Goal: Task Accomplishment & Management: Complete application form

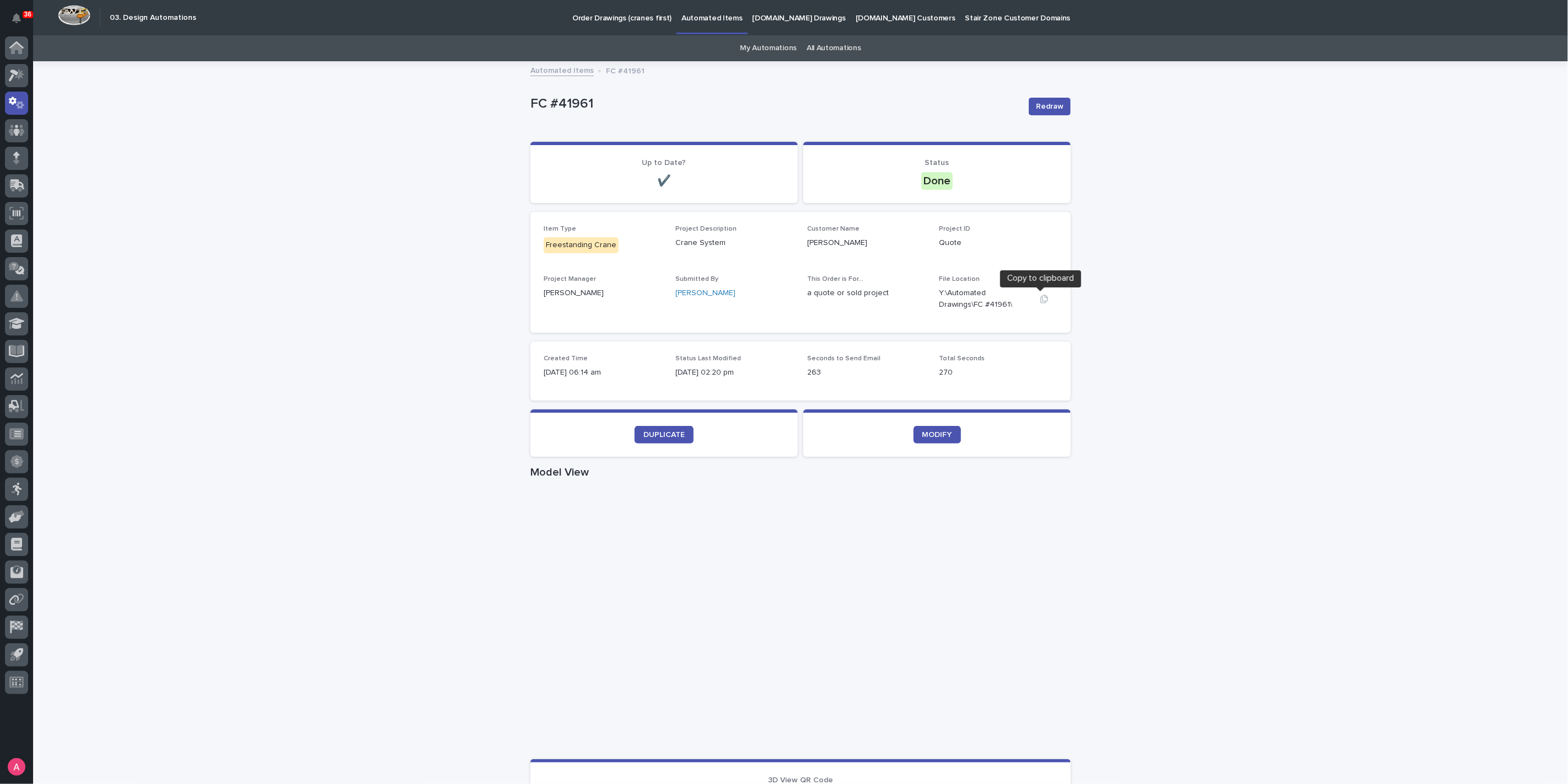
click at [1041, 296] on icon "button" at bounding box center [1044, 298] width 8 height 9
click at [1040, 299] on icon "button" at bounding box center [1044, 298] width 9 height 9
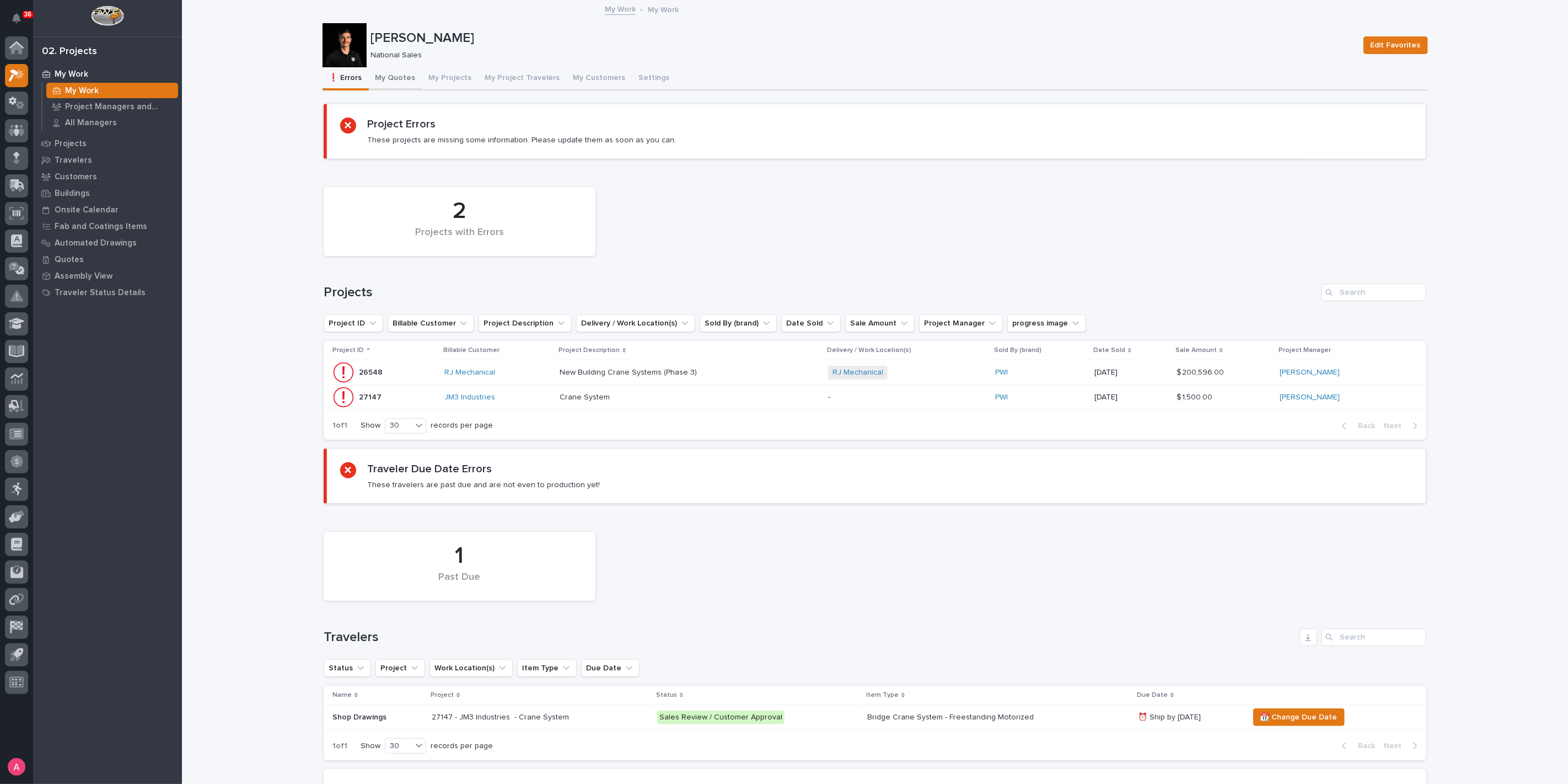
click at [388, 79] on button "My Quotes" at bounding box center [396, 79] width 54 height 23
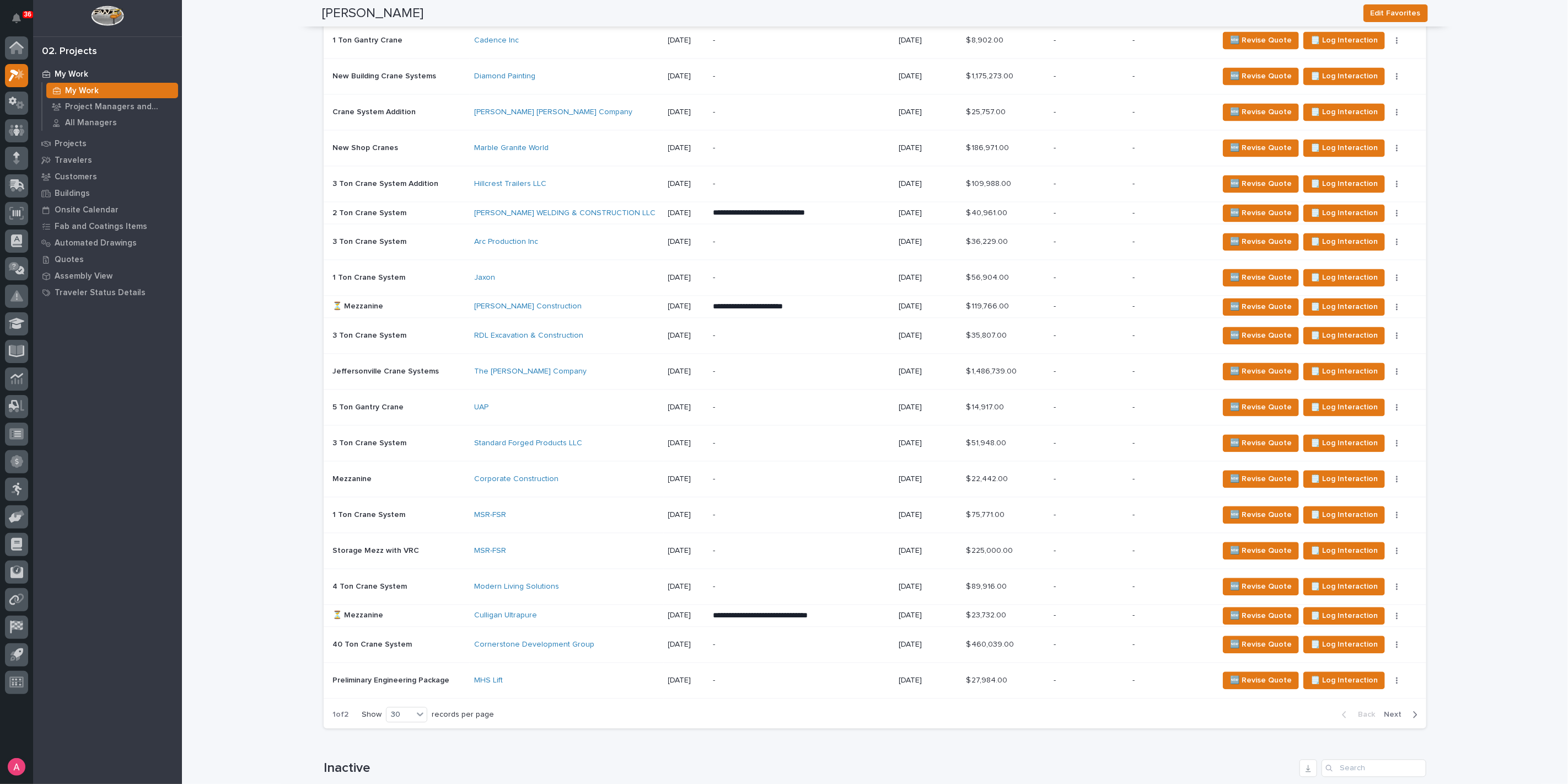
scroll to position [1778, 0]
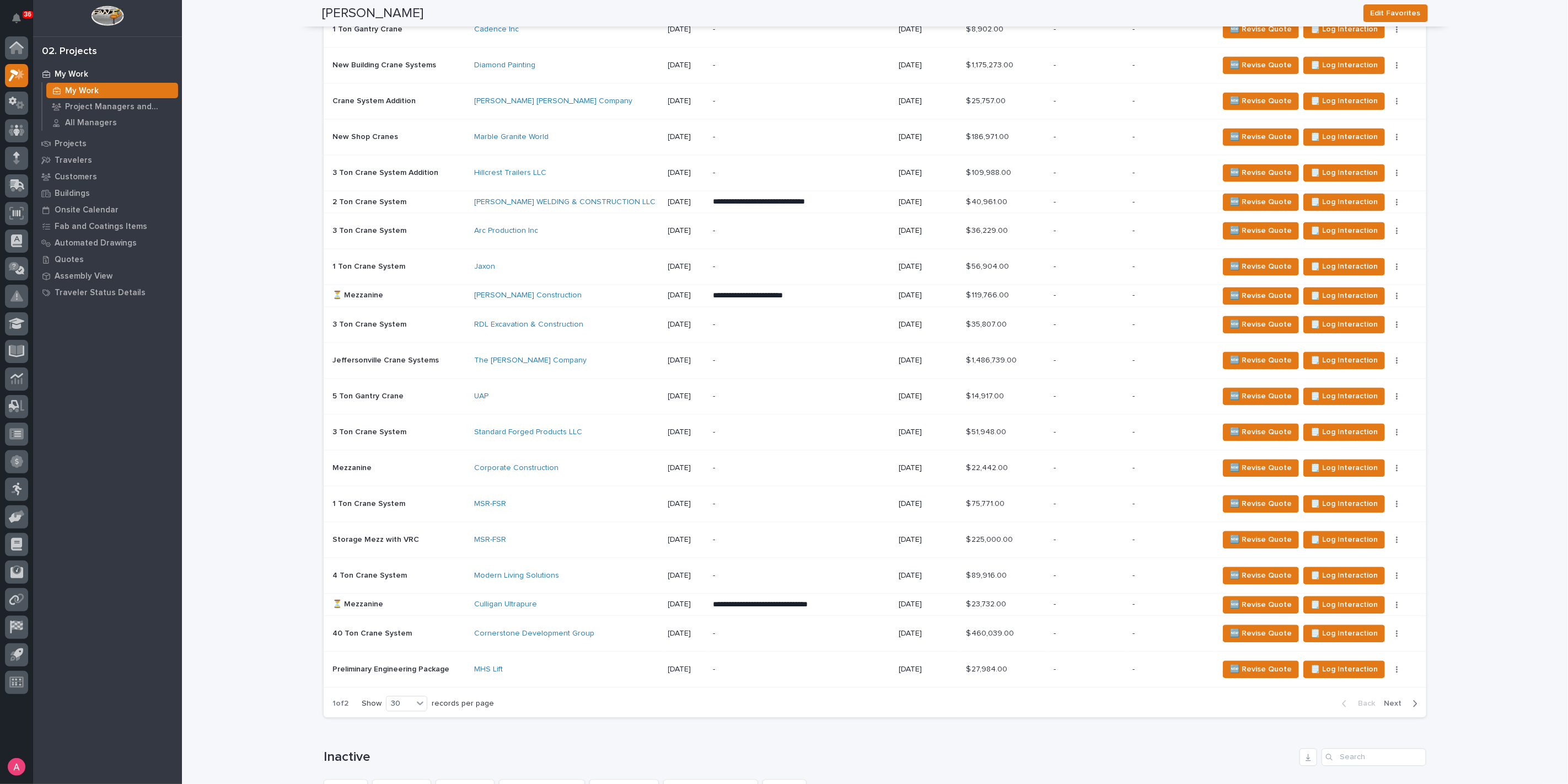
click at [1096, 600] on p "-" at bounding box center [1088, 605] width 70 height 10
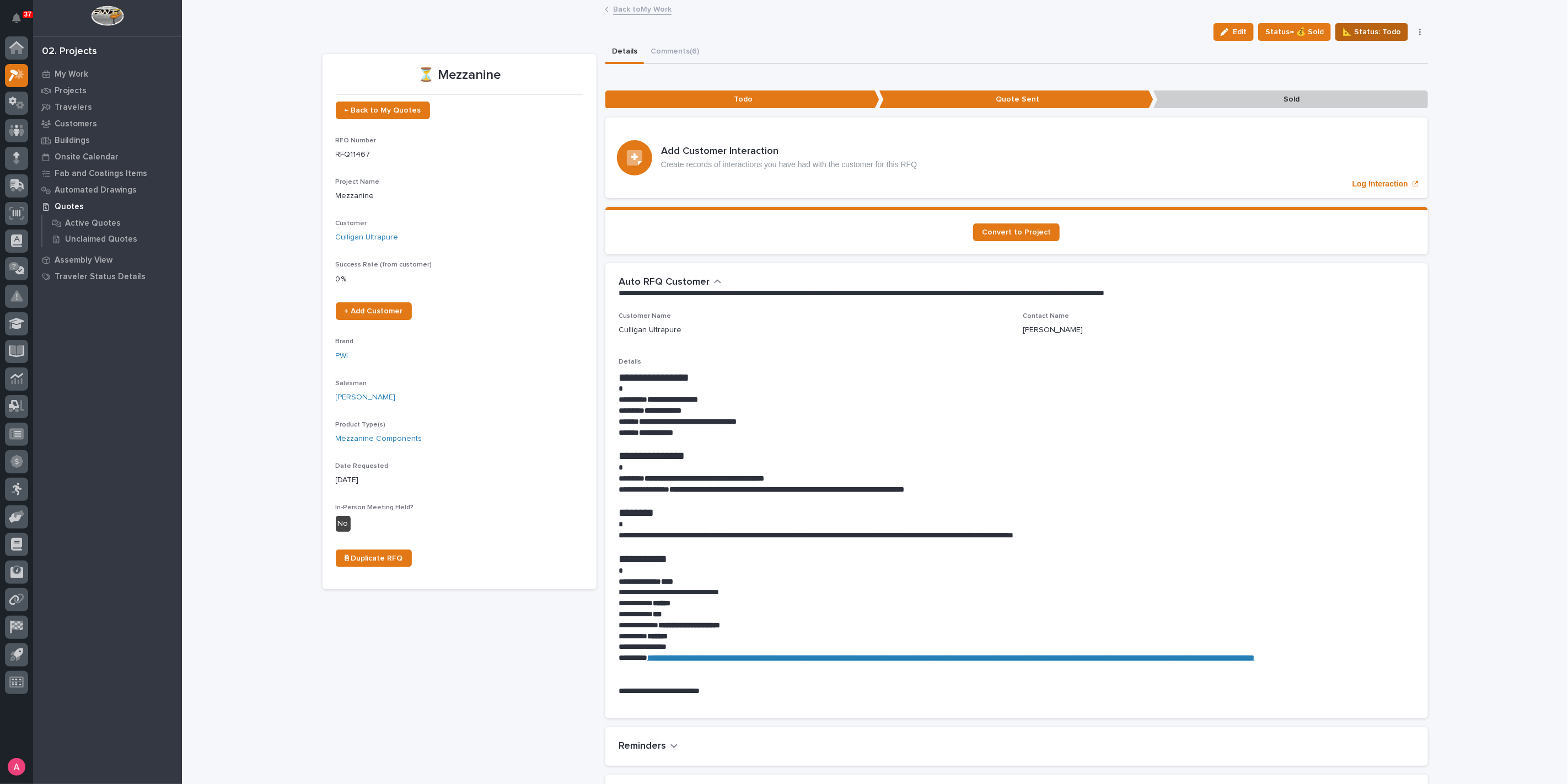
click at [1375, 32] on span "📐 Status: Todo" at bounding box center [1372, 32] width 58 height 13
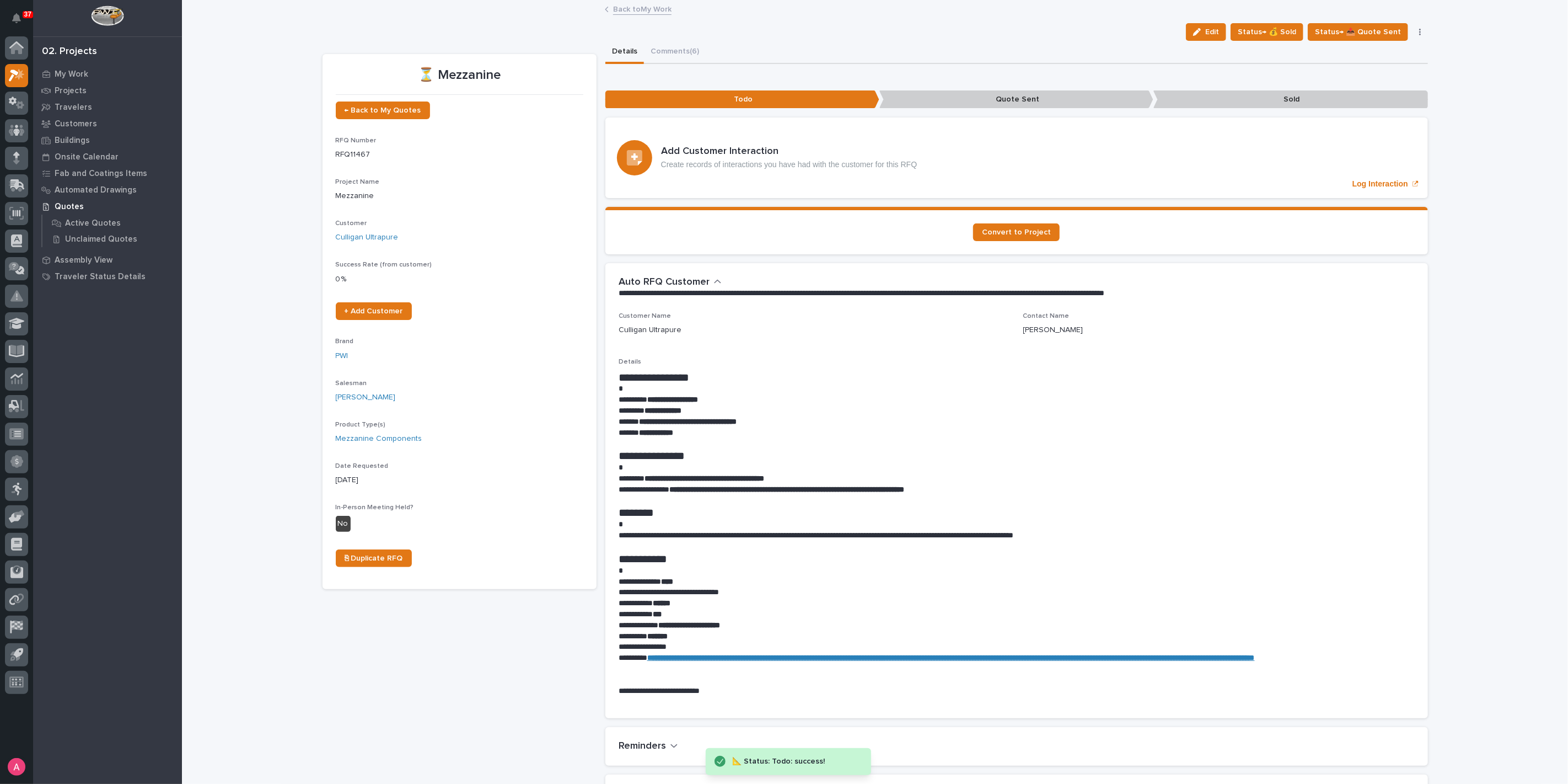
click at [637, 9] on link "Back to My Work" at bounding box center [642, 8] width 58 height 12
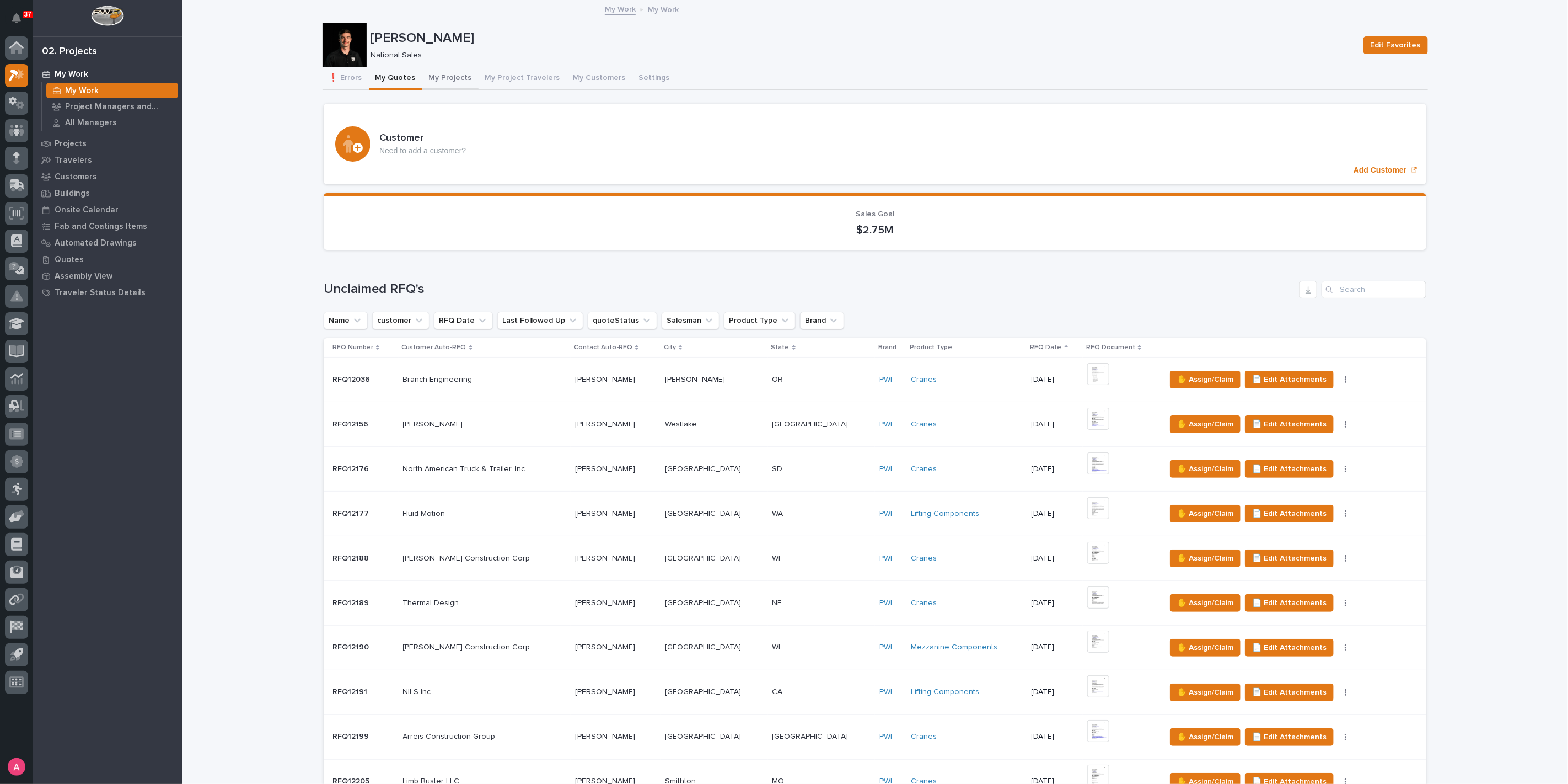
click at [440, 78] on button "My Projects" at bounding box center [450, 79] width 57 height 23
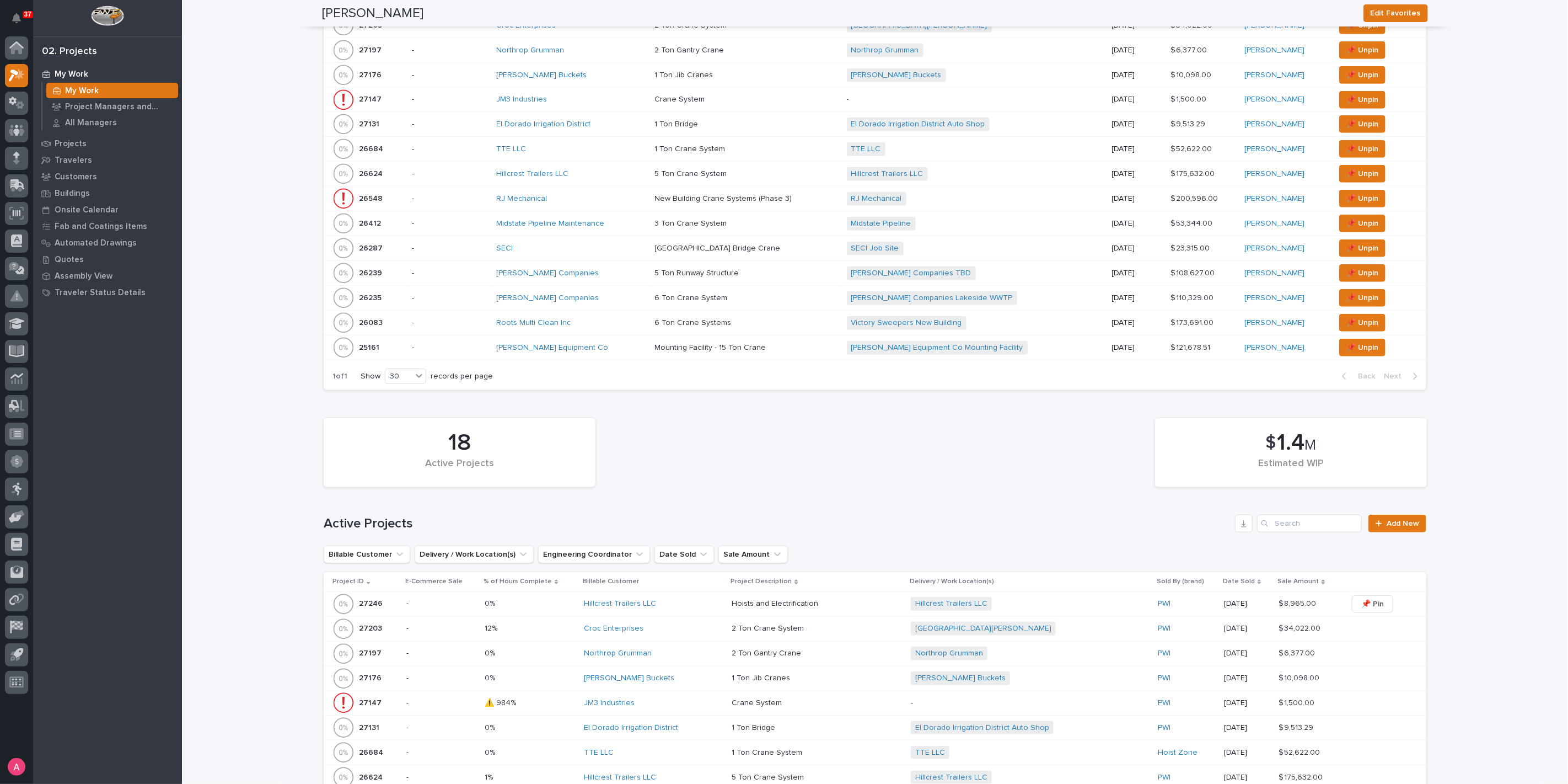
scroll to position [674, 0]
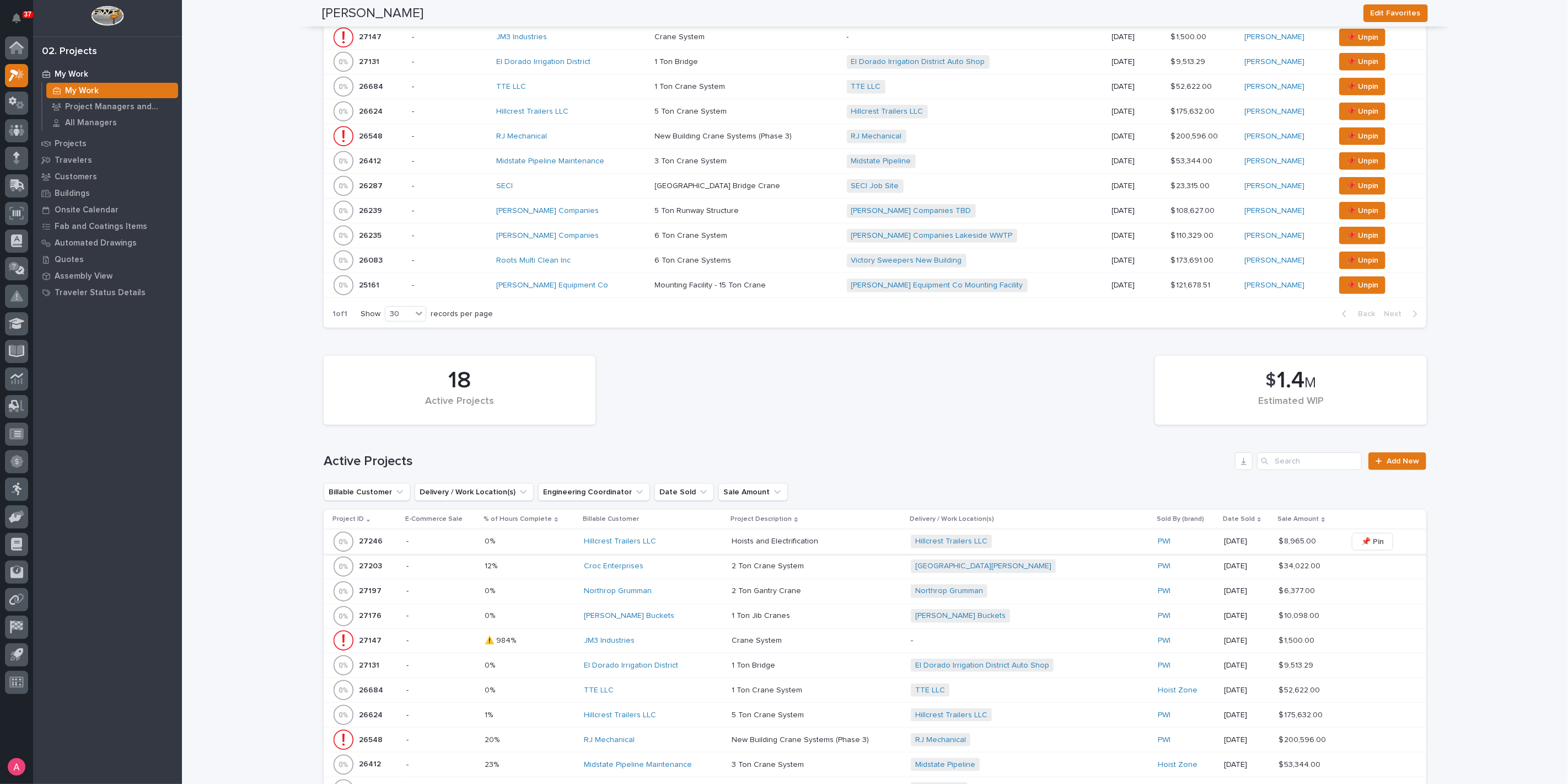
click at [1364, 540] on span "📌 Pin" at bounding box center [1373, 542] width 23 height 13
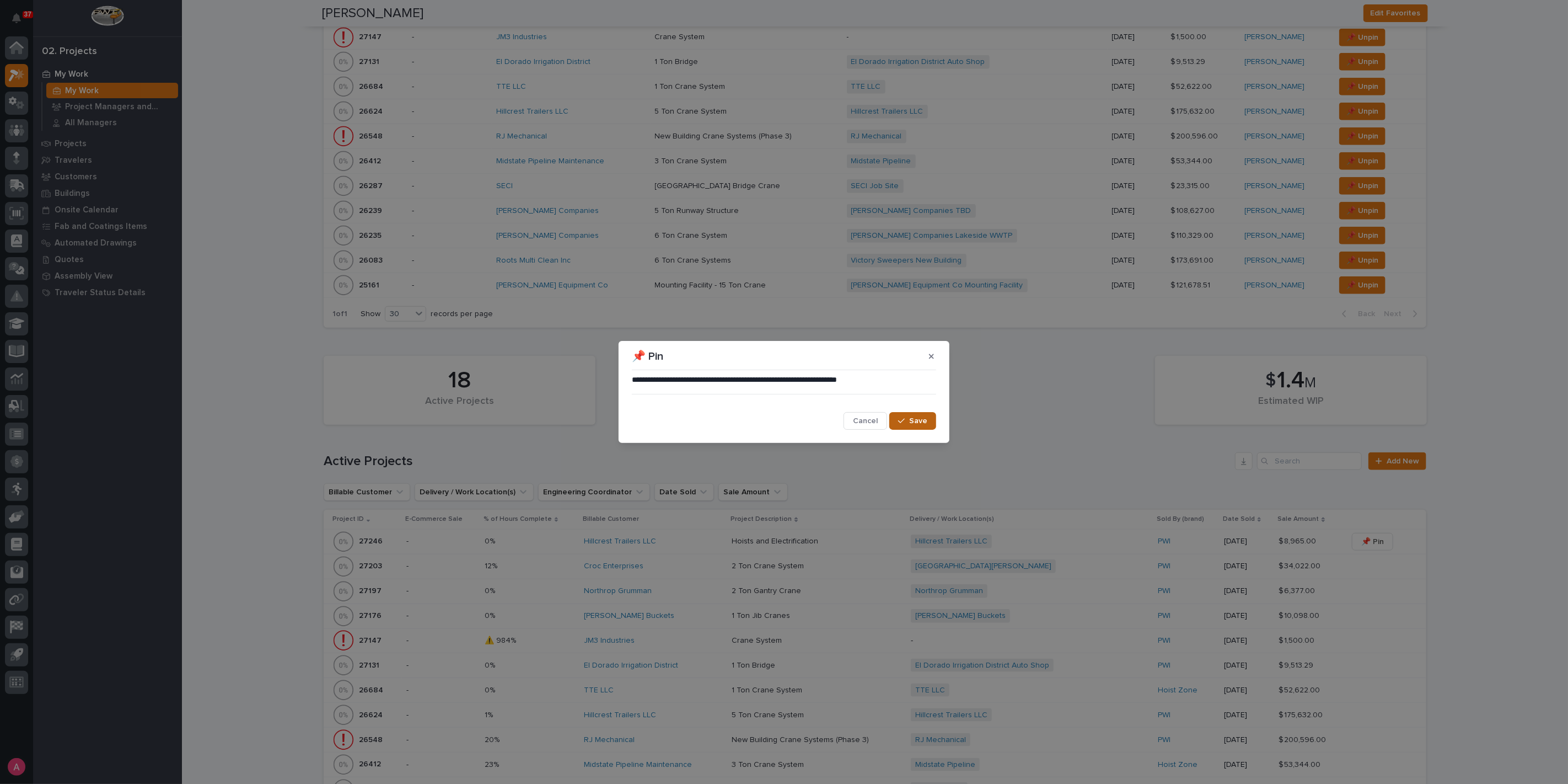
click at [911, 414] on button "Save" at bounding box center [912, 421] width 47 height 17
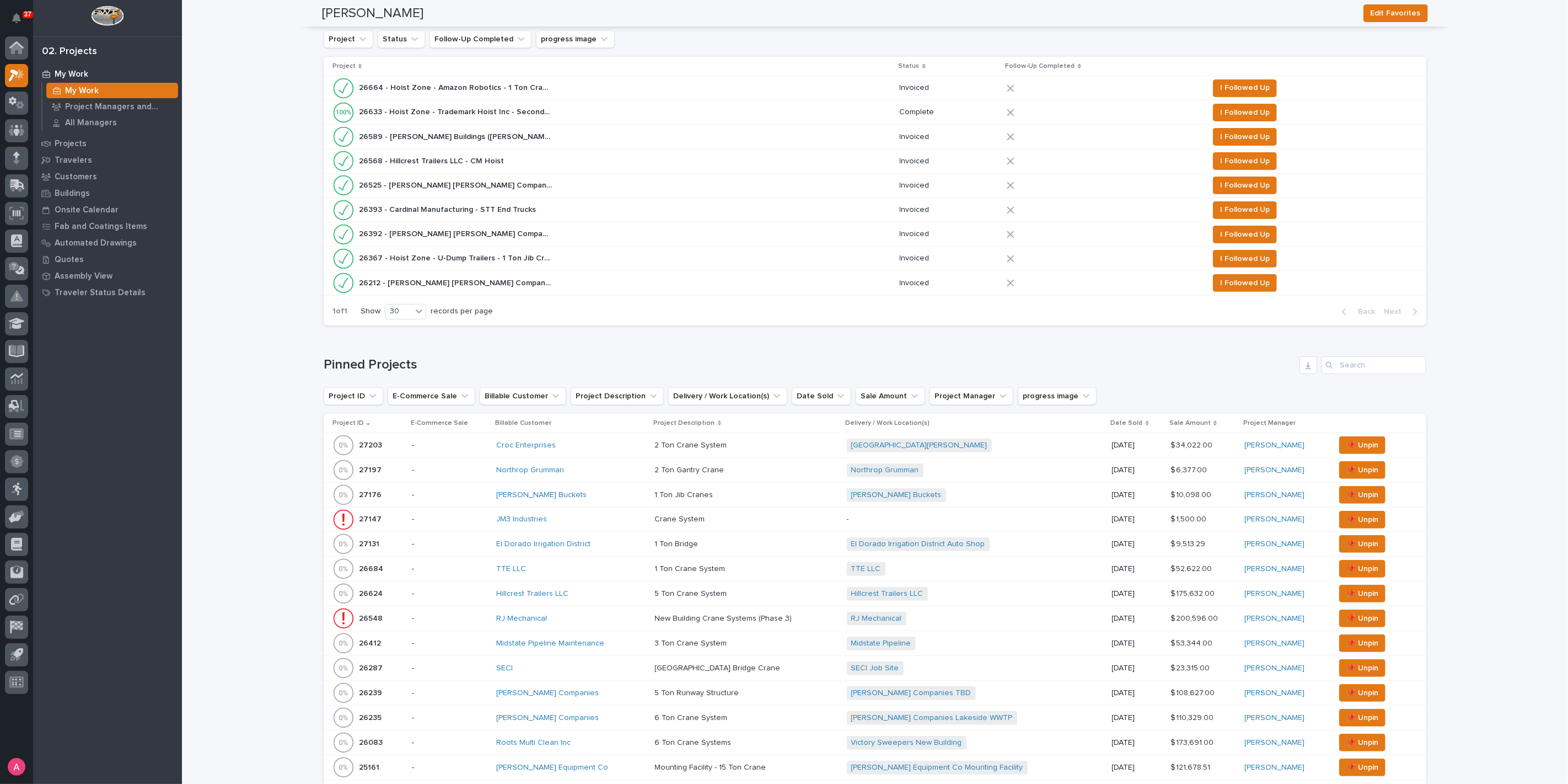
scroll to position [184, 0]
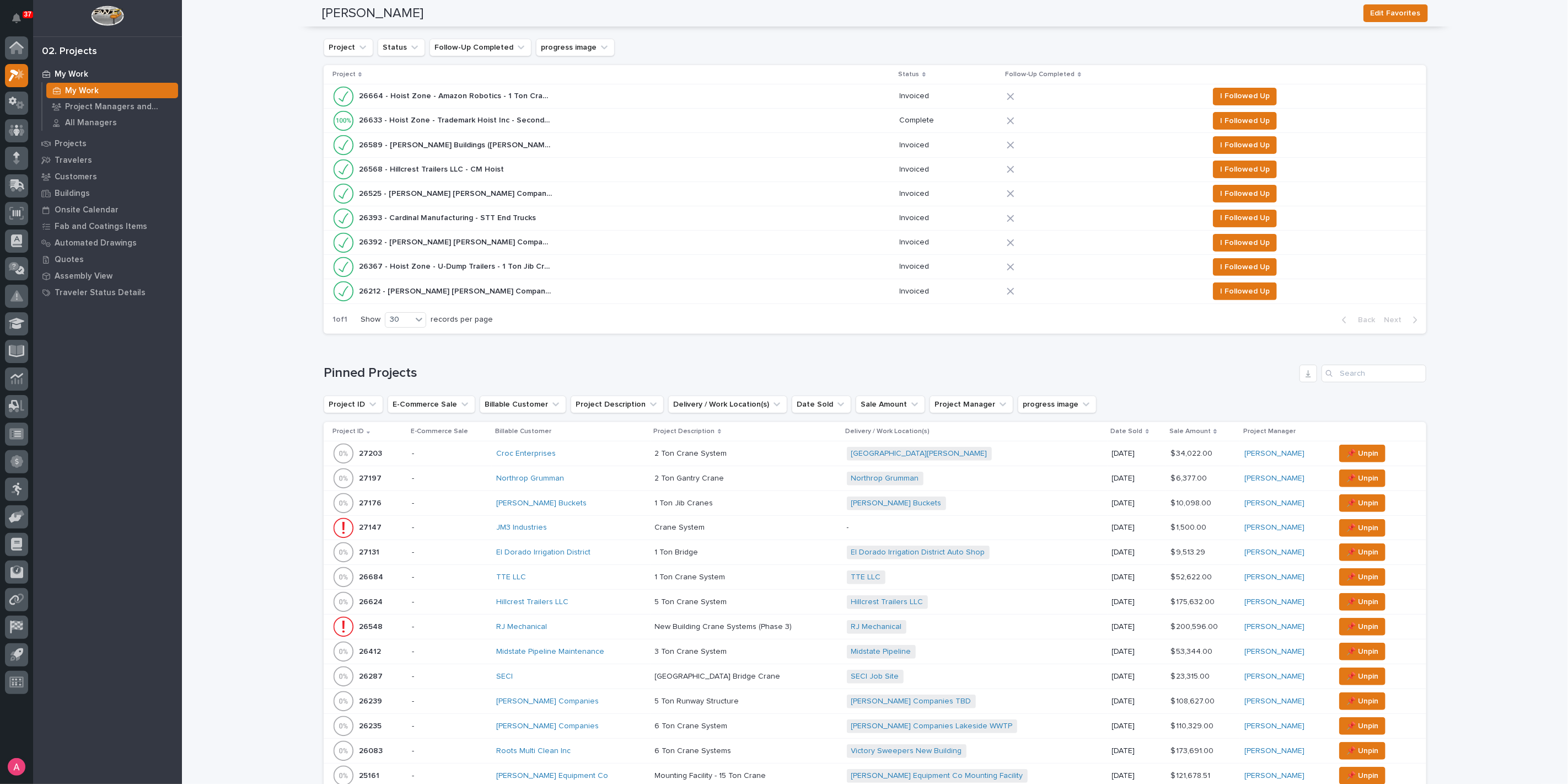
click at [680, 346] on div "Loading... Saving… Pinned Projects Project ID E-Commerce Sale Billable Customer…" at bounding box center [875, 585] width 1102 height 485
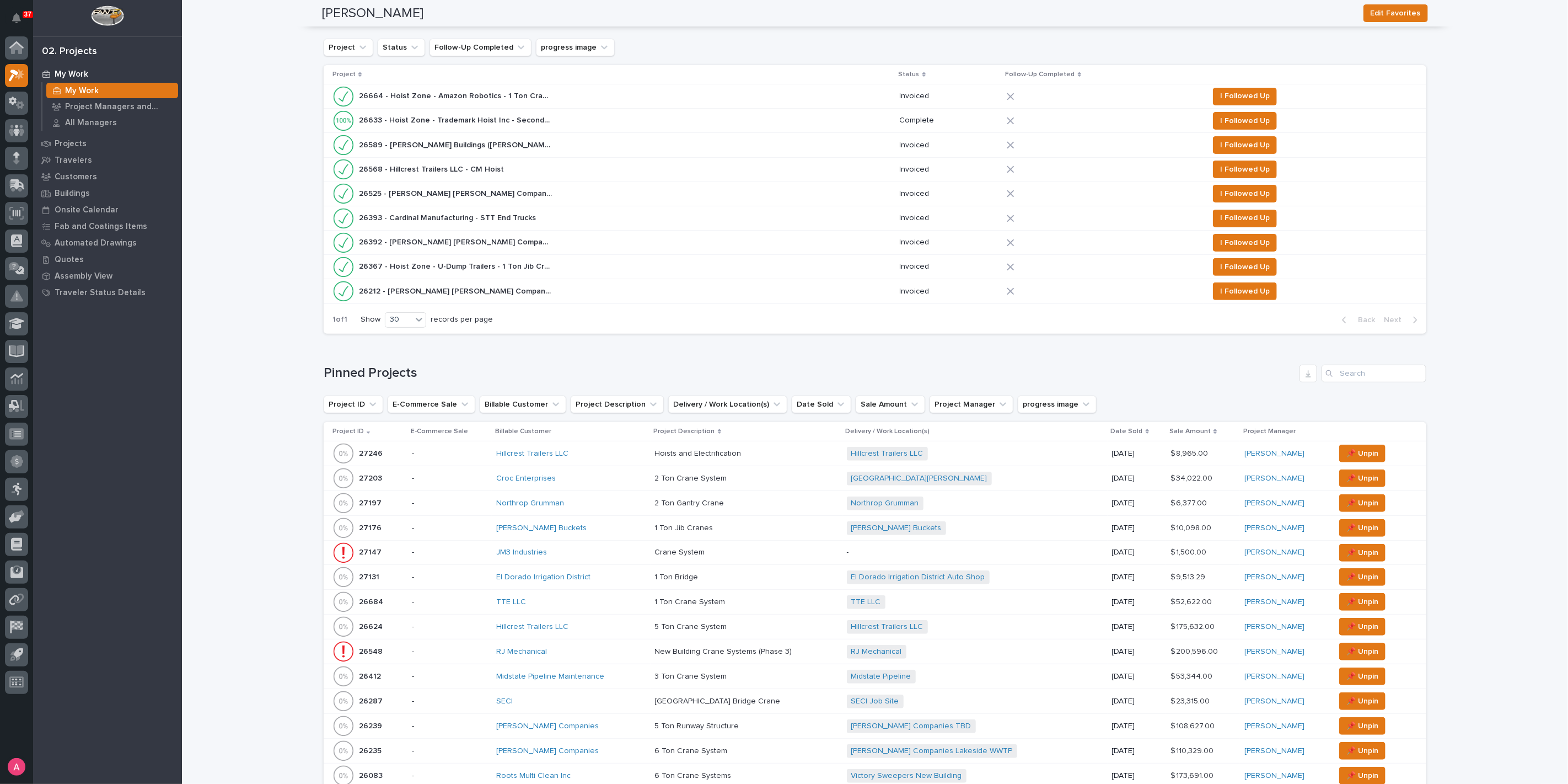
click at [600, 450] on div "Hillcrest Trailers LLC" at bounding box center [571, 454] width 150 height 10
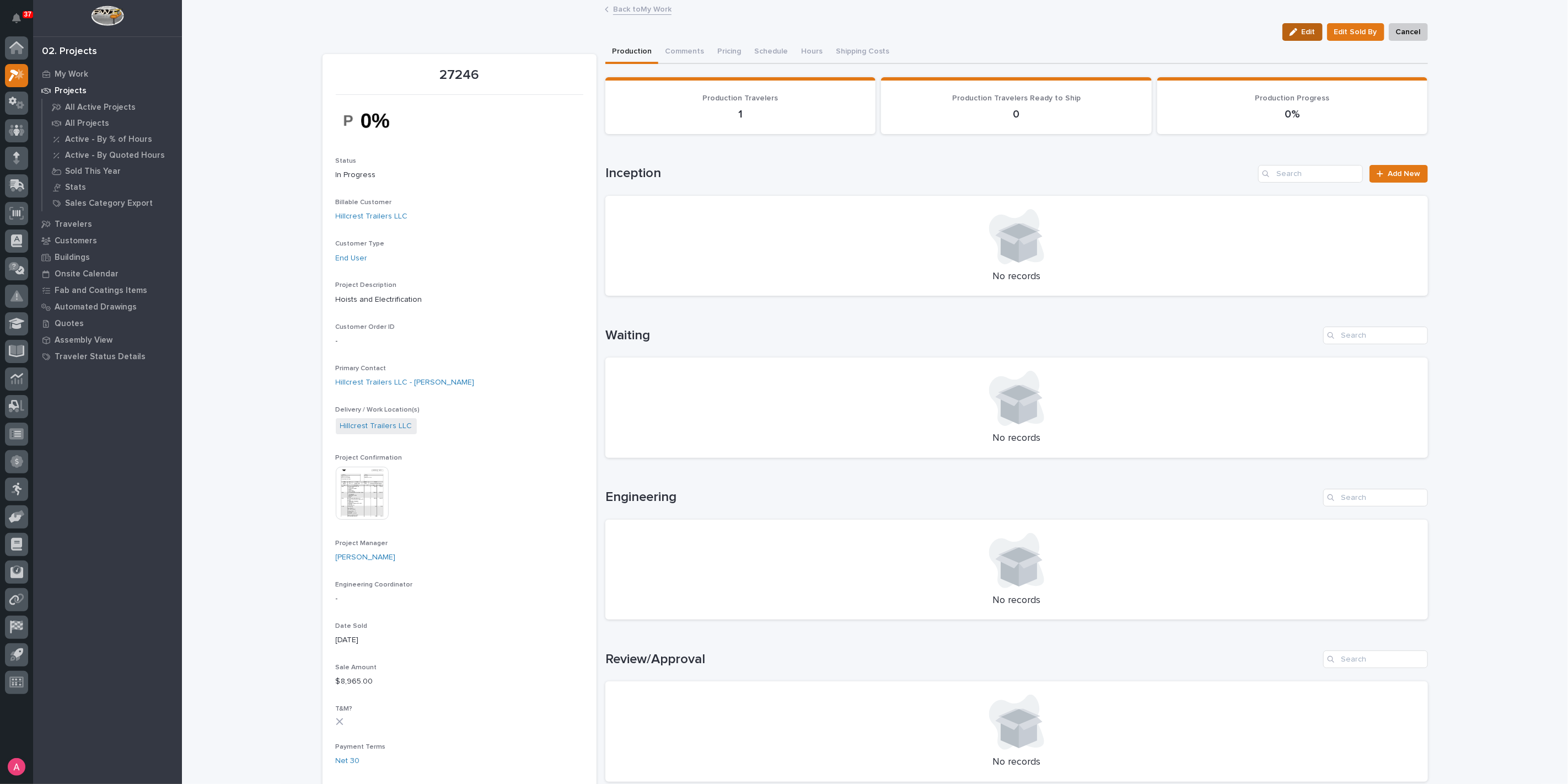
click at [1295, 30] on icon "button" at bounding box center [1293, 32] width 8 height 8
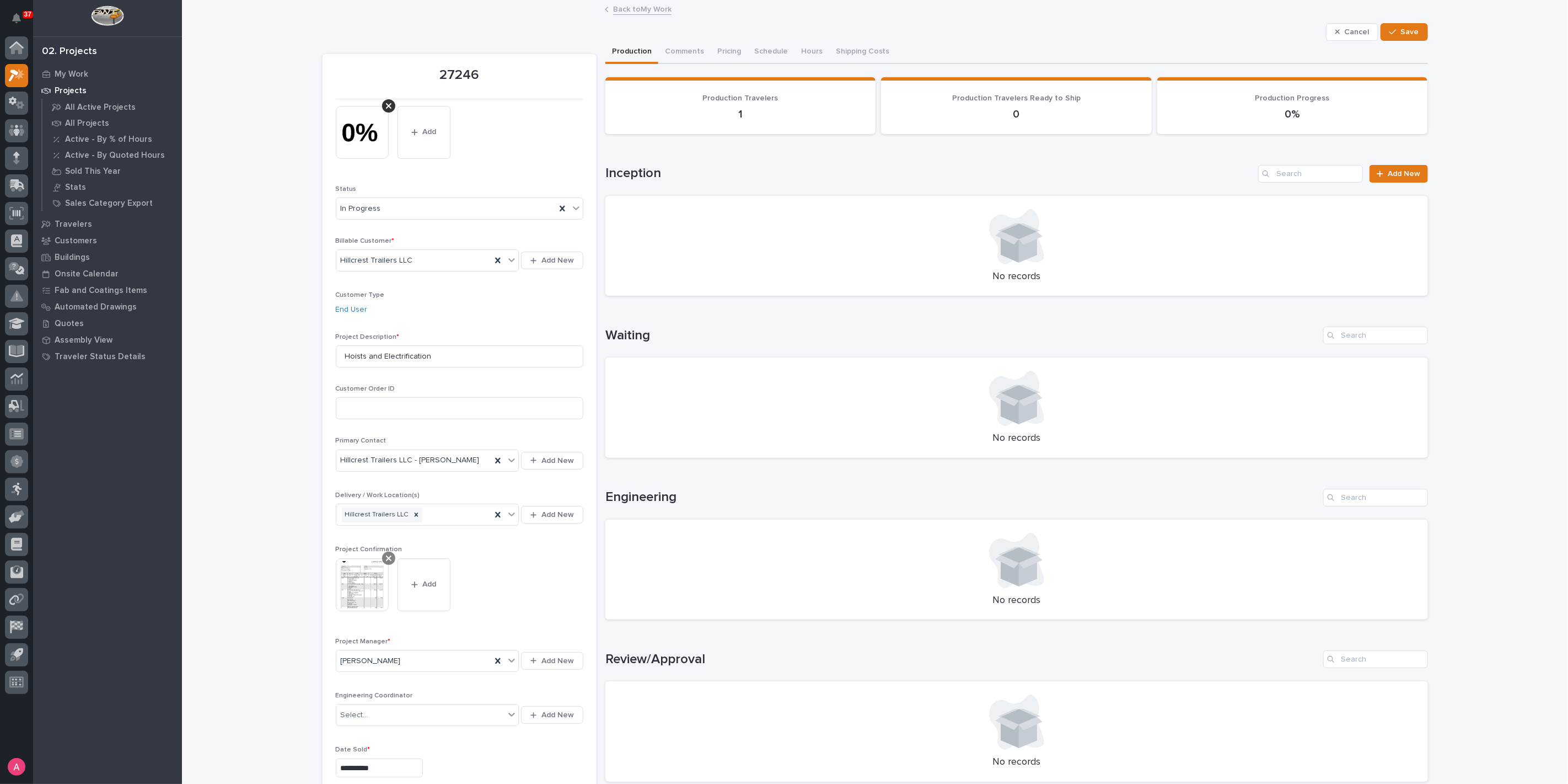
click at [382, 556] on div at bounding box center [389, 559] width 13 height 13
click at [362, 579] on div "Project Confirmation This file cannot be opened Download File Add" at bounding box center [460, 566] width 247 height 43
drag, startPoint x: 376, startPoint y: 565, endPoint x: 412, endPoint y: 547, distance: 40.2
click at [376, 565] on button "Add" at bounding box center [362, 567] width 53 height 17
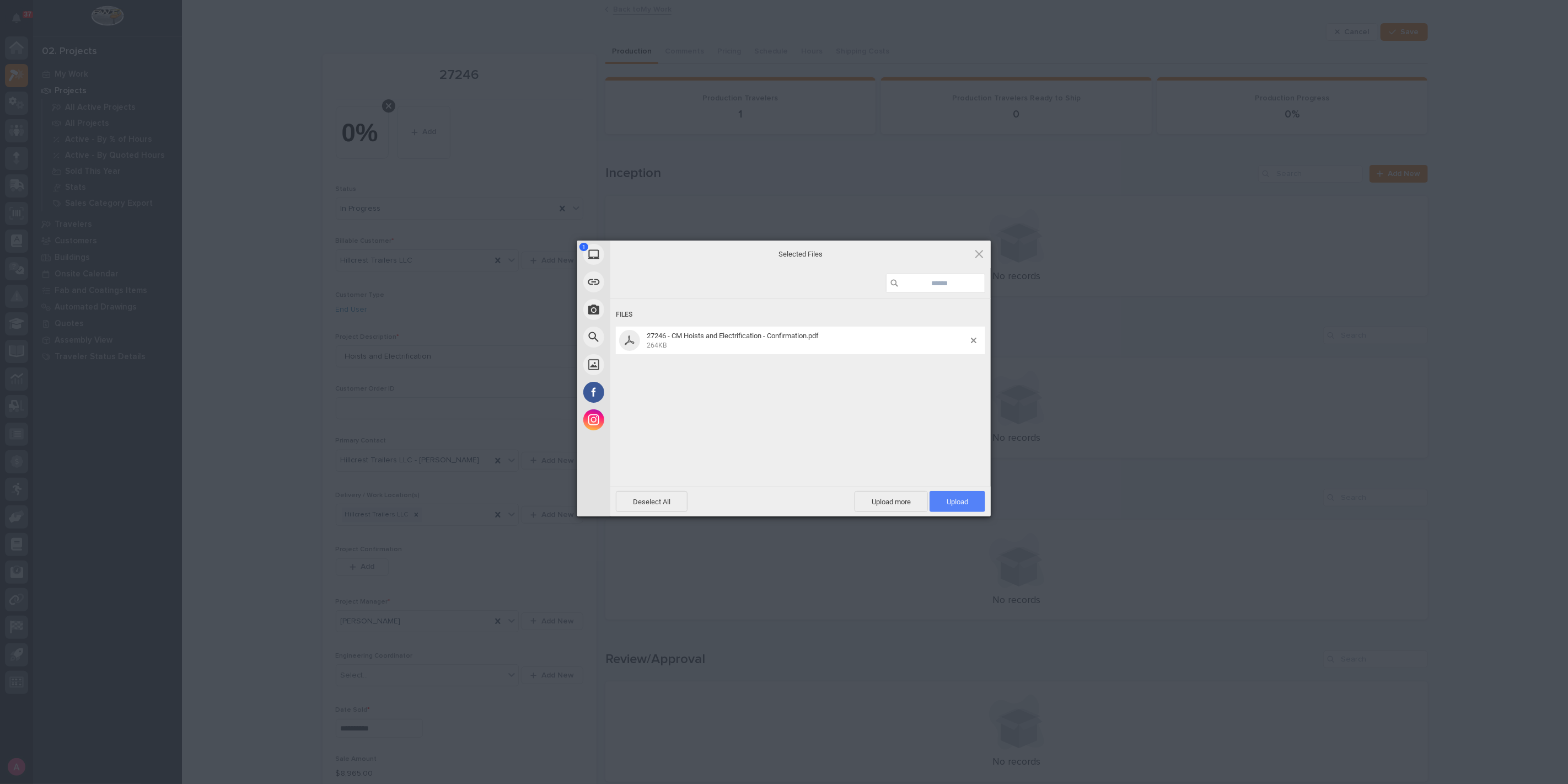
click at [948, 495] on span "Upload 1" at bounding box center [958, 501] width 56 height 21
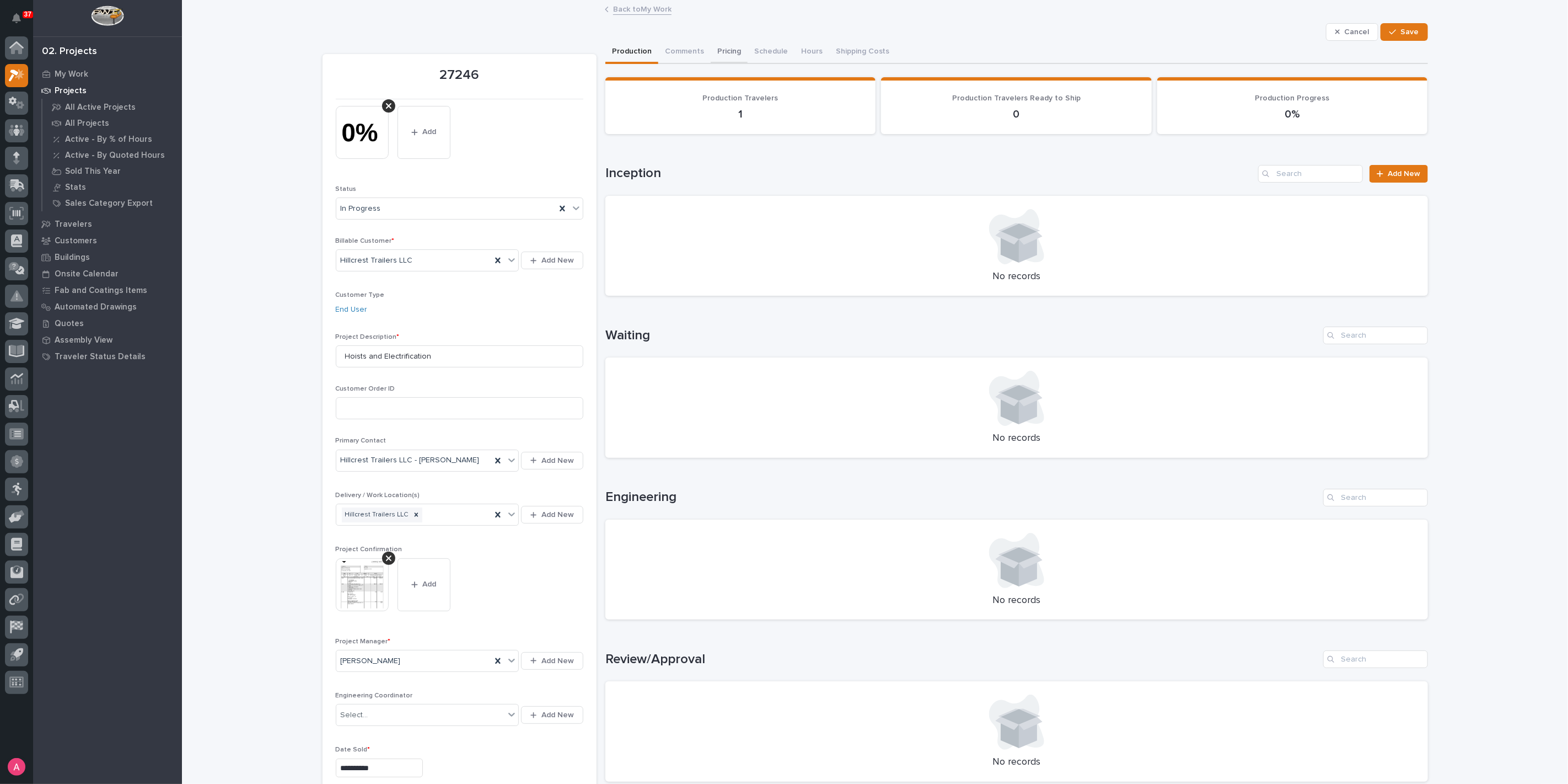
click at [722, 56] on button "Pricing" at bounding box center [729, 53] width 37 height 23
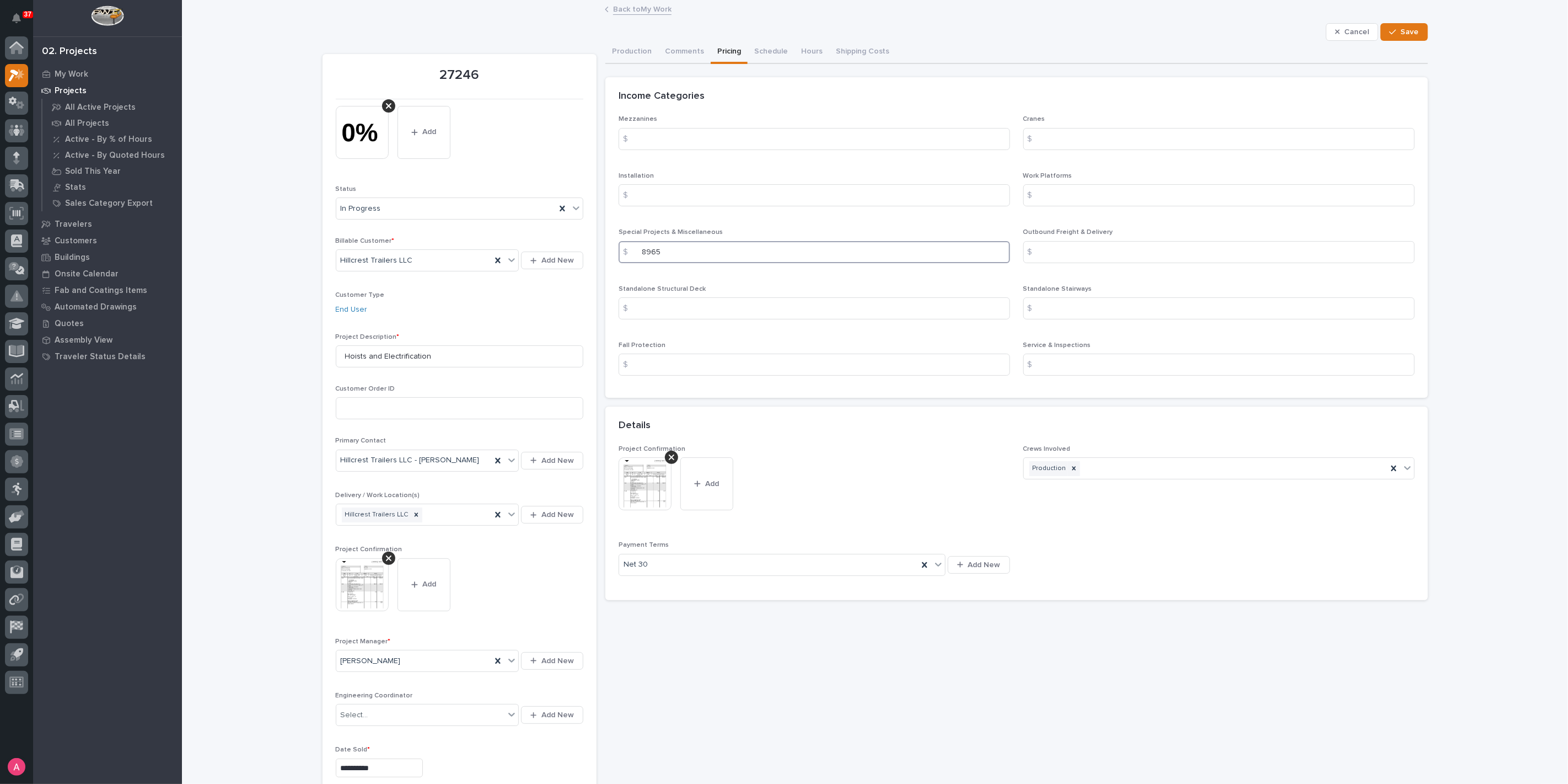
click at [661, 253] on input "8965" at bounding box center [814, 252] width 392 height 22
click at [702, 245] on input "8" at bounding box center [814, 252] width 392 height 22
type input "8620"
click at [1401, 28] on span "Save" at bounding box center [1410, 32] width 18 height 10
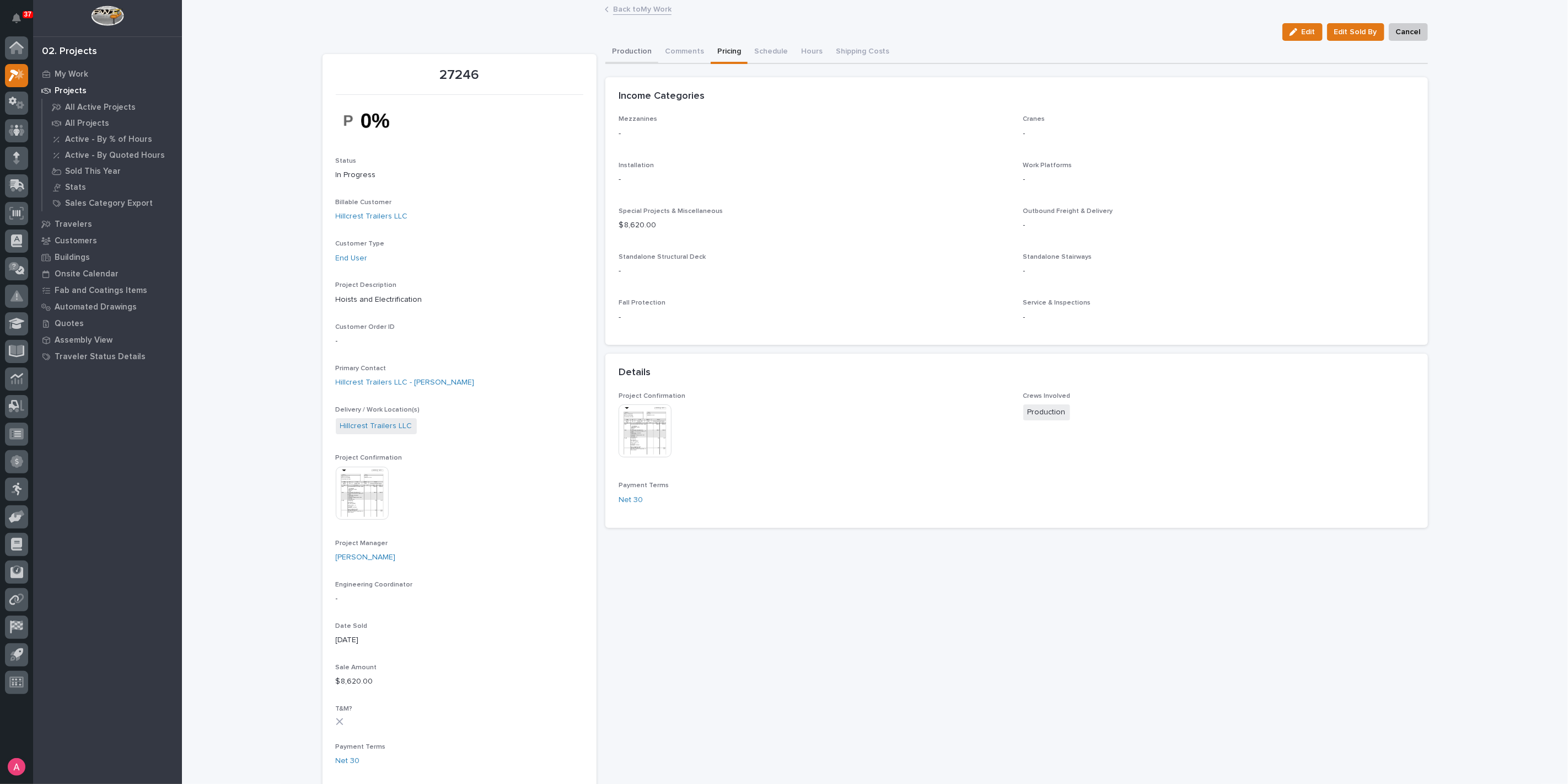
click at [621, 43] on button "Production" at bounding box center [631, 53] width 53 height 23
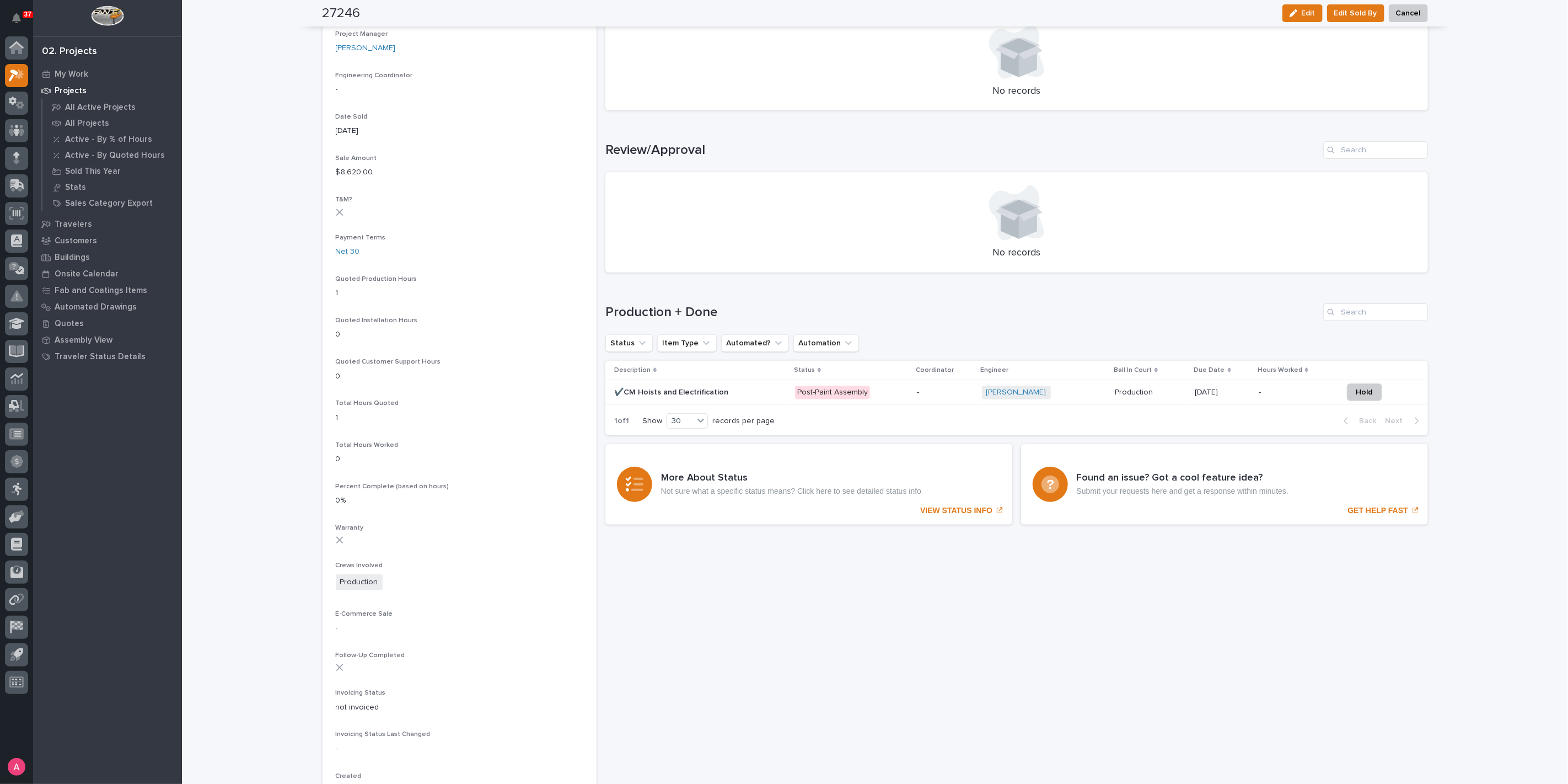
scroll to position [428, 0]
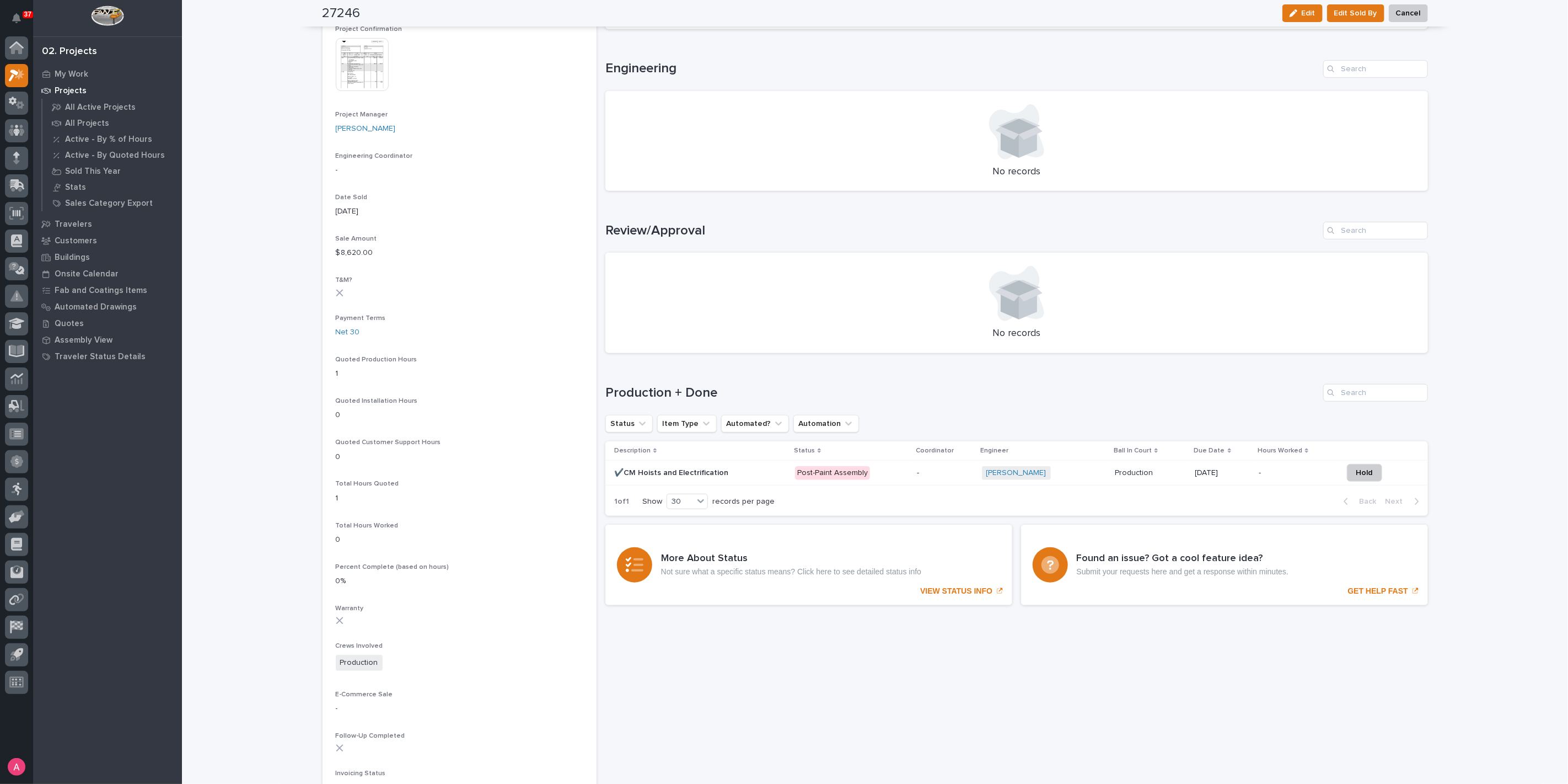
click at [753, 476] on div "✔️CM Hoists and Electrification ✔️CM Hoists and Electrification" at bounding box center [700, 473] width 172 height 18
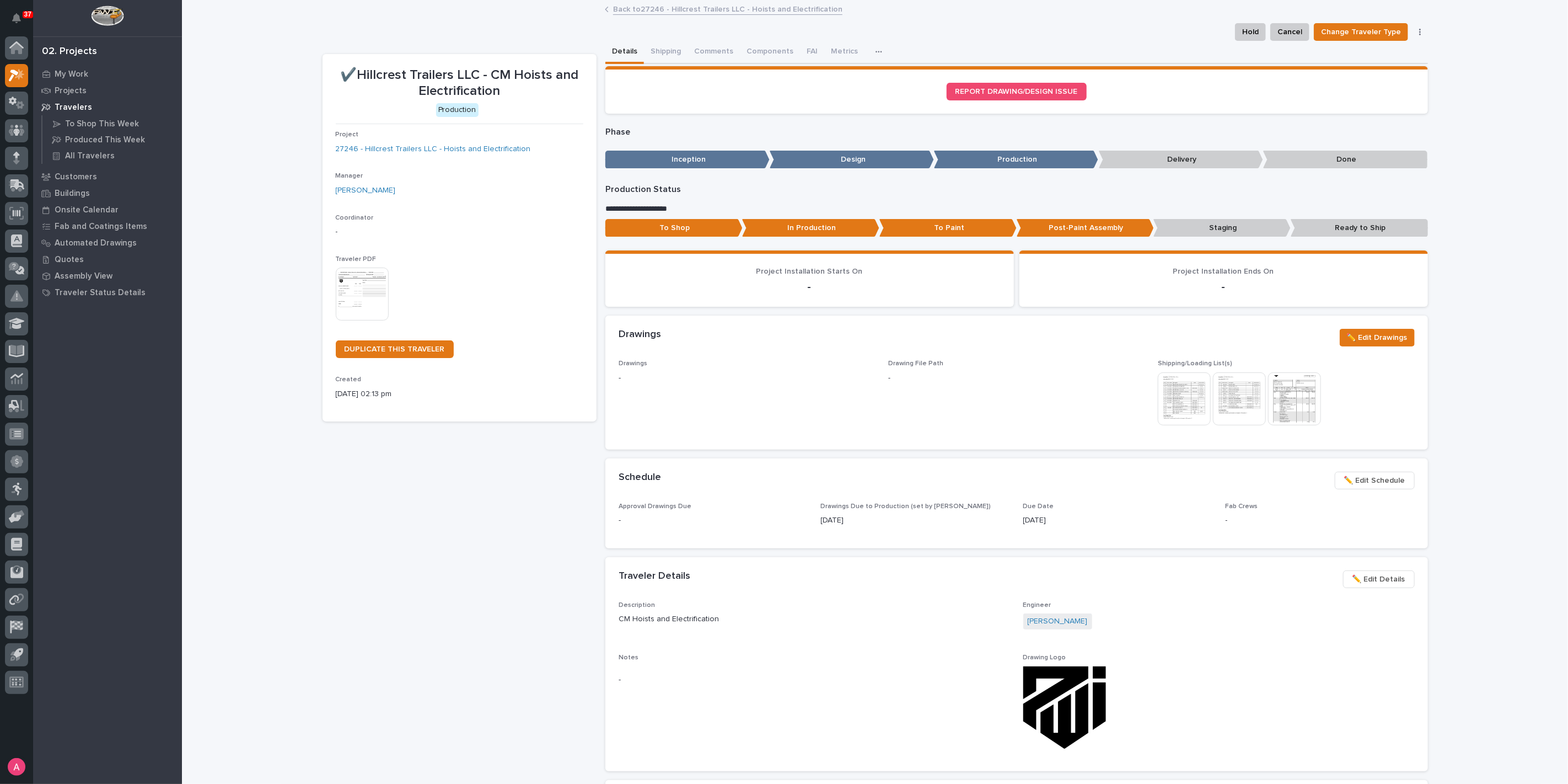
click at [1197, 407] on img at bounding box center [1184, 399] width 53 height 53
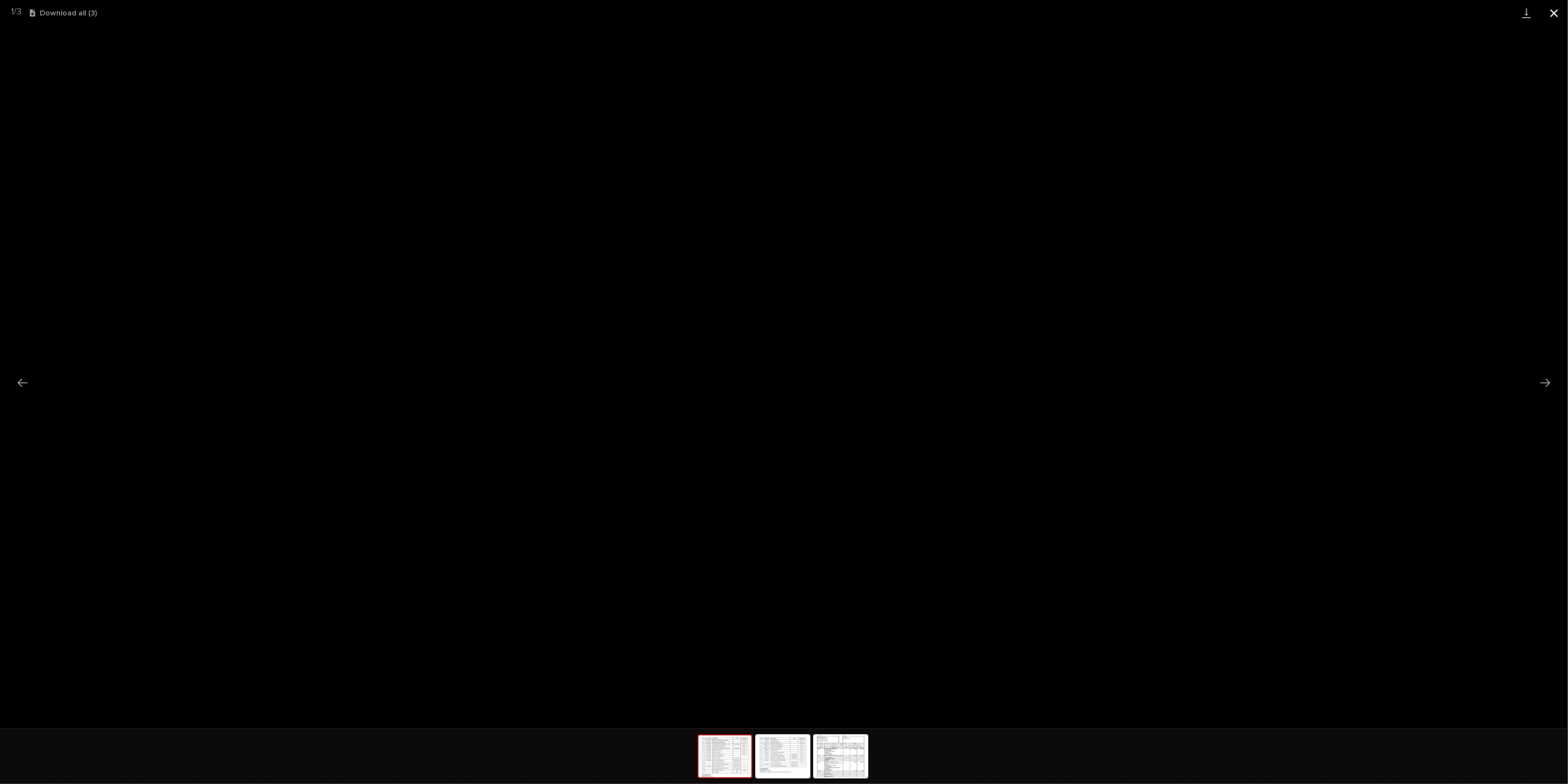
click at [1550, 10] on button "Close gallery" at bounding box center [1554, 12] width 28 height 26
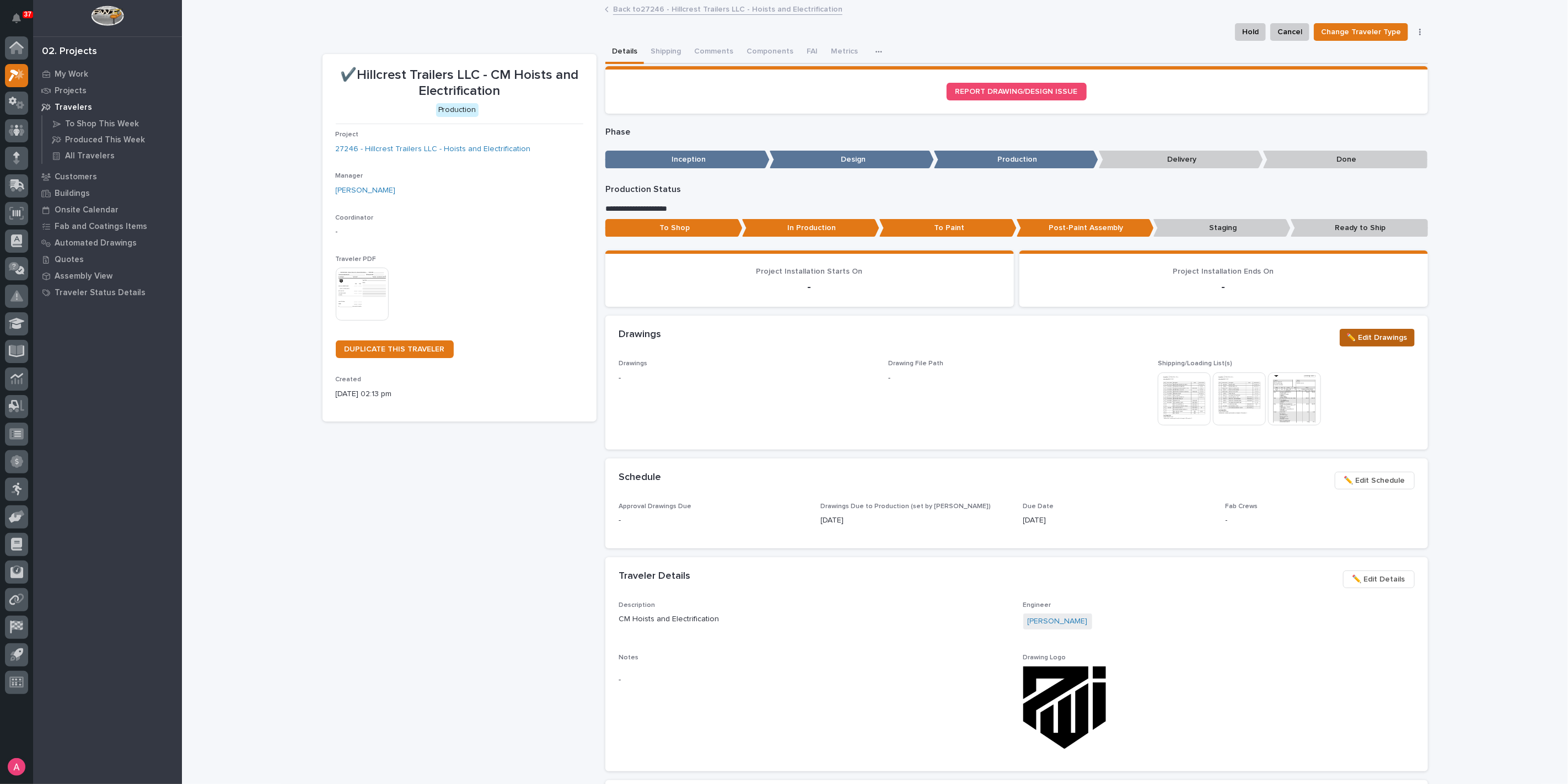
click at [1371, 333] on span "✏️ Edit Drawings" at bounding box center [1376, 337] width 60 height 13
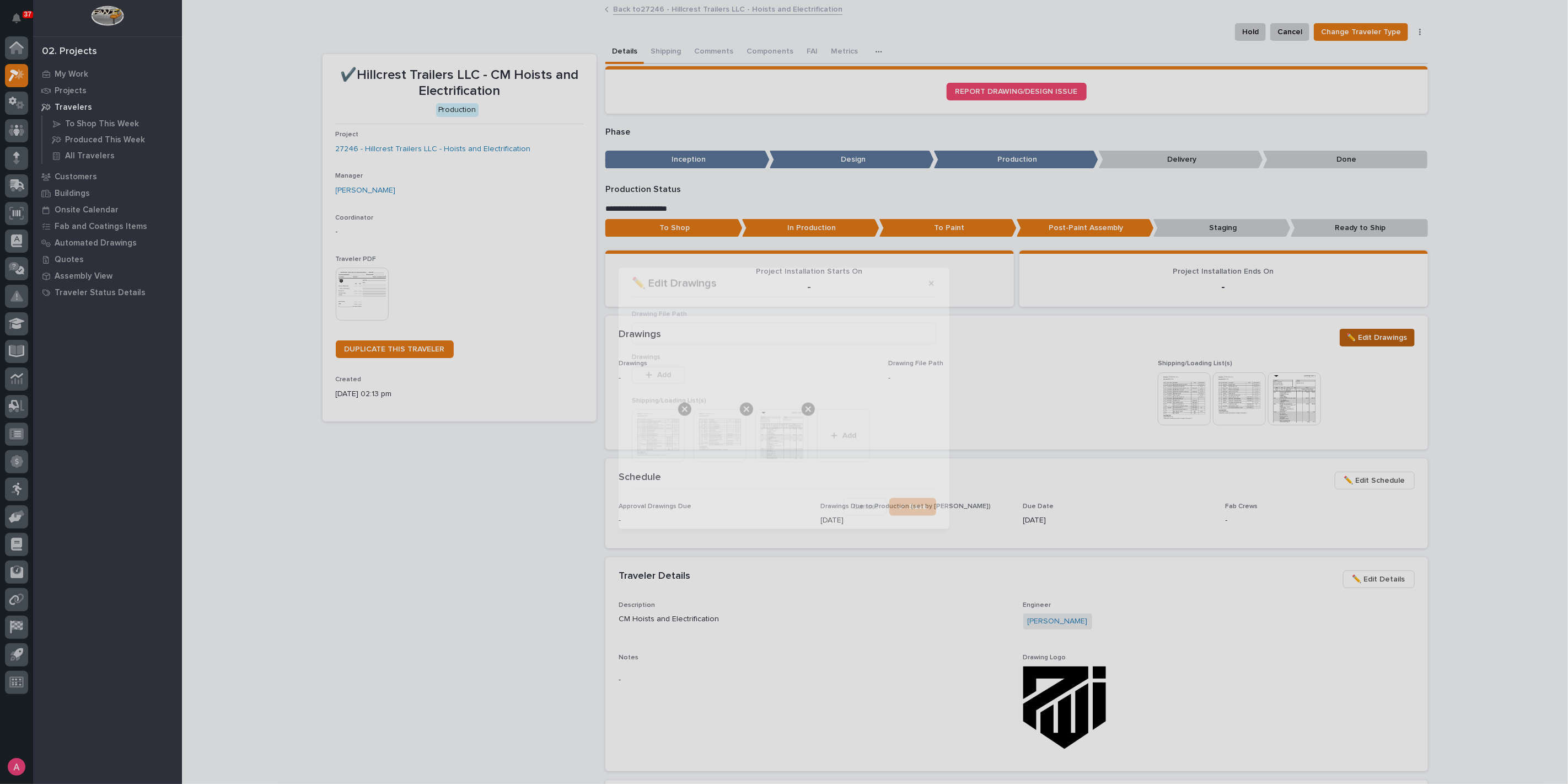
click at [988, 350] on div "✏️ Edit Drawings Drawing File Path Drawings This file cannot be opened Download…" at bounding box center [784, 392] width 1568 height 784
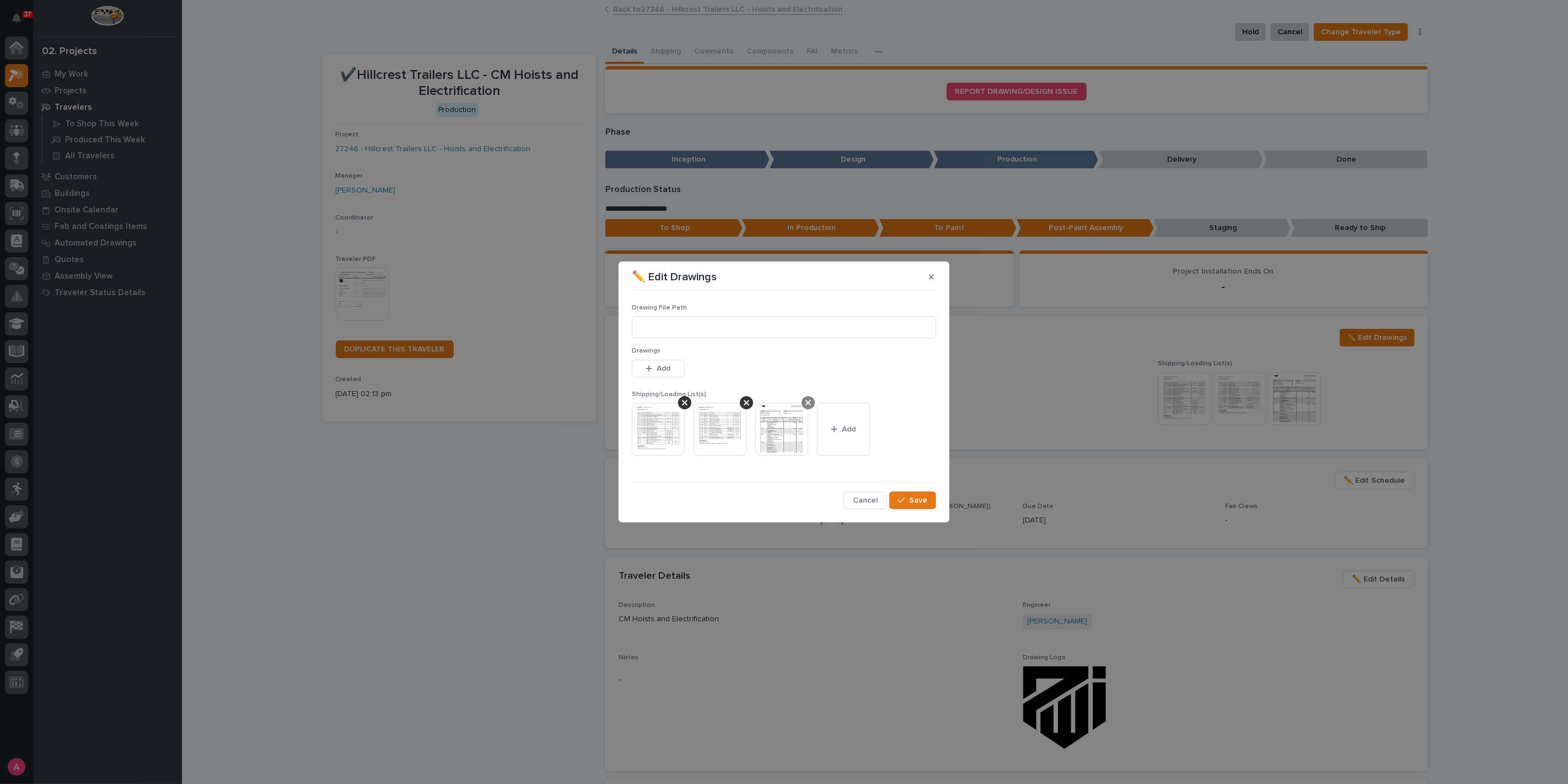
click at [808, 405] on icon at bounding box center [808, 403] width 6 height 9
click at [745, 404] on icon at bounding box center [747, 403] width 6 height 6
click at [685, 403] on icon at bounding box center [685, 403] width 6 height 6
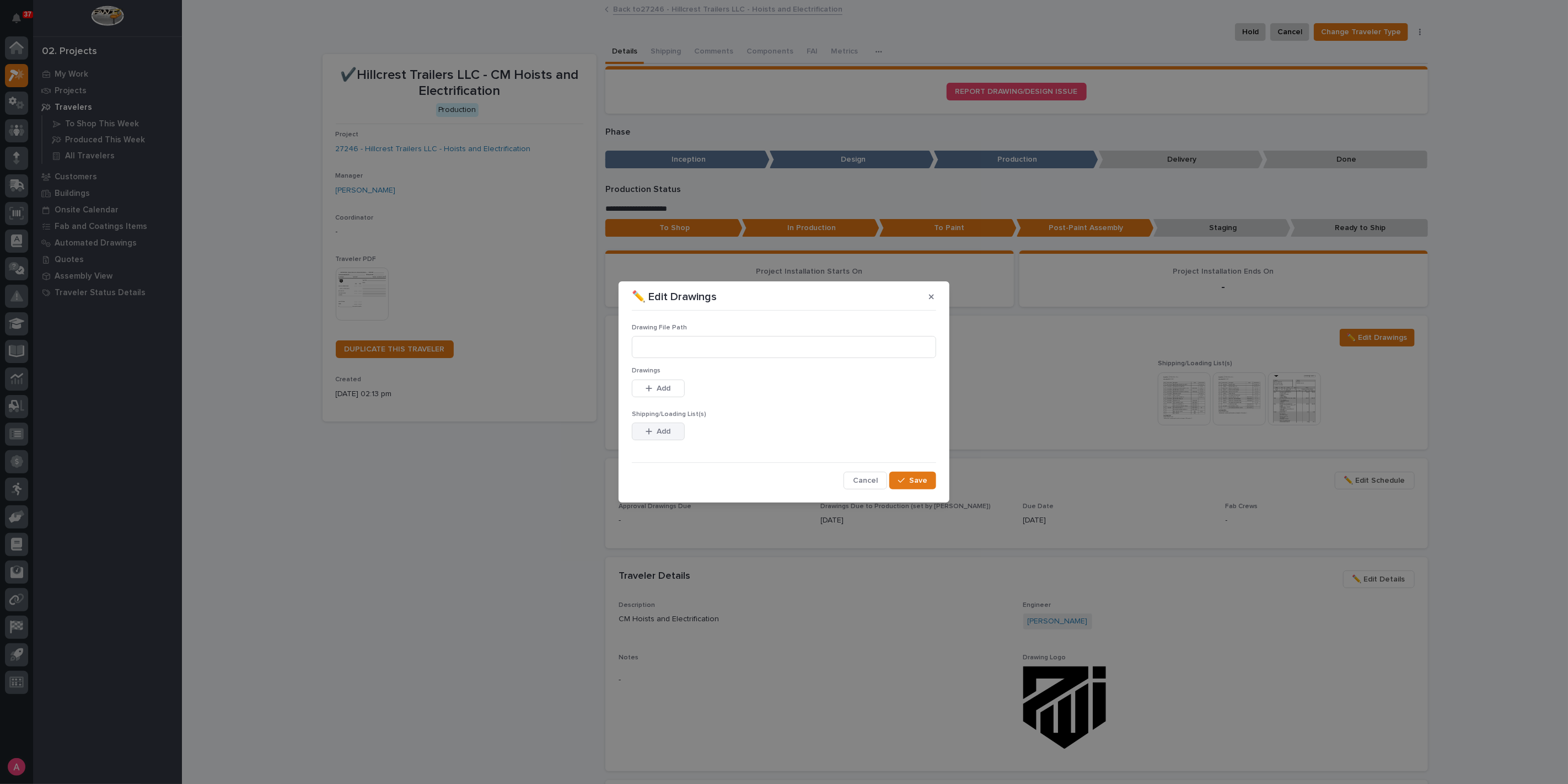
click at [660, 431] on span "Add" at bounding box center [664, 431] width 13 height 10
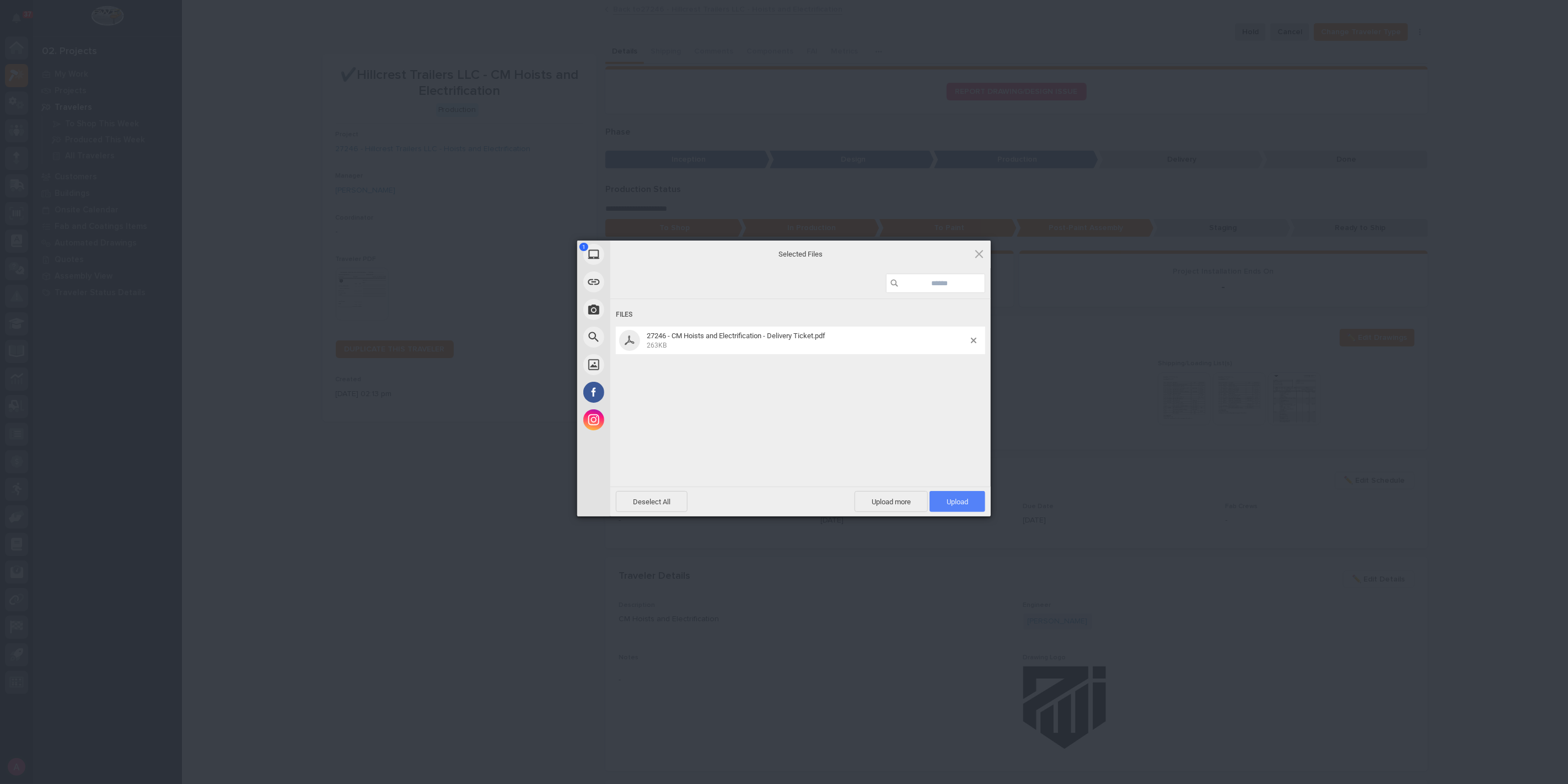
click at [945, 500] on span "Upload 1" at bounding box center [958, 501] width 56 height 21
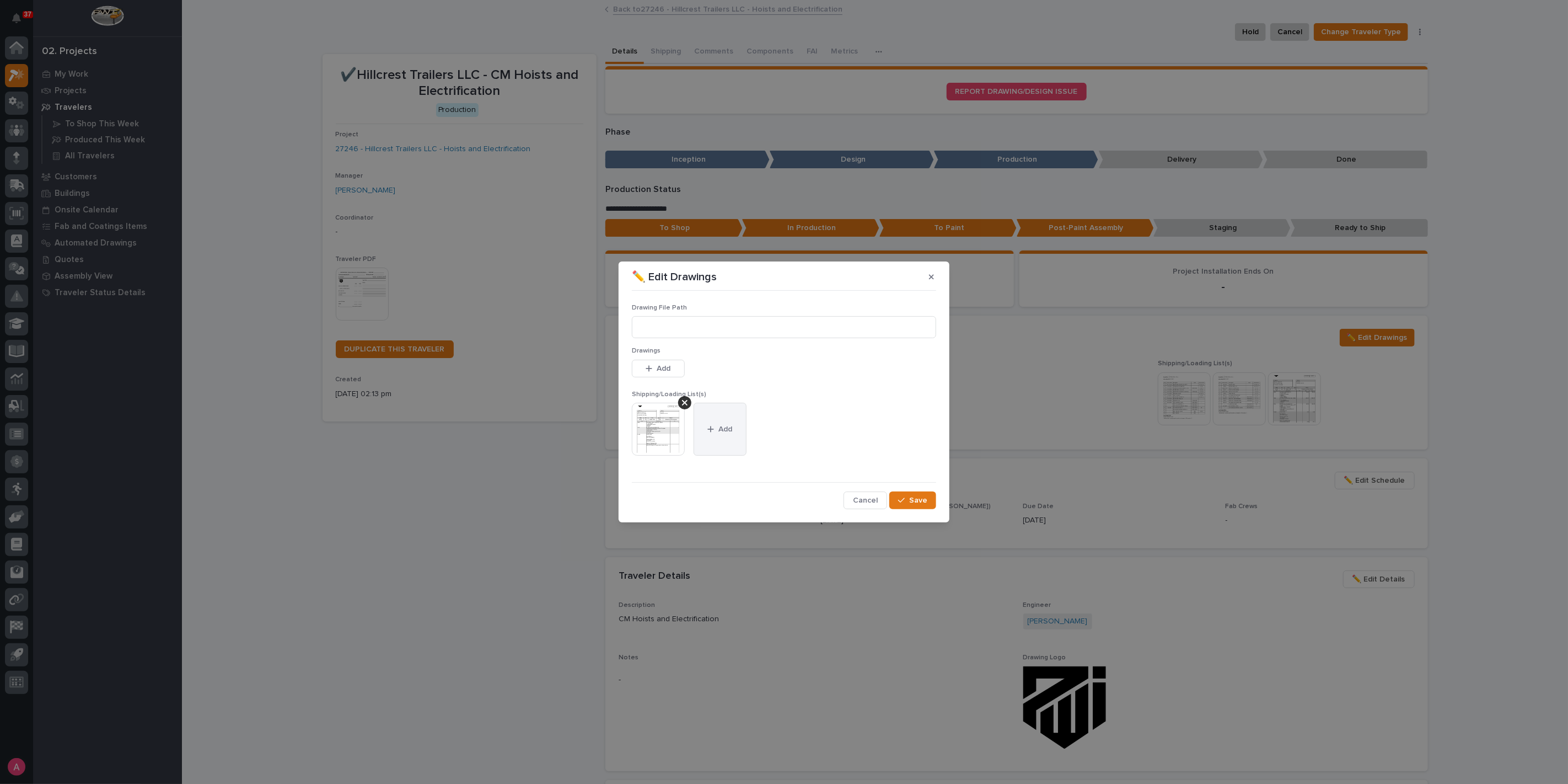
click at [707, 429] on button "Add" at bounding box center [719, 428] width 53 height 53
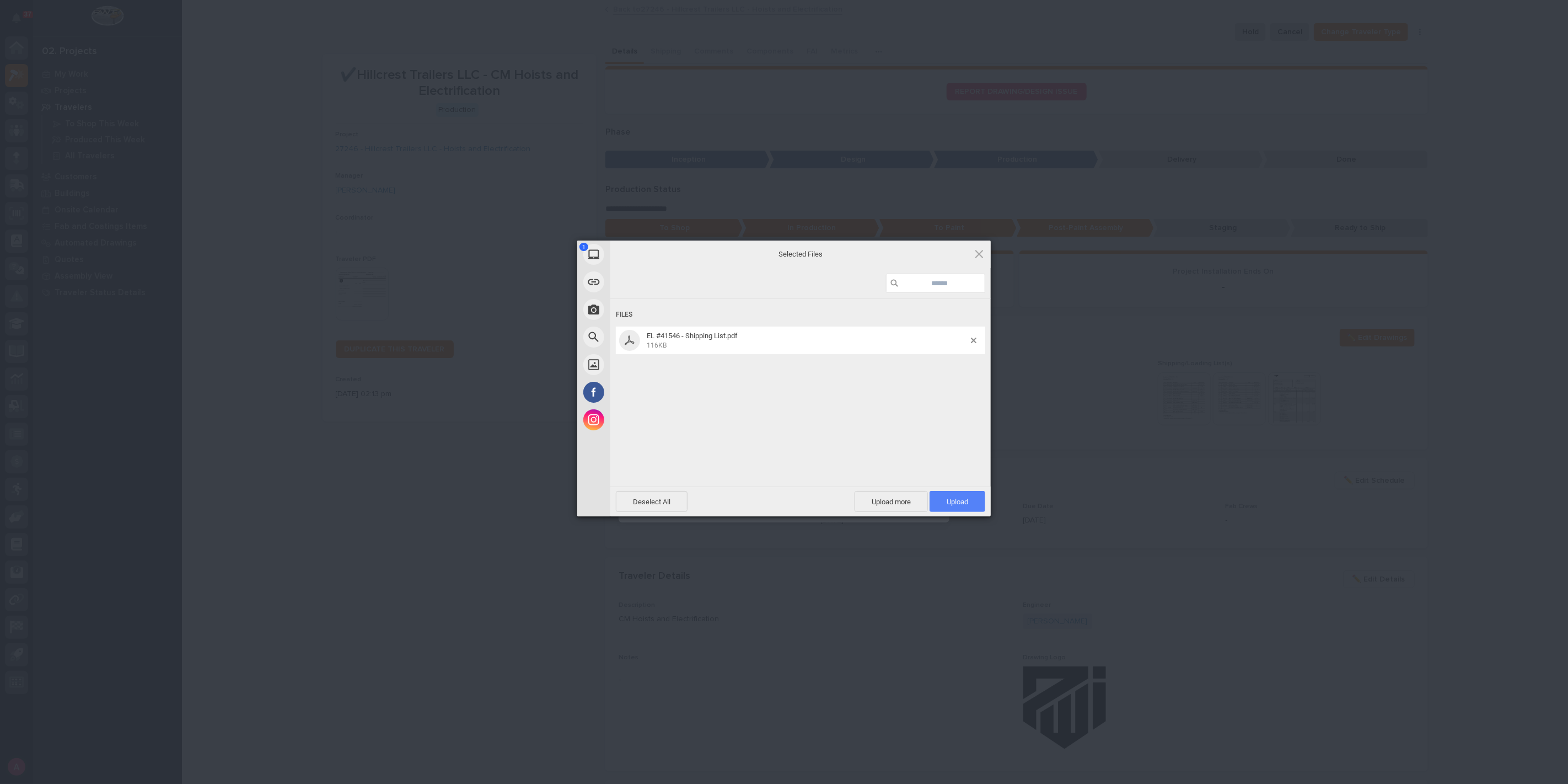
click at [956, 499] on span "Upload 1" at bounding box center [957, 501] width 21 height 9
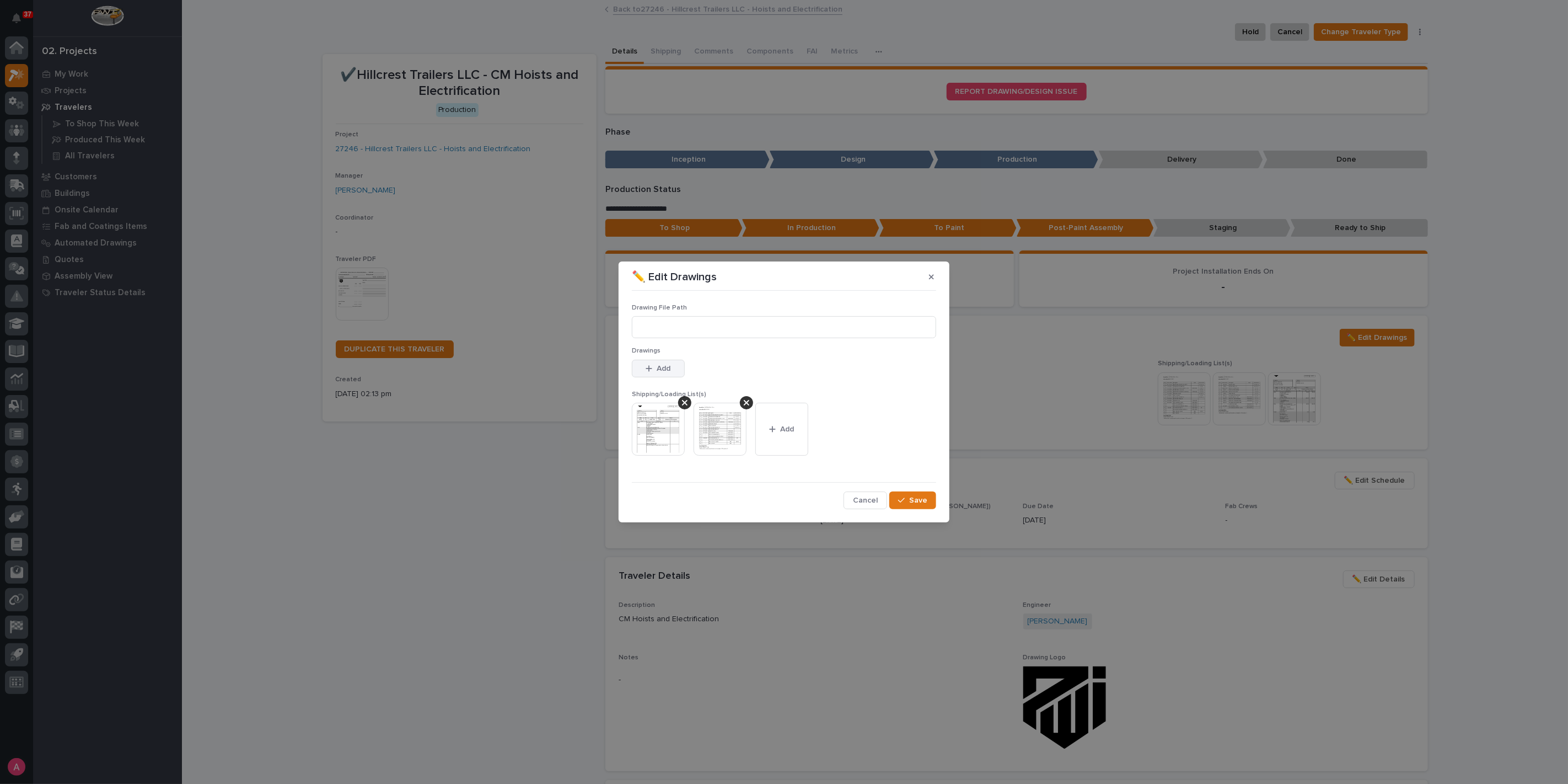
click at [672, 367] on button "Add" at bounding box center [658, 368] width 53 height 17
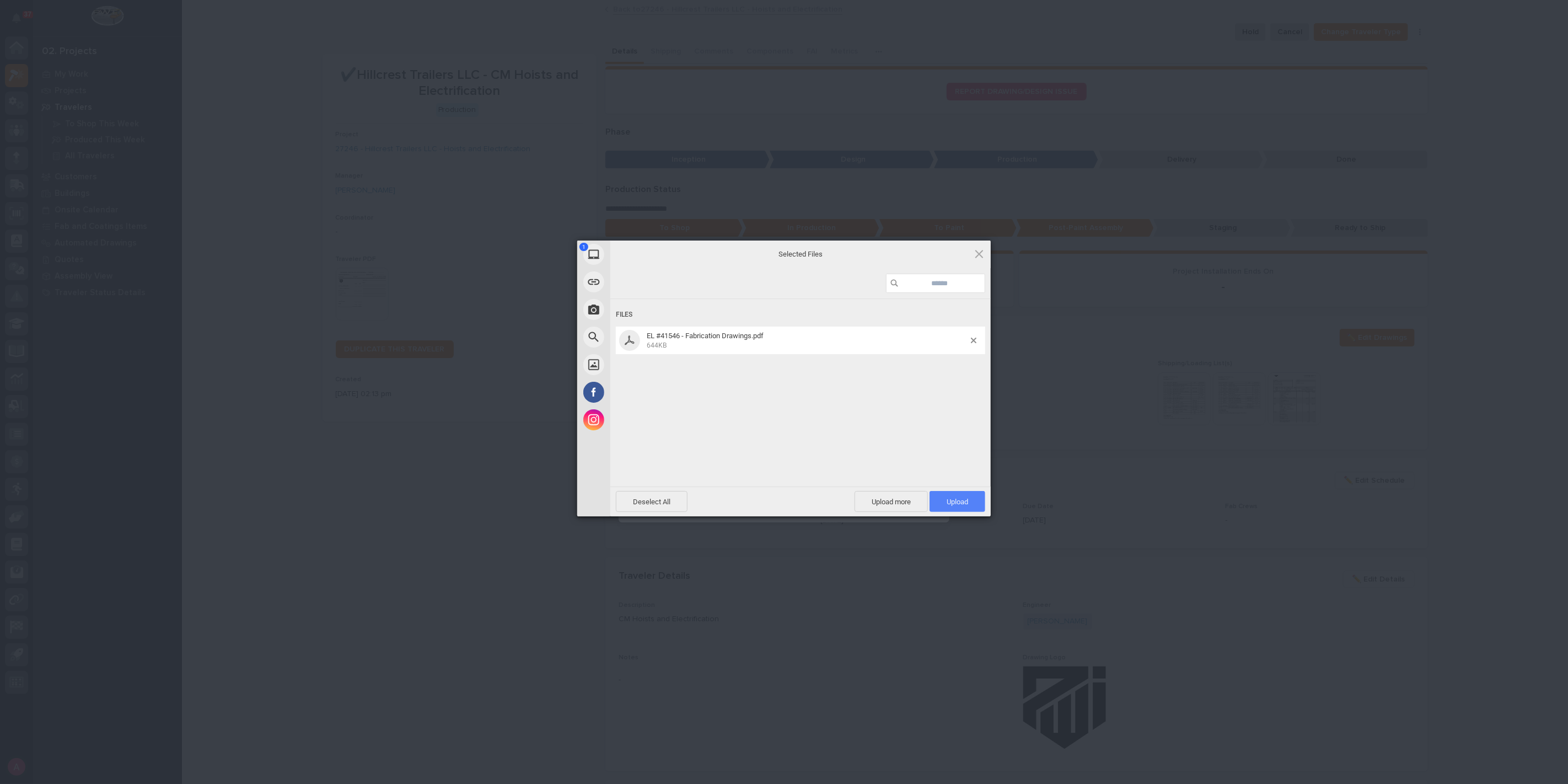
click at [962, 504] on span "Upload 1" at bounding box center [957, 501] width 21 height 9
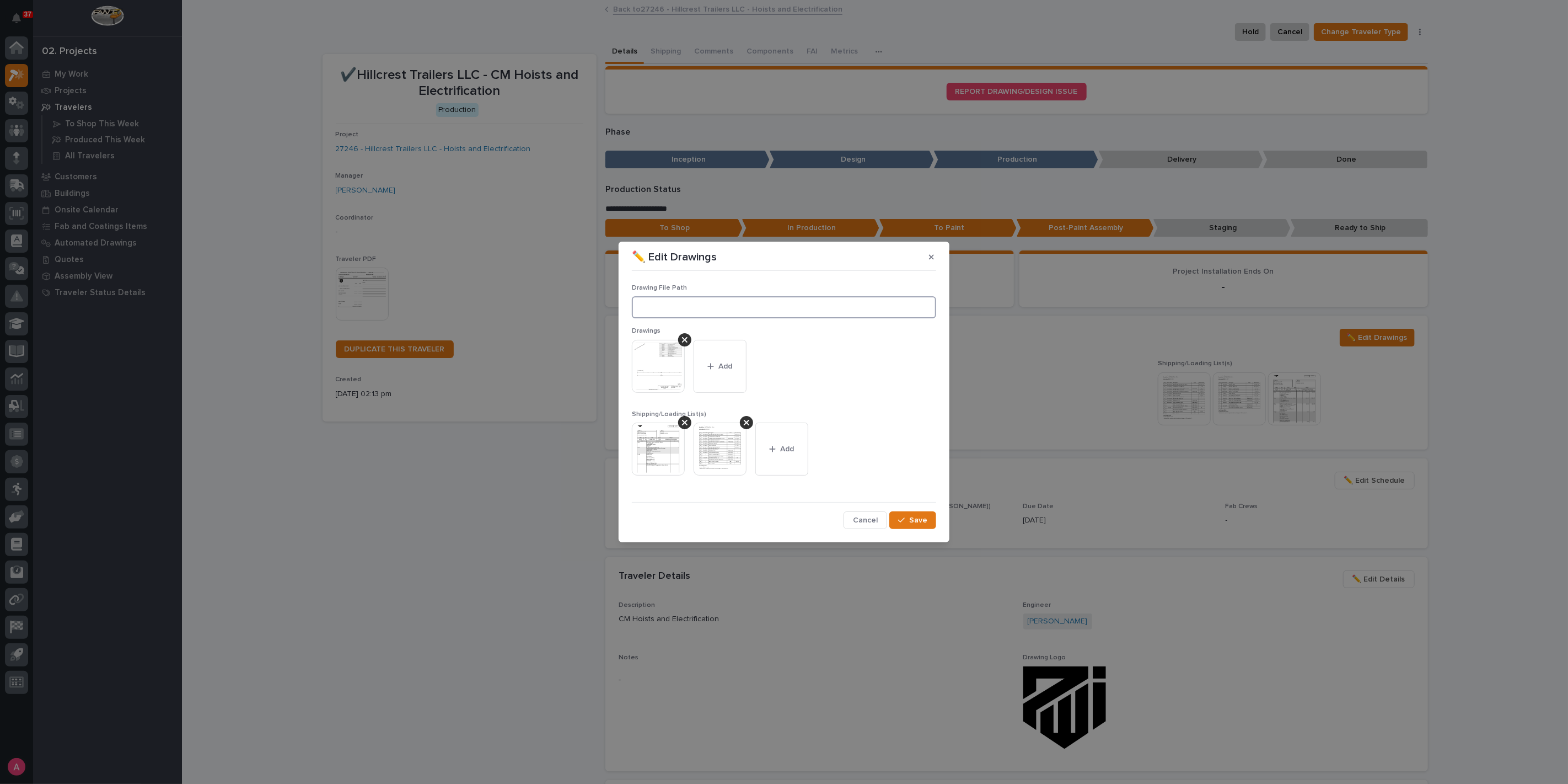
click at [770, 309] on input at bounding box center [784, 307] width 305 height 22
click at [714, 308] on input at bounding box center [784, 307] width 305 height 22
paste input "M:\Hillcrest Trailers LLC\27246 CM Hoist with Electrification\01 Engineering\09…"
type input "M:\Hillcrest Trailers LLC\27246 CM Hoist with Electrification\01 Engineering\09…"
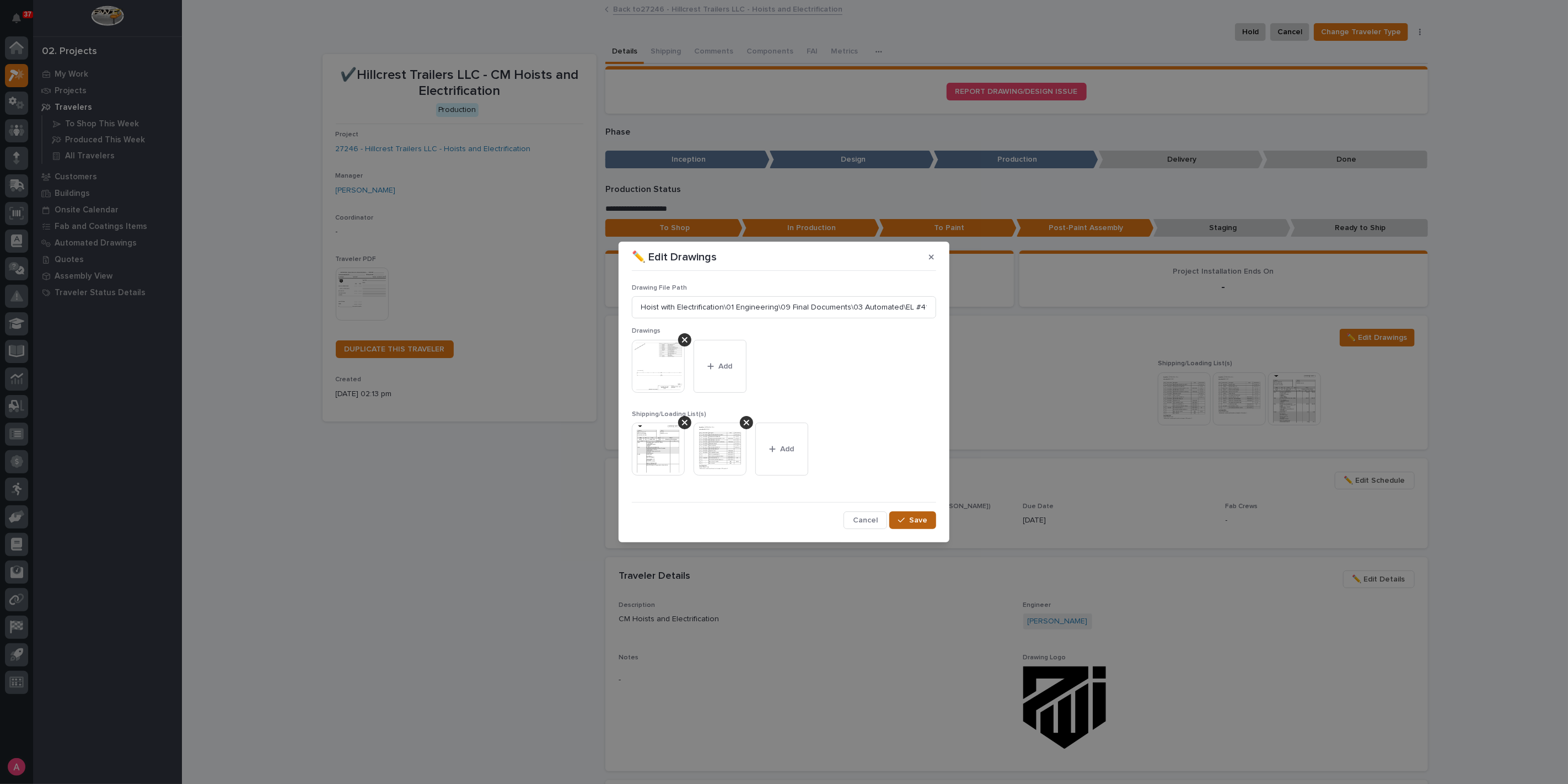
click at [916, 520] on span "Save" at bounding box center [918, 520] width 18 height 10
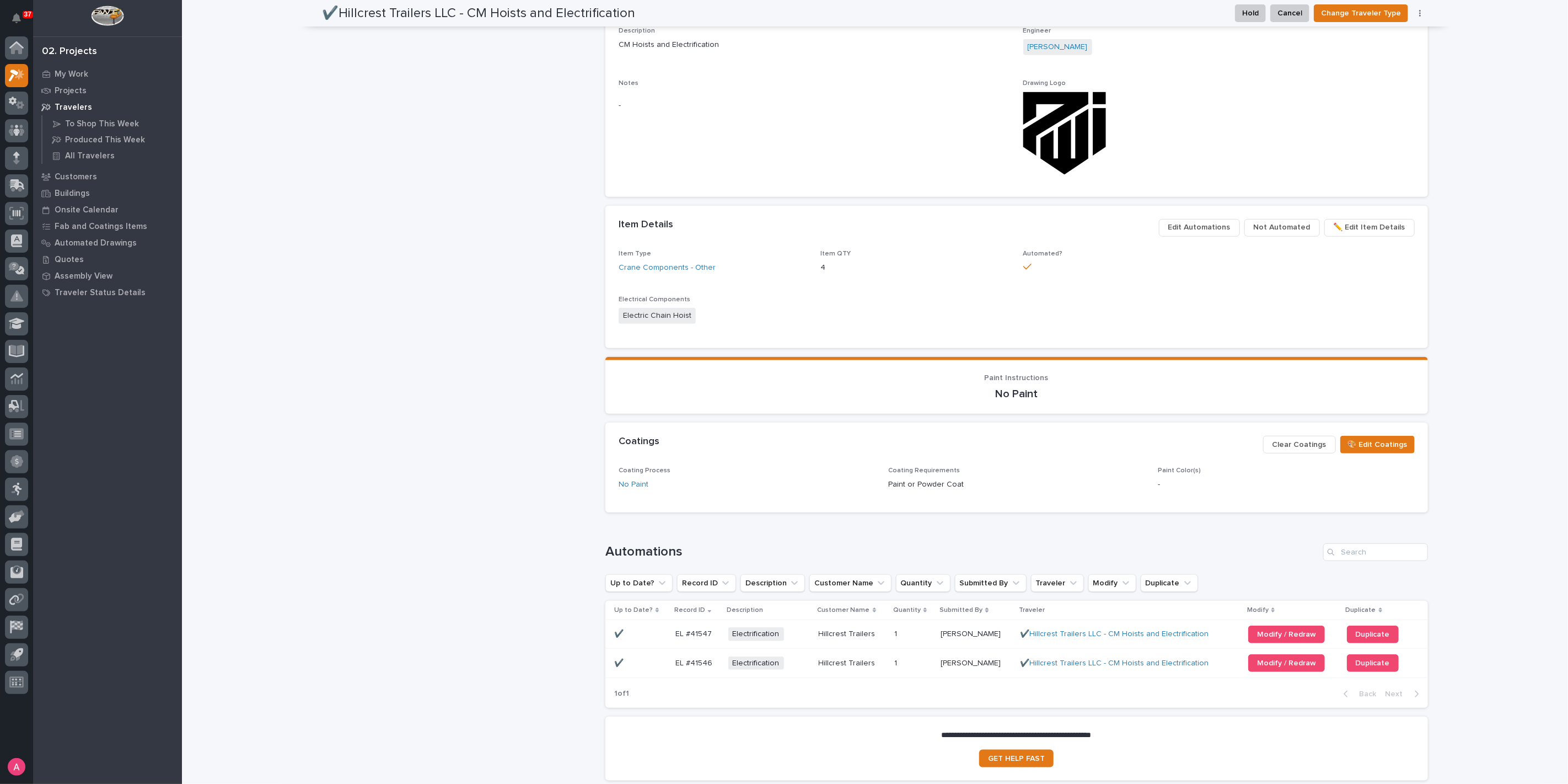
scroll to position [480, 0]
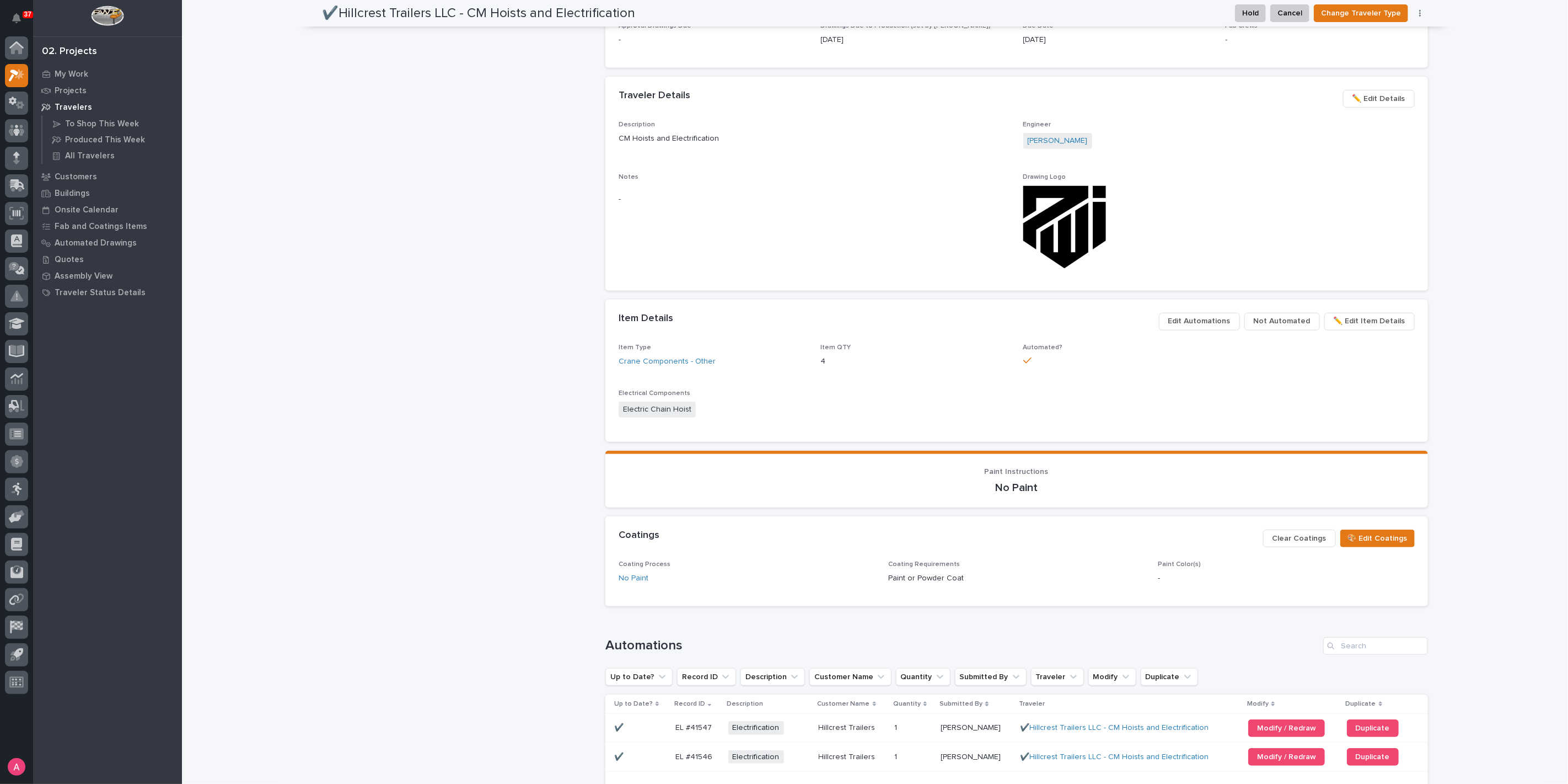
click at [1213, 324] on span "Edit Automations" at bounding box center [1199, 321] width 62 height 13
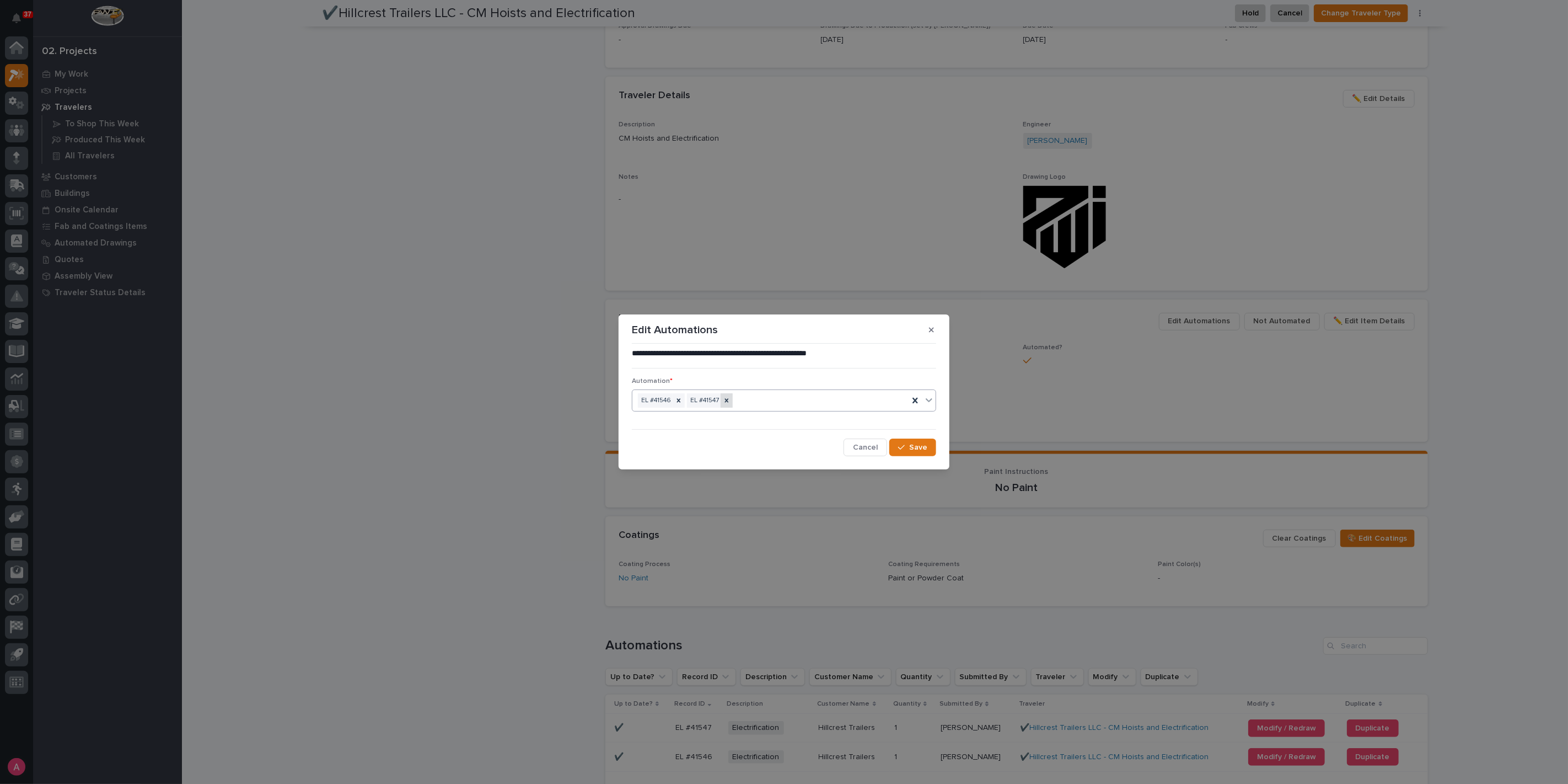
click at [727, 405] on div at bounding box center [726, 401] width 12 height 15
click at [926, 450] on span "Save" at bounding box center [918, 448] width 18 height 10
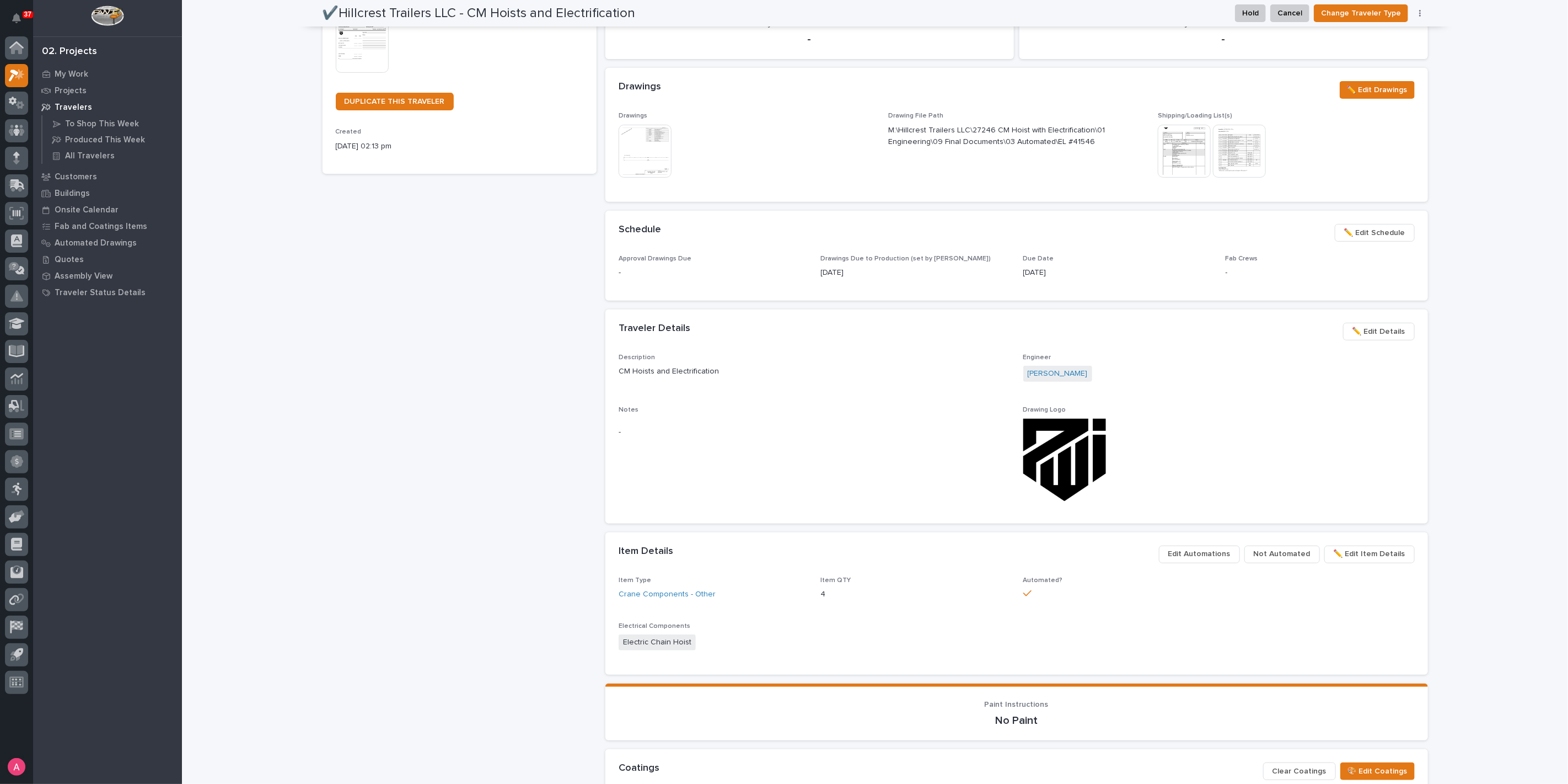
scroll to position [306, 0]
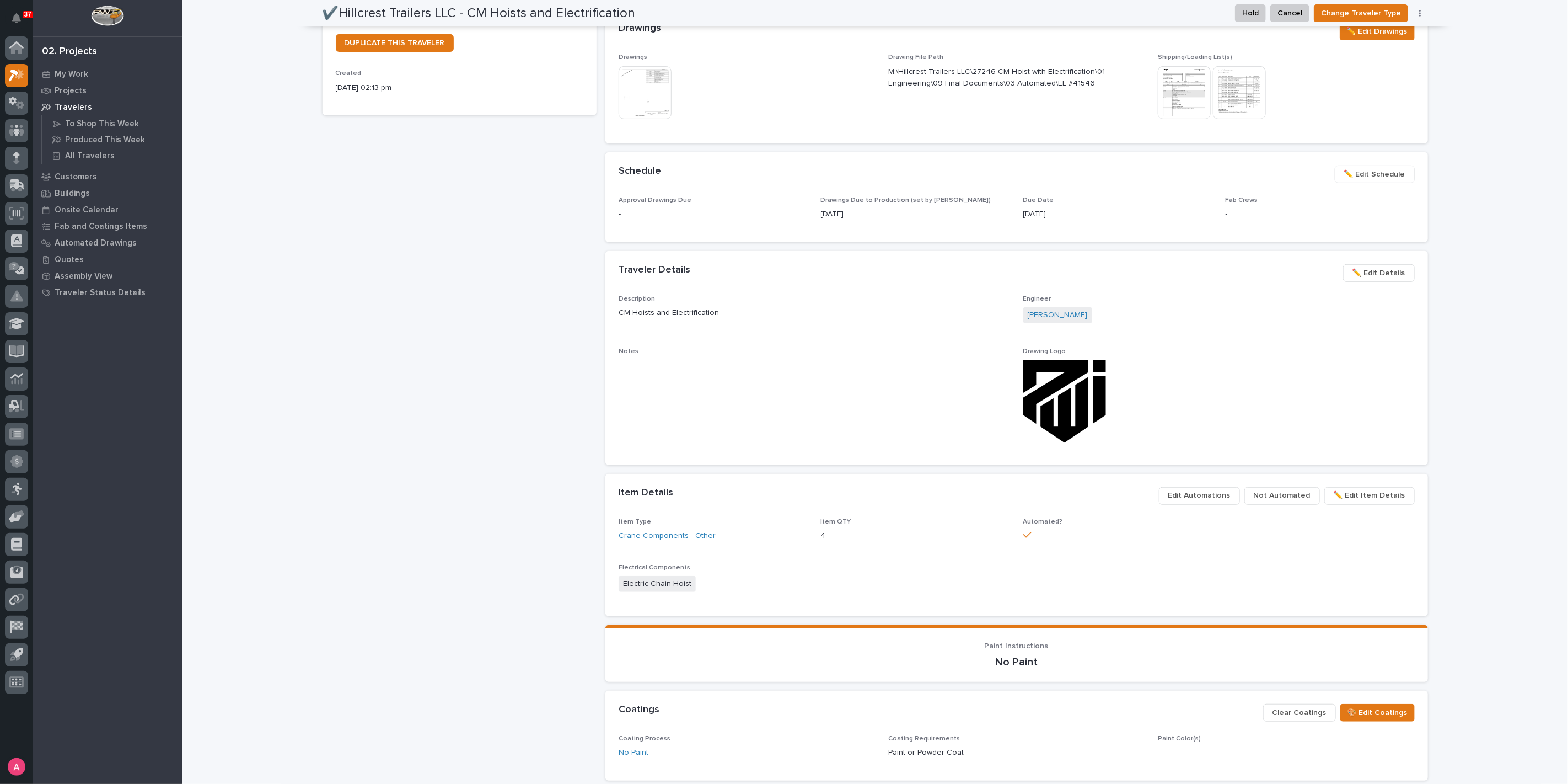
click at [1387, 495] on span "✏️ Edit Item Details" at bounding box center [1369, 496] width 72 height 13
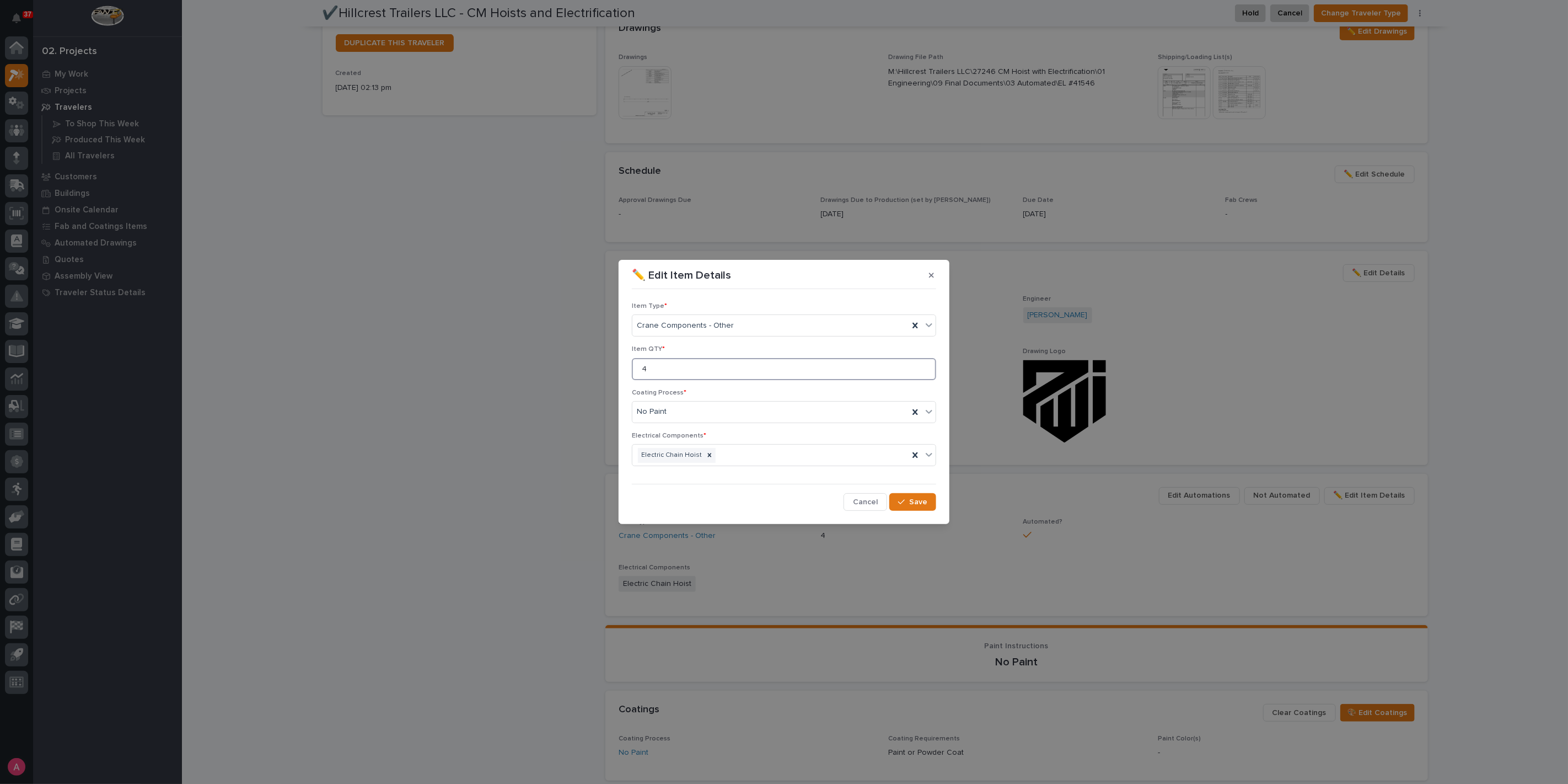
click at [716, 369] on input "4" at bounding box center [784, 369] width 305 height 22
type input "3"
click at [915, 506] on span "Save" at bounding box center [918, 502] width 18 height 10
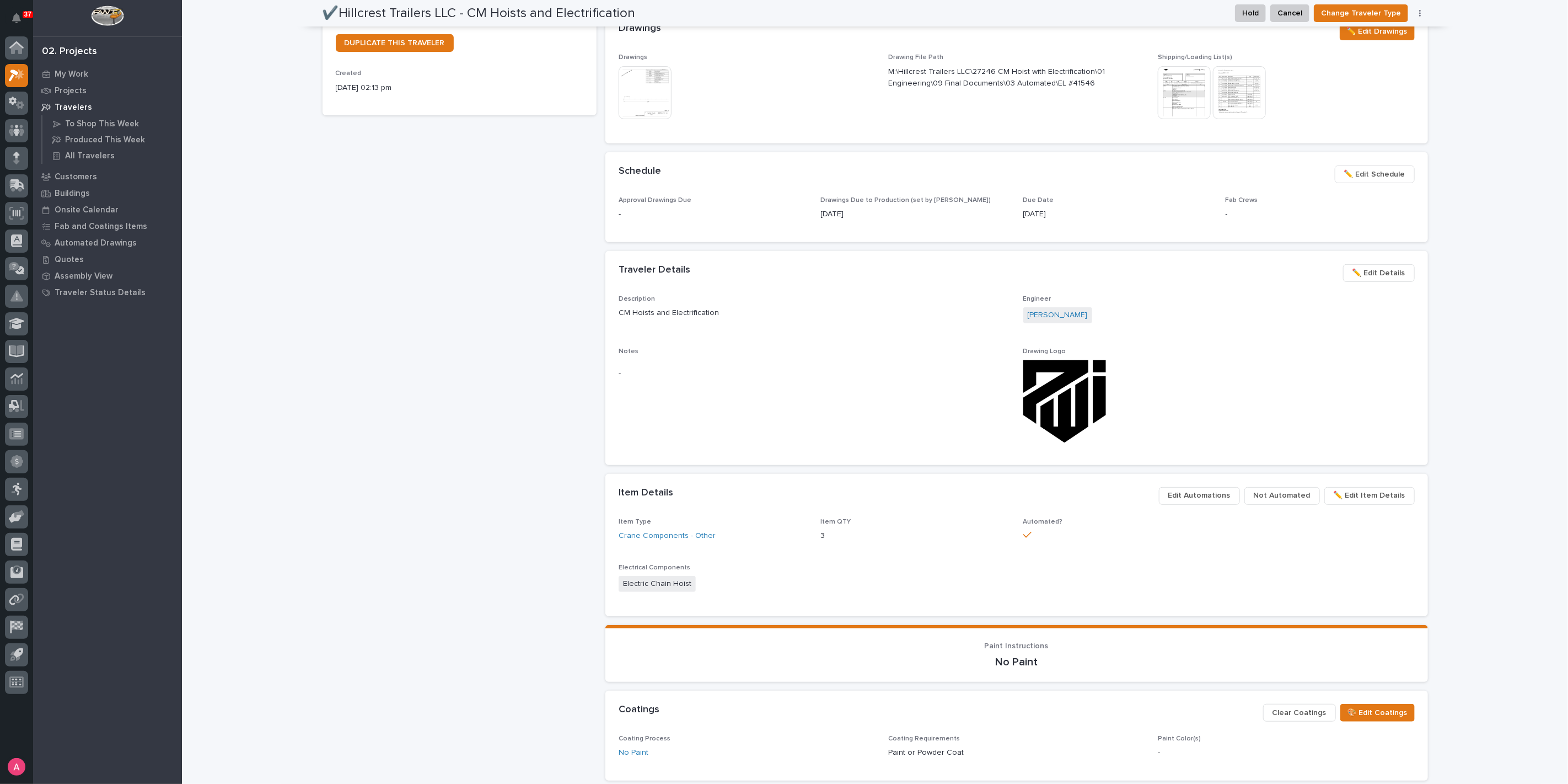
click at [1361, 498] on span "✏️ Edit Item Details" at bounding box center [1369, 496] width 72 height 13
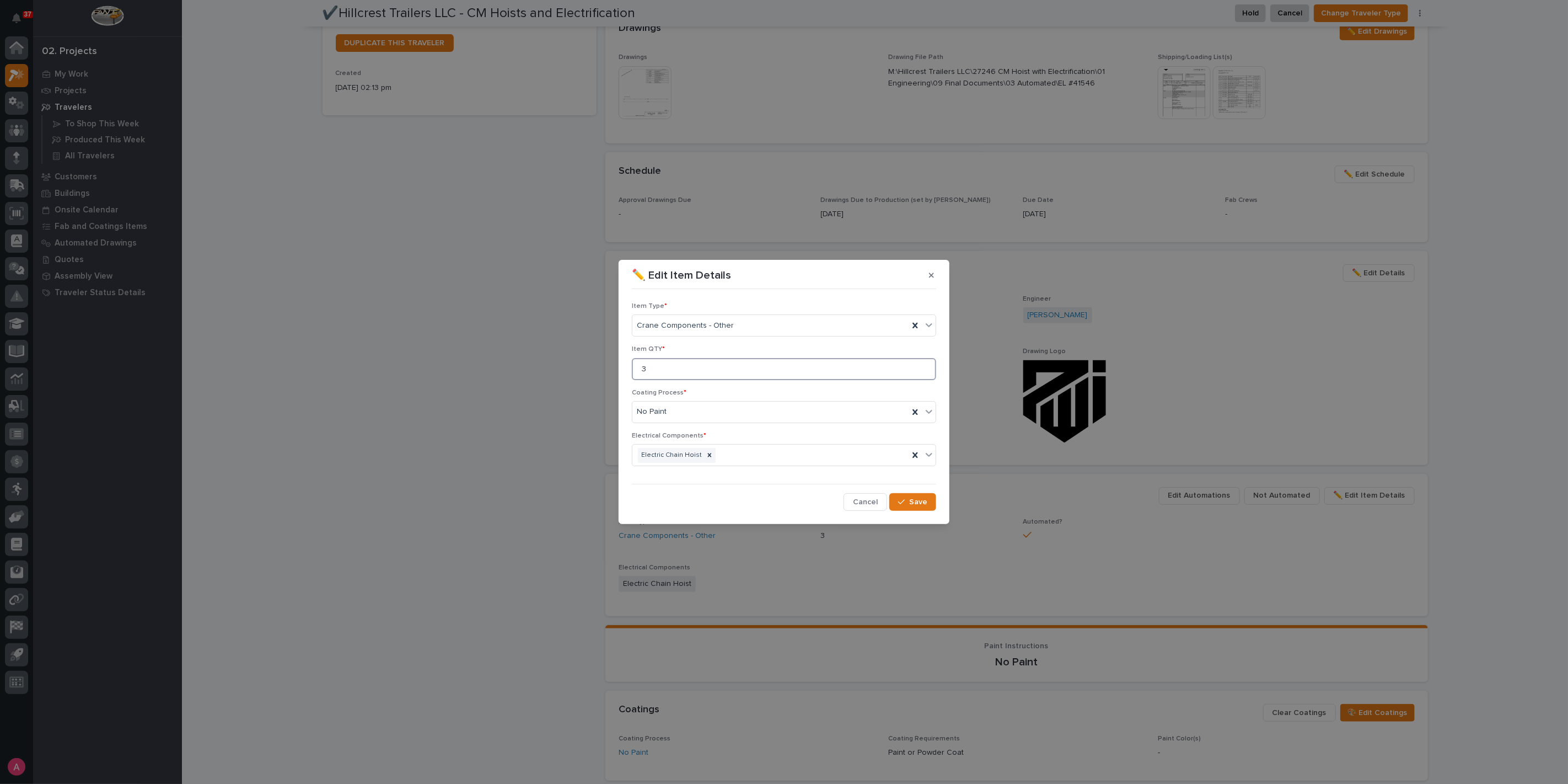
click at [695, 377] on input "3" at bounding box center [784, 369] width 305 height 22
type input "2"
click at [907, 505] on div "button" at bounding box center [904, 502] width 11 height 8
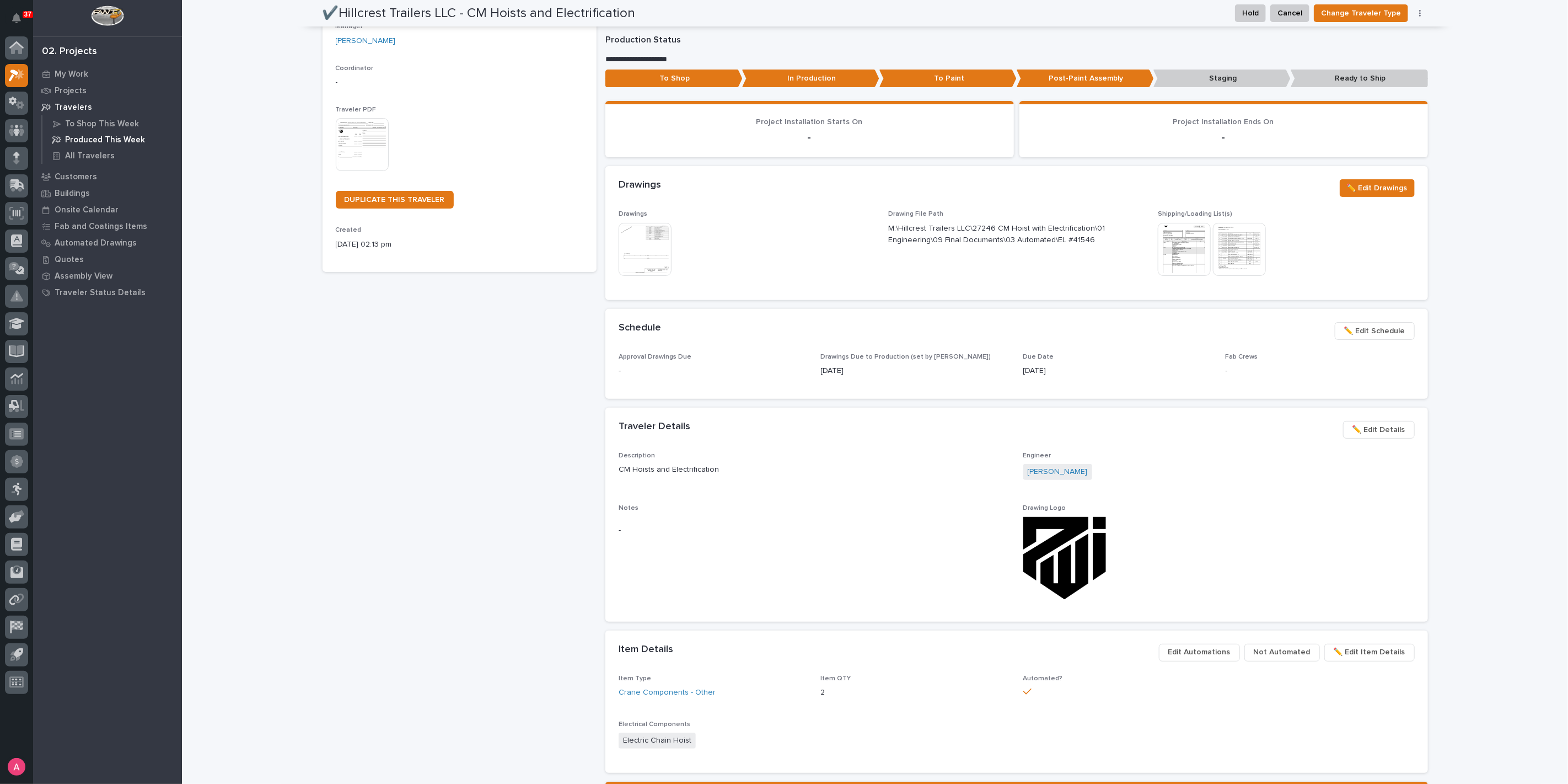
scroll to position [61, 0]
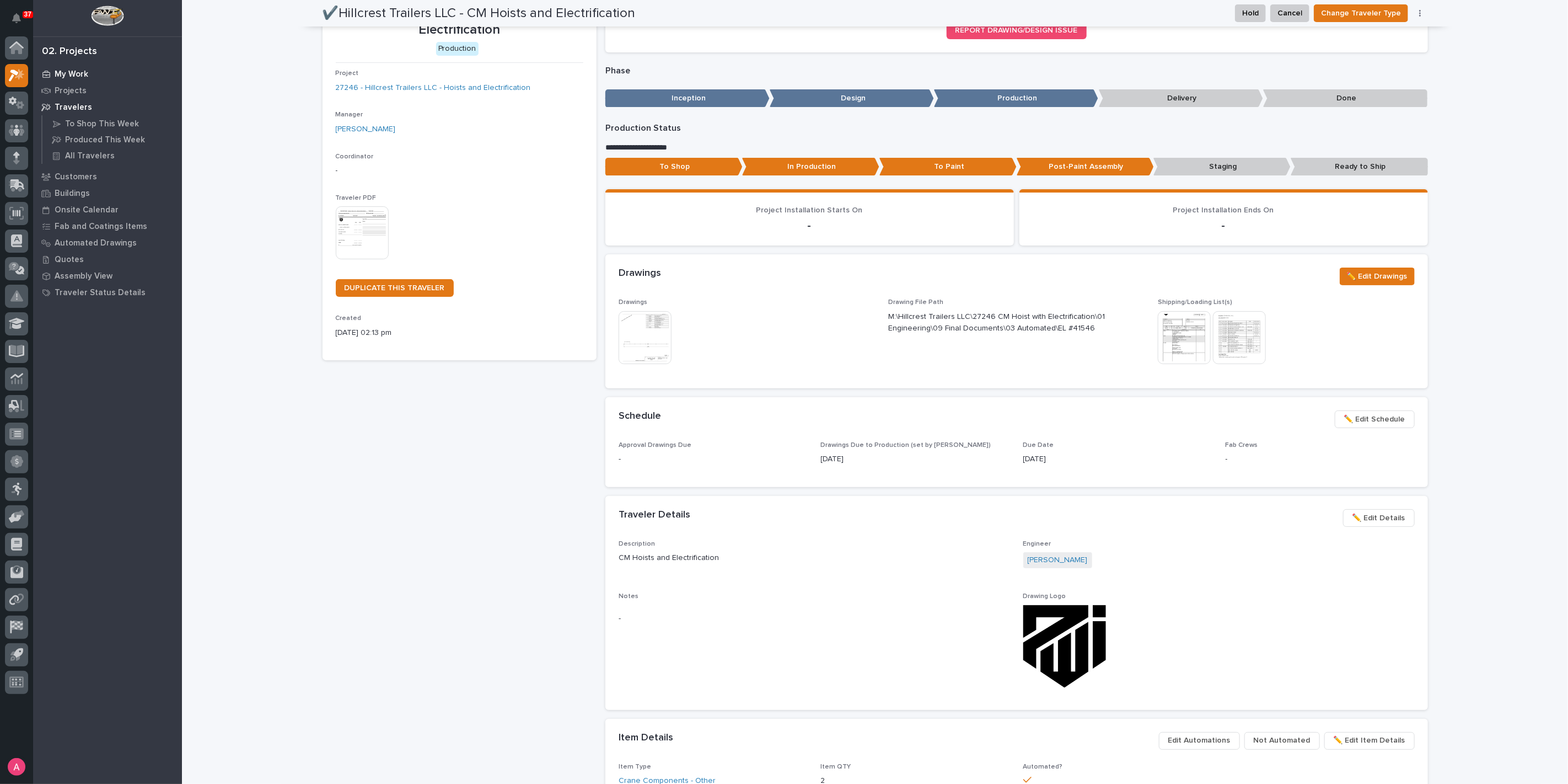
click at [66, 72] on p "My Work" at bounding box center [71, 75] width 34 height 10
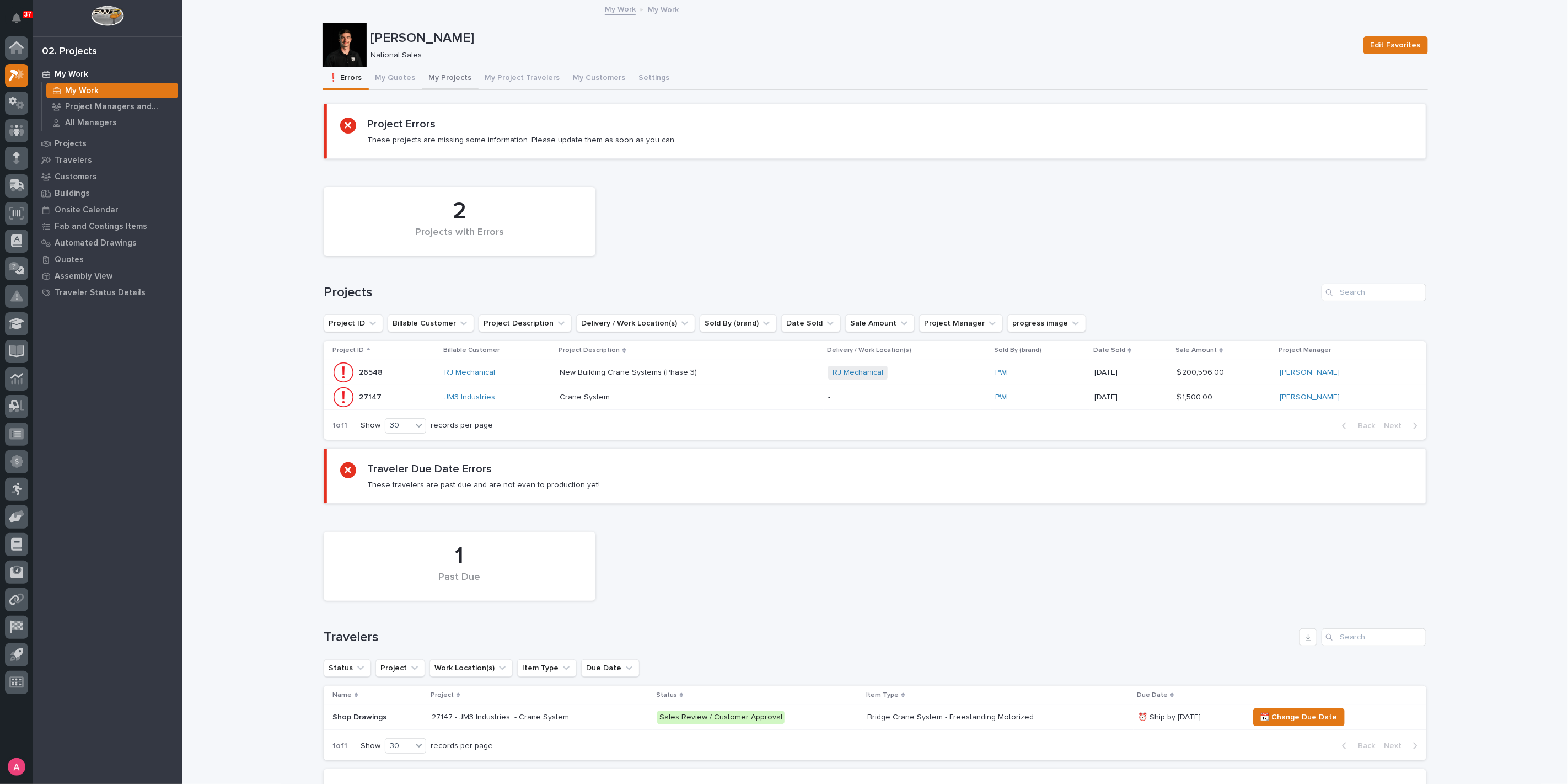
click at [453, 74] on button "My Projects" at bounding box center [450, 79] width 57 height 23
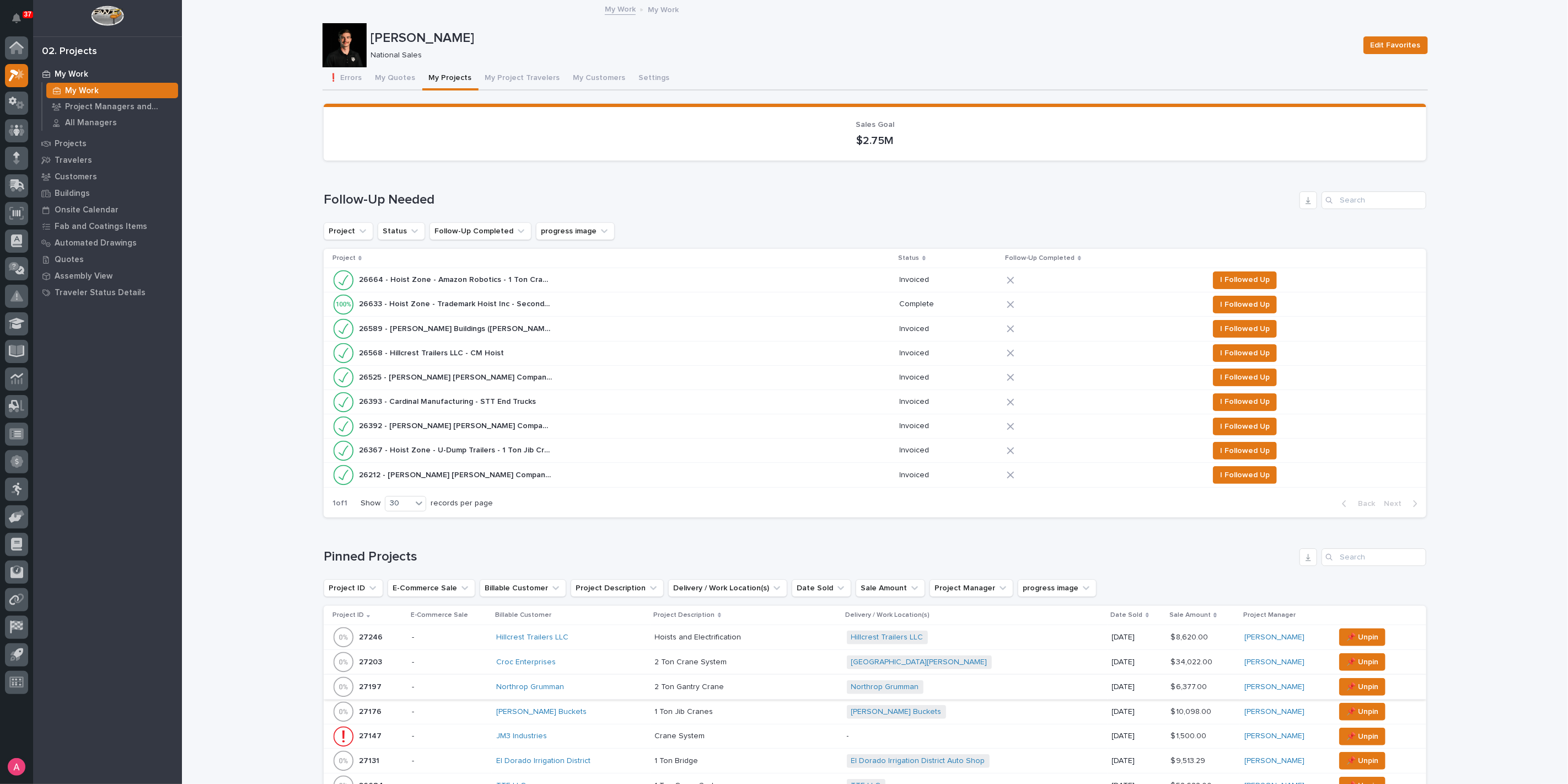
scroll to position [306, 0]
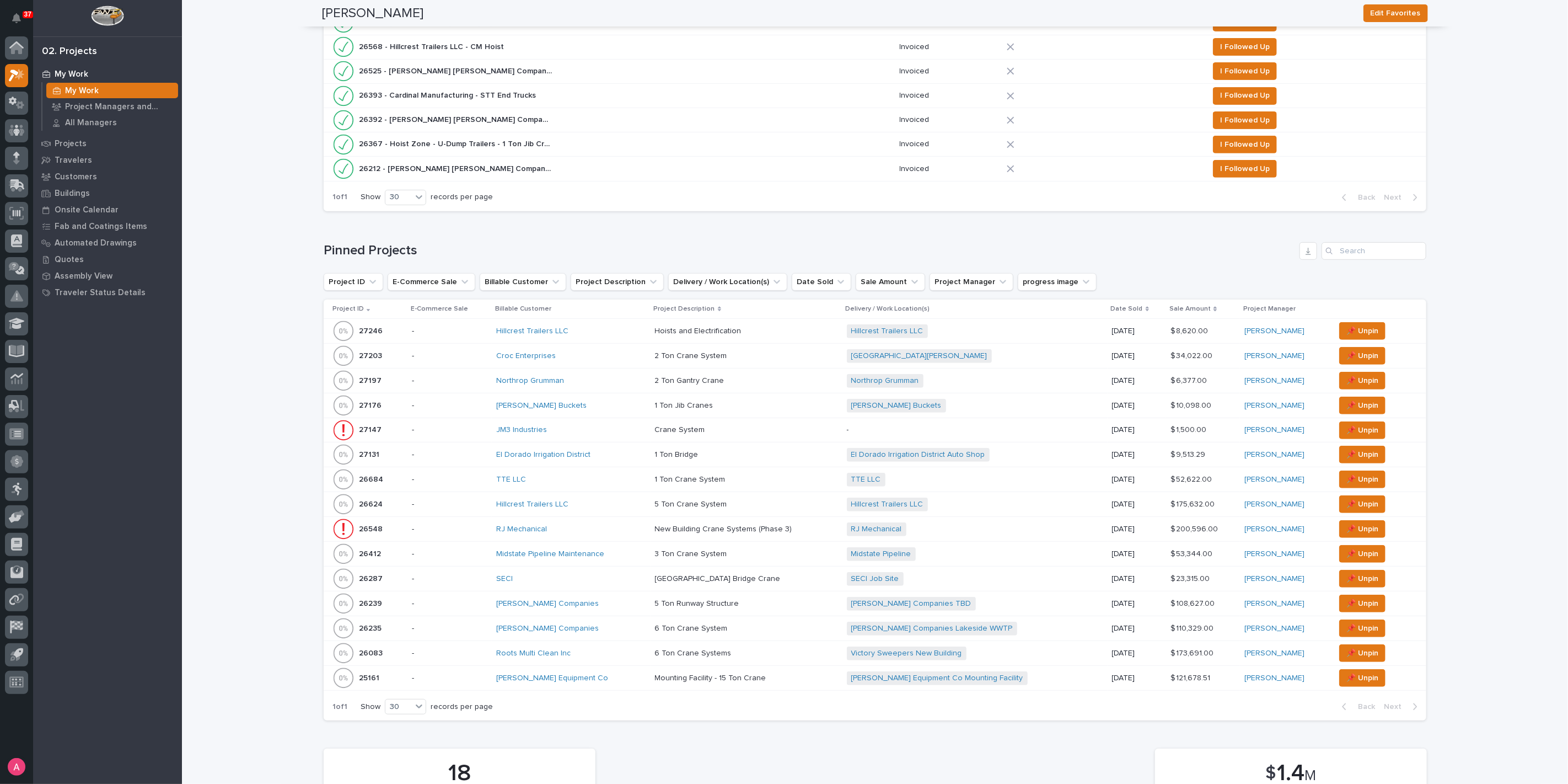
click at [750, 377] on p at bounding box center [746, 381] width 183 height 10
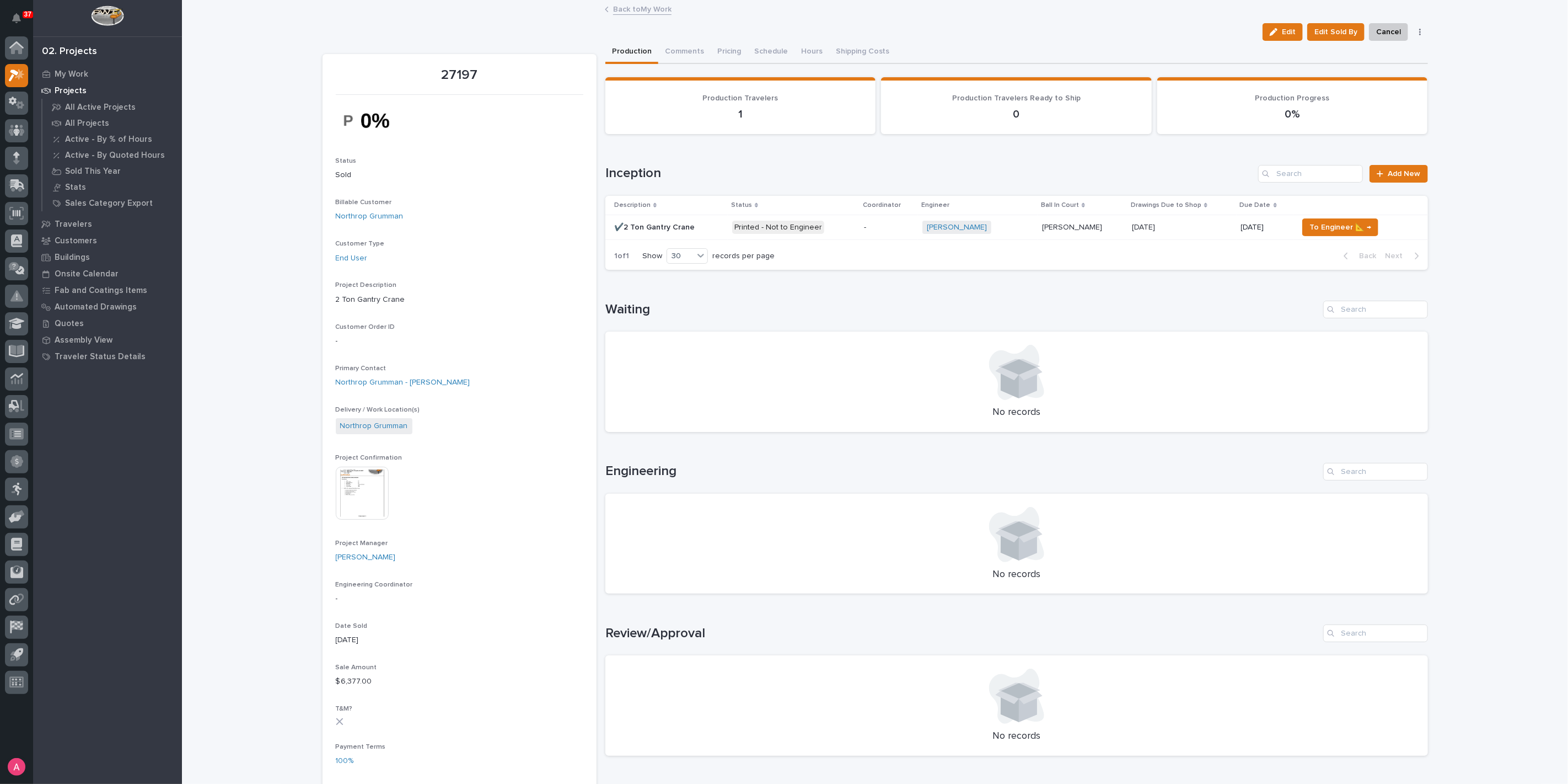
click at [1176, 232] on div "[DATE] [DATE]" at bounding box center [1182, 227] width 101 height 18
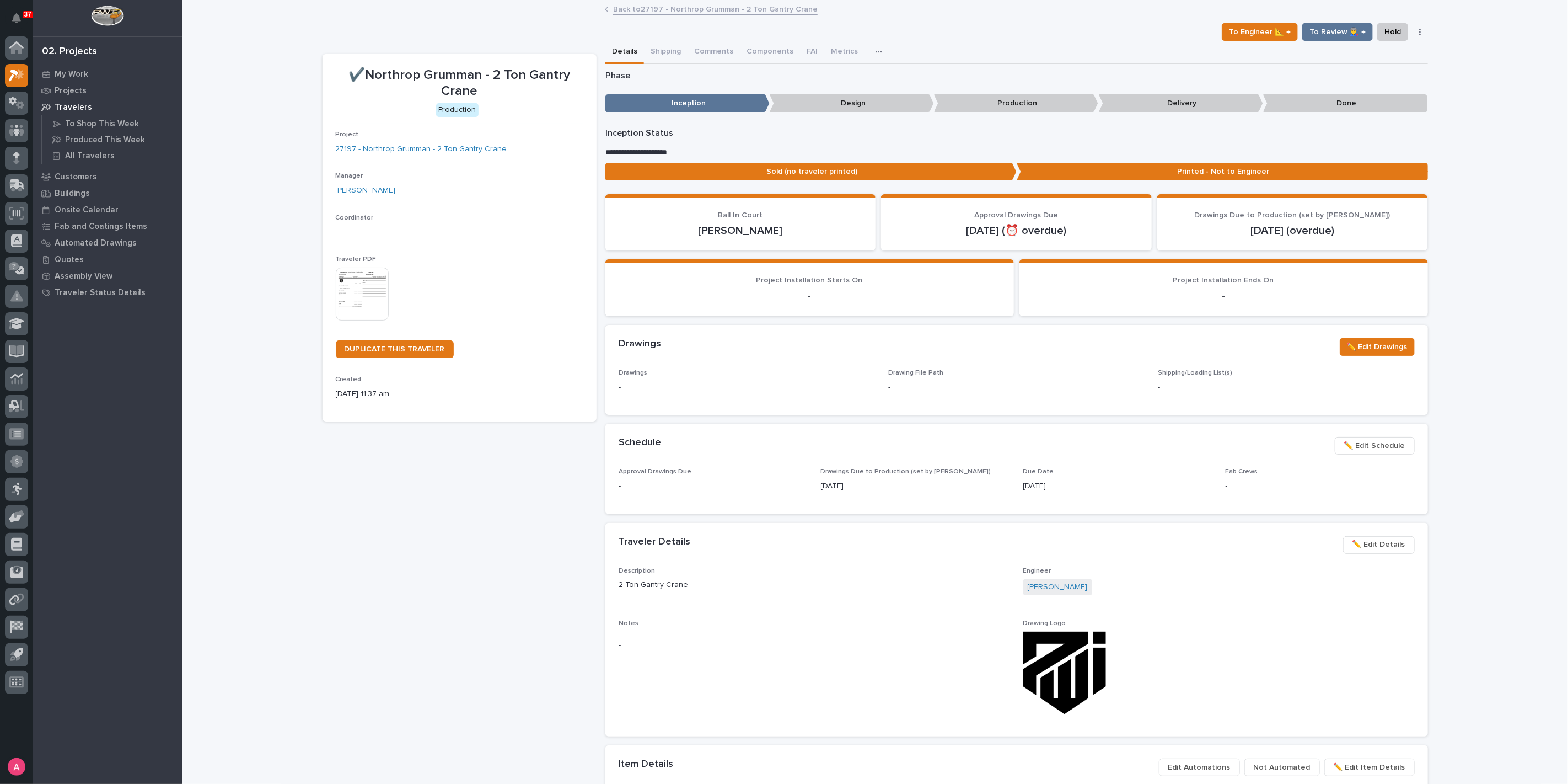
click at [1366, 443] on span "✏️ Edit Schedule" at bounding box center [1375, 446] width 61 height 13
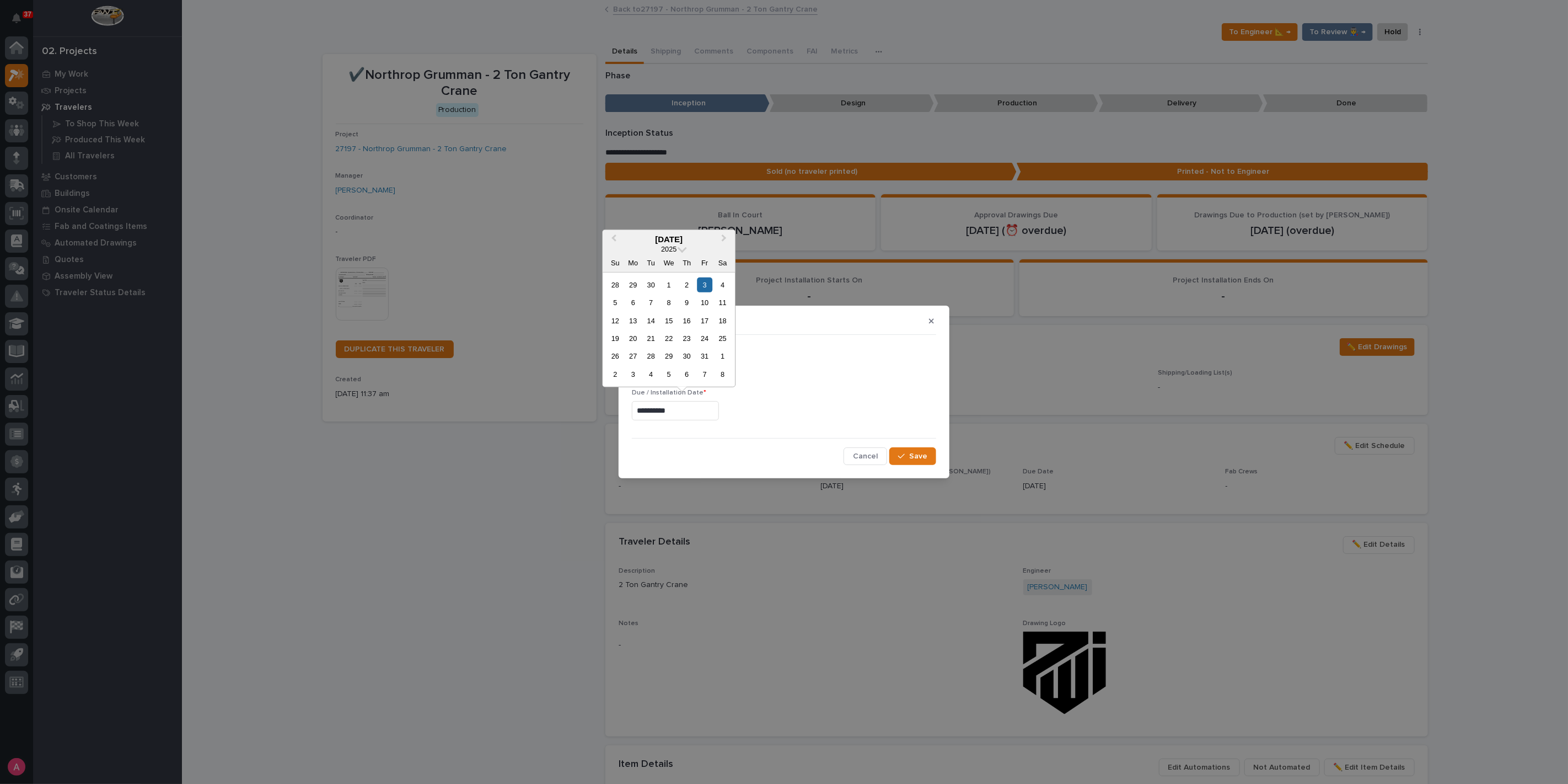
click at [688, 415] on input "**********" at bounding box center [675, 410] width 87 height 19
click at [701, 299] on div "10" at bounding box center [705, 303] width 15 height 15
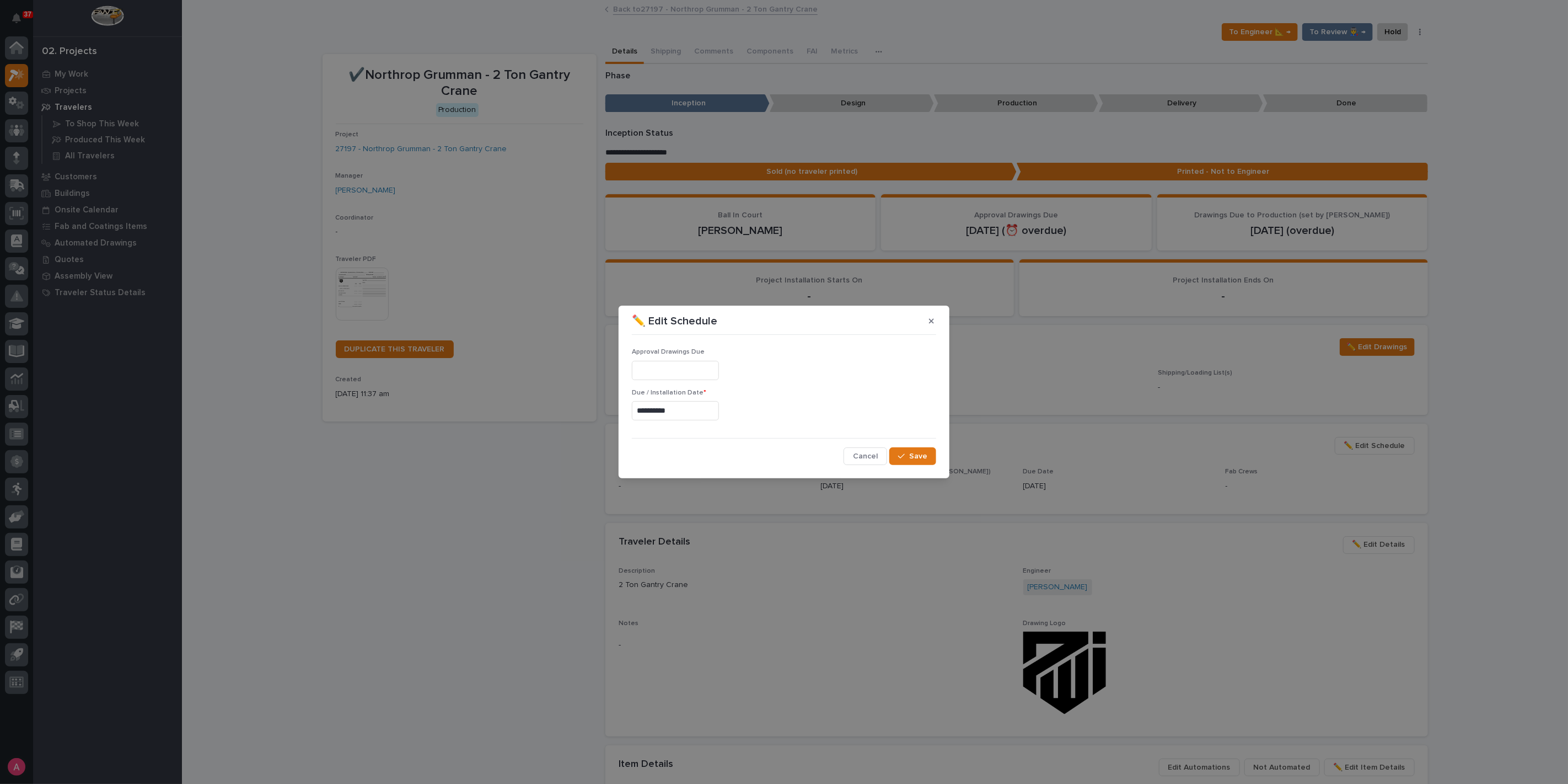
type input "**********"
click at [927, 458] on button "Save" at bounding box center [912, 456] width 47 height 17
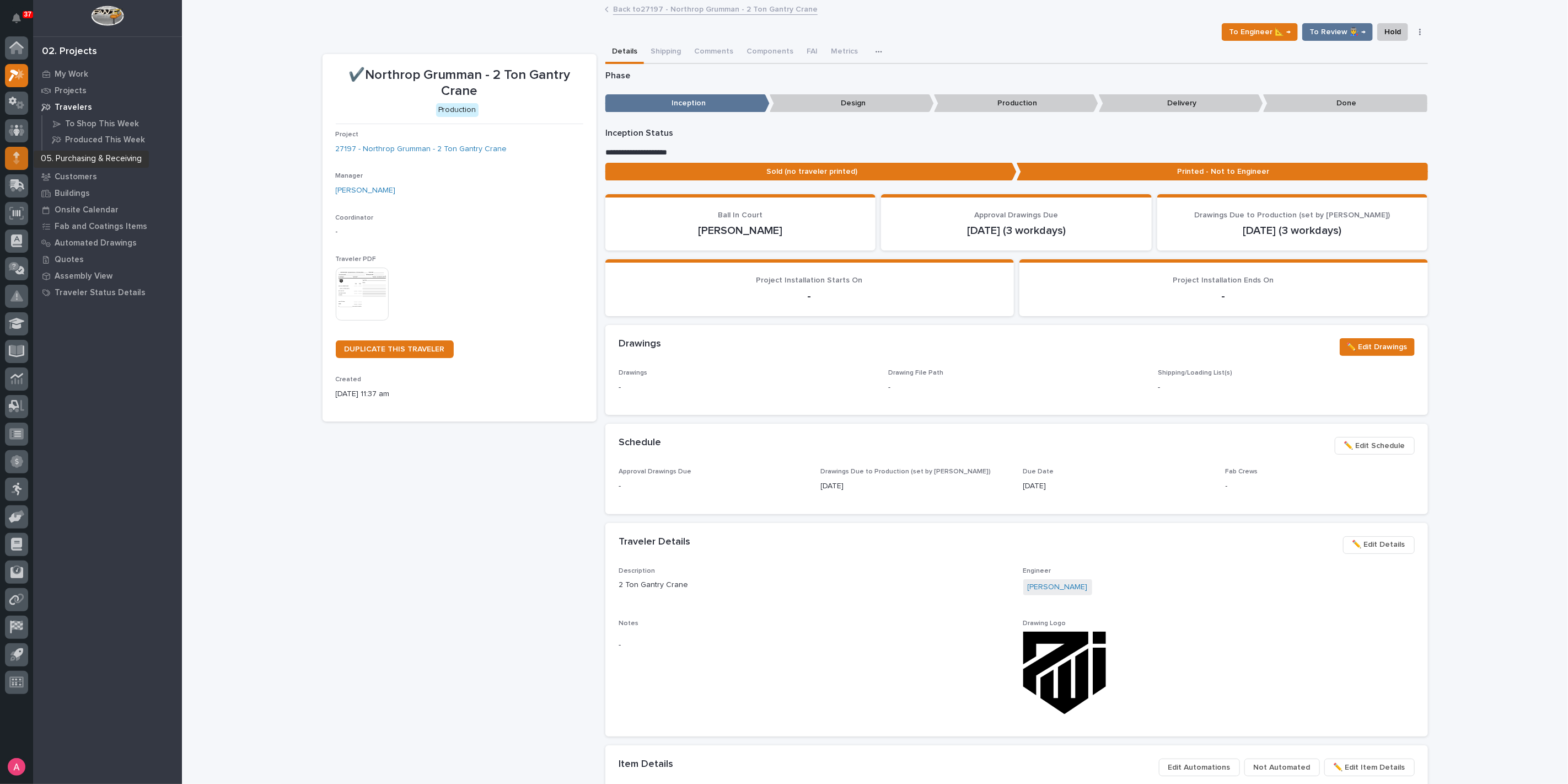
click at [23, 154] on div at bounding box center [16, 158] width 23 height 23
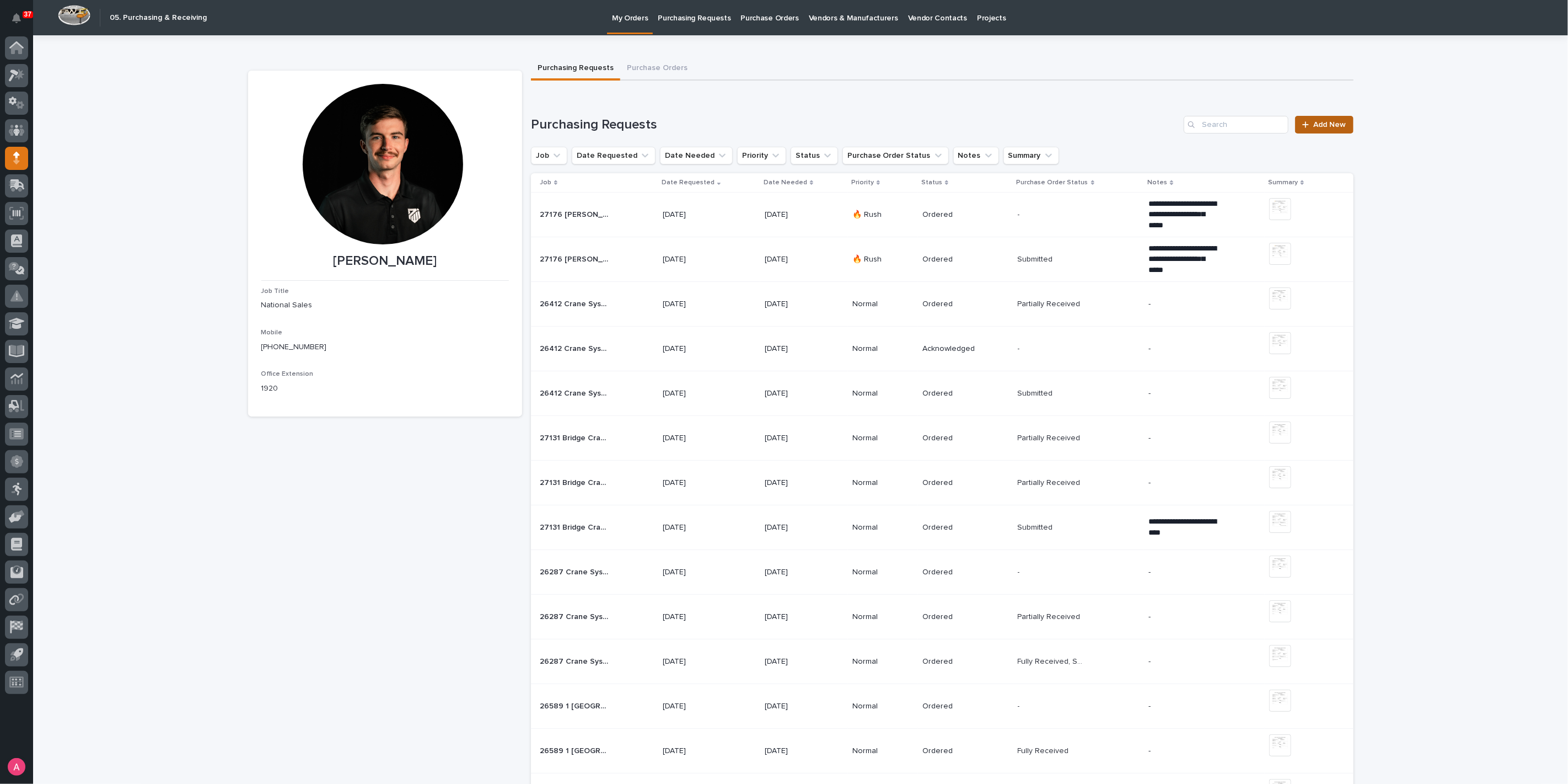
click at [1320, 125] on span "Add New" at bounding box center [1330, 125] width 33 height 8
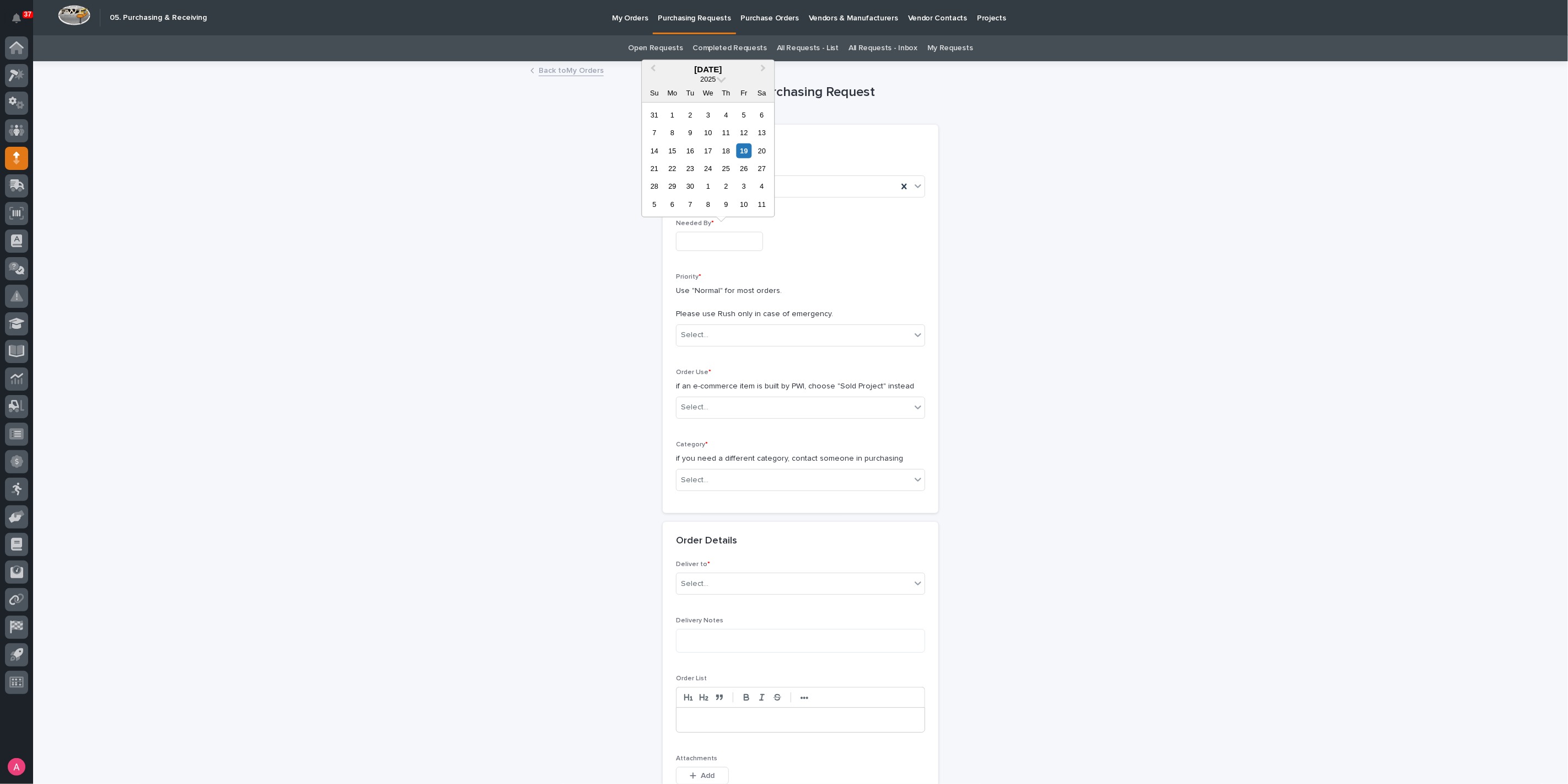
click at [738, 243] on input "text" at bounding box center [719, 242] width 87 height 19
click at [741, 171] on div "26" at bounding box center [744, 169] width 15 height 15
type input "**********"
click at [731, 330] on div "Select..." at bounding box center [793, 334] width 235 height 18
click at [728, 352] on div "🔥 Rush" at bounding box center [796, 356] width 248 height 19
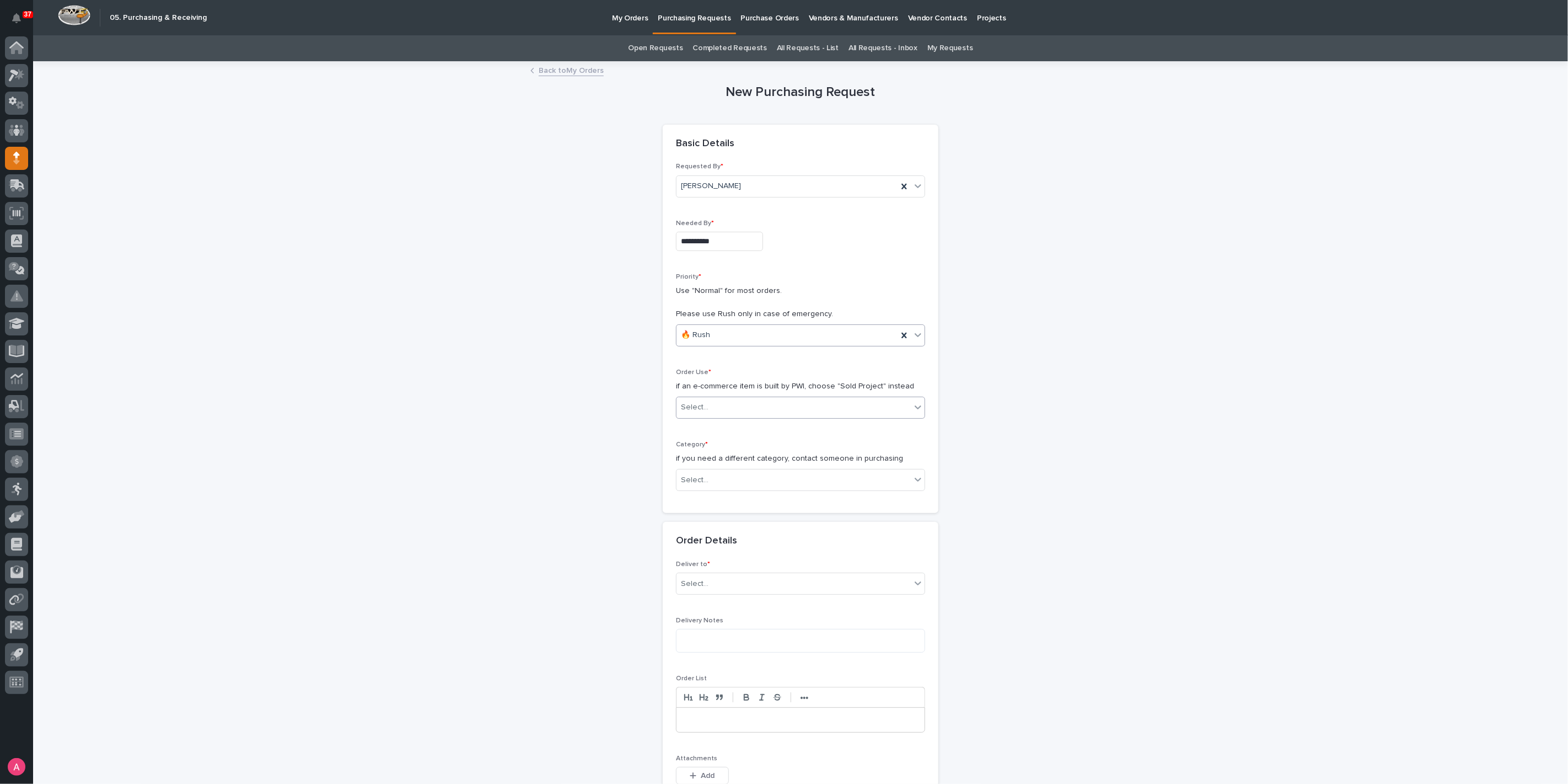
click at [728, 412] on div "Select..." at bounding box center [793, 407] width 235 height 18
click at [729, 425] on div "Sold Project" at bounding box center [796, 427] width 248 height 19
click at [723, 476] on div "Select..." at bounding box center [793, 480] width 235 height 18
click at [724, 594] on div "Parts & Hardware" at bounding box center [796, 596] width 248 height 19
click at [716, 560] on div "Select..." at bounding box center [793, 558] width 235 height 18
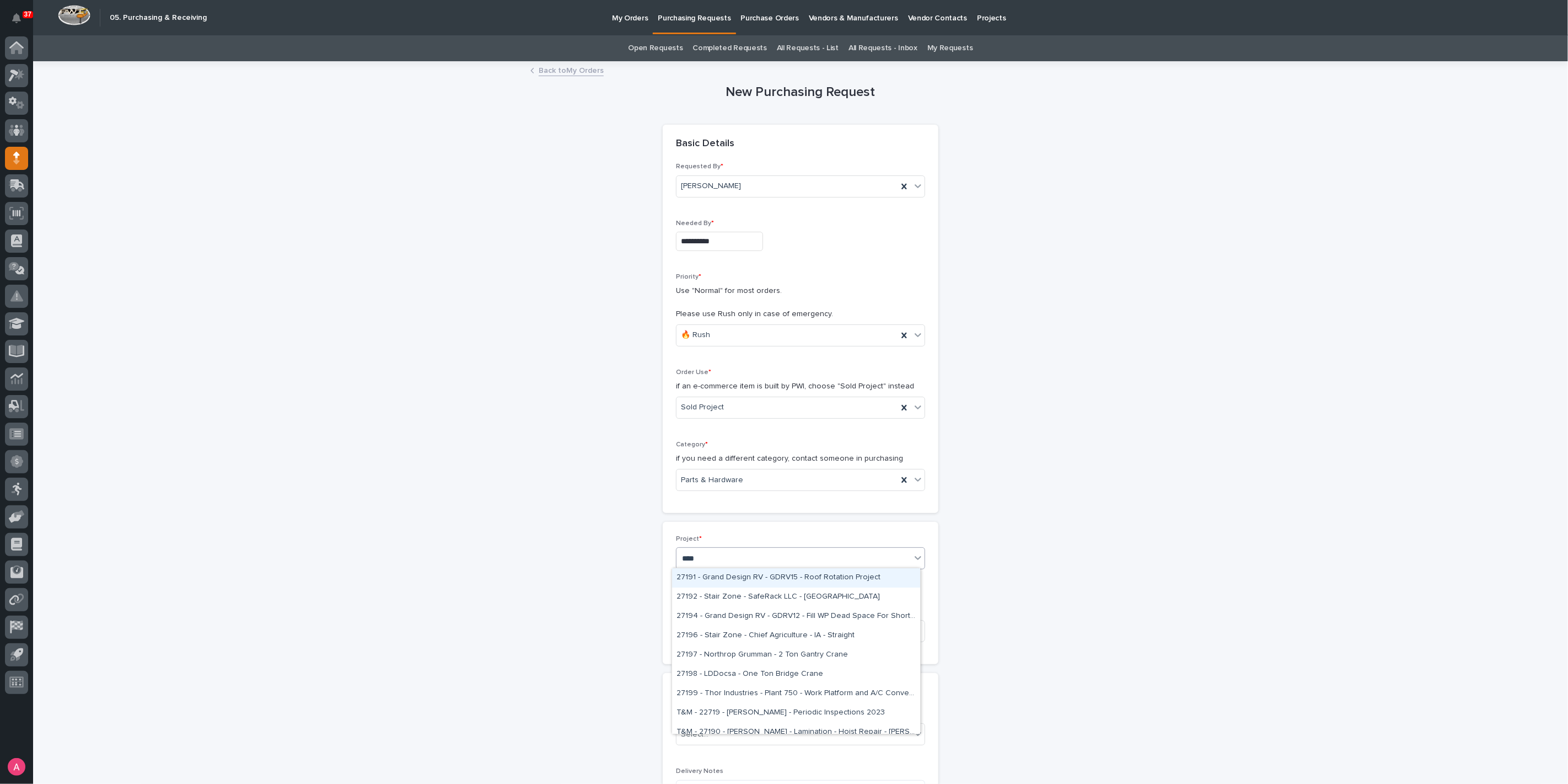
type input "*****"
click at [734, 574] on div "27197 - Northrop Grumman - 2 Ton Gantry Crane" at bounding box center [796, 578] width 248 height 19
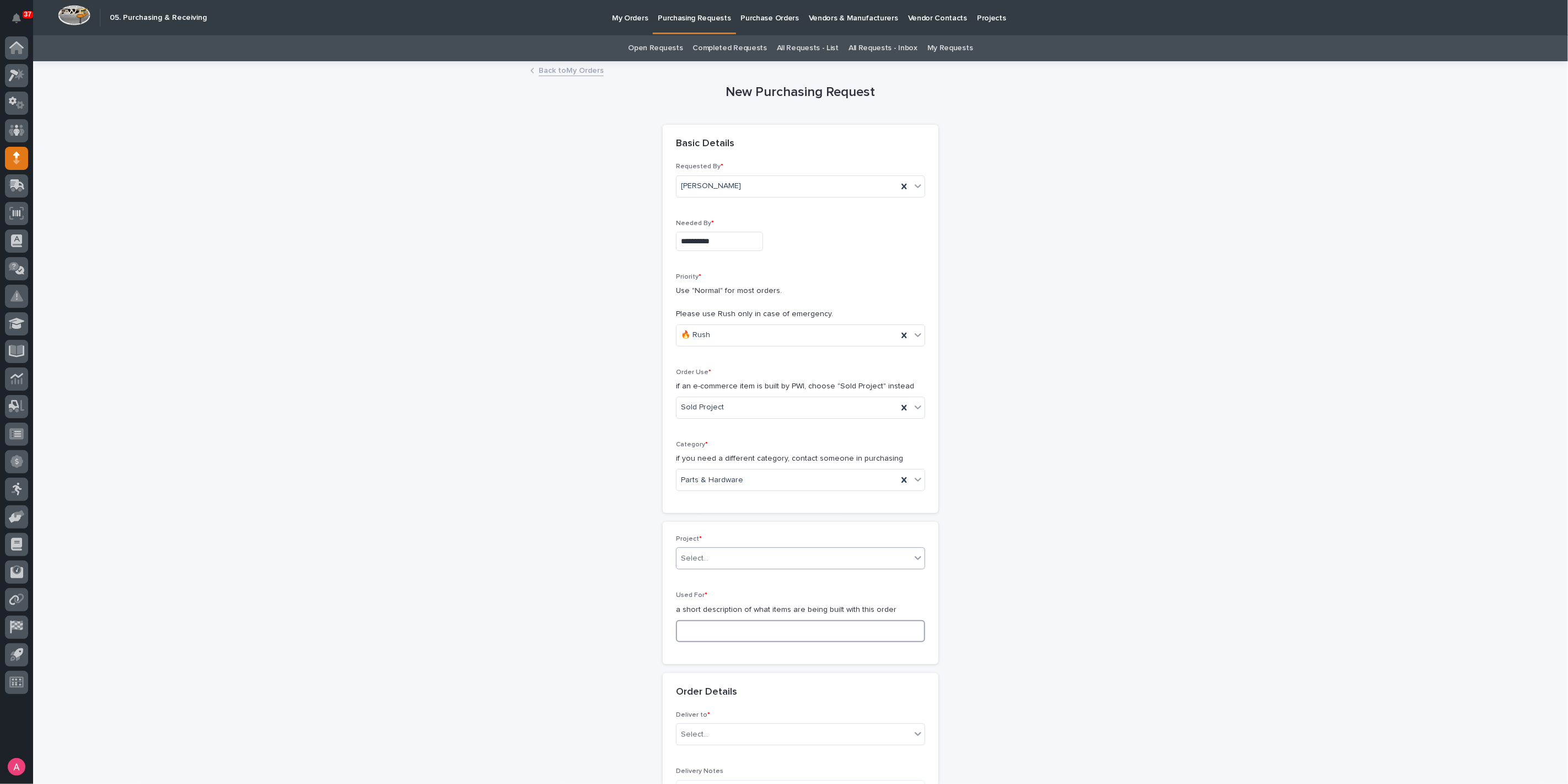
click at [723, 627] on input at bounding box center [801, 631] width 249 height 22
type input "Gantry Crane"
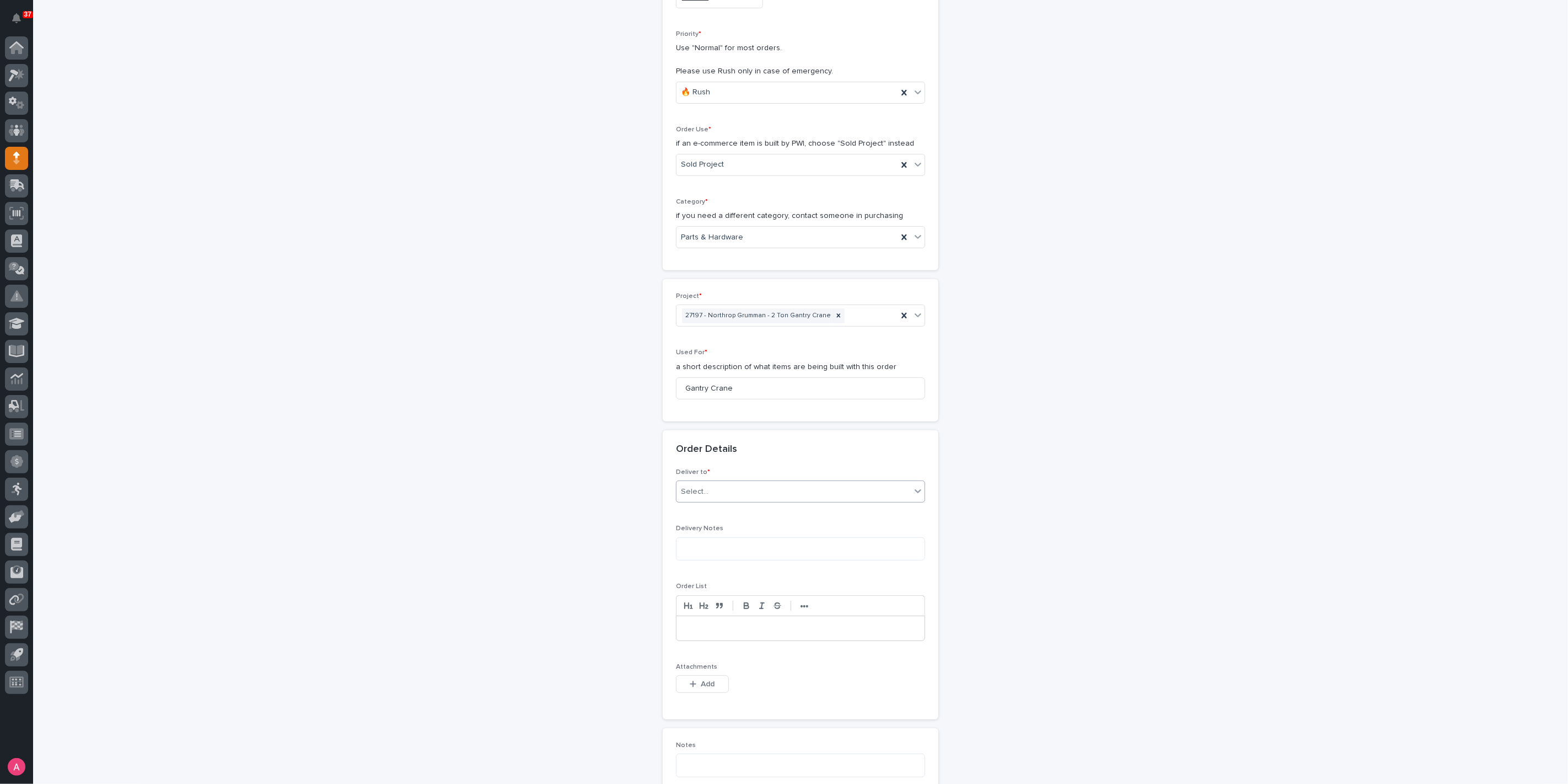
scroll to position [245, 0]
click at [739, 491] on div "Select..." at bounding box center [793, 489] width 235 height 18
click at [716, 506] on div "PWI" at bounding box center [796, 508] width 248 height 19
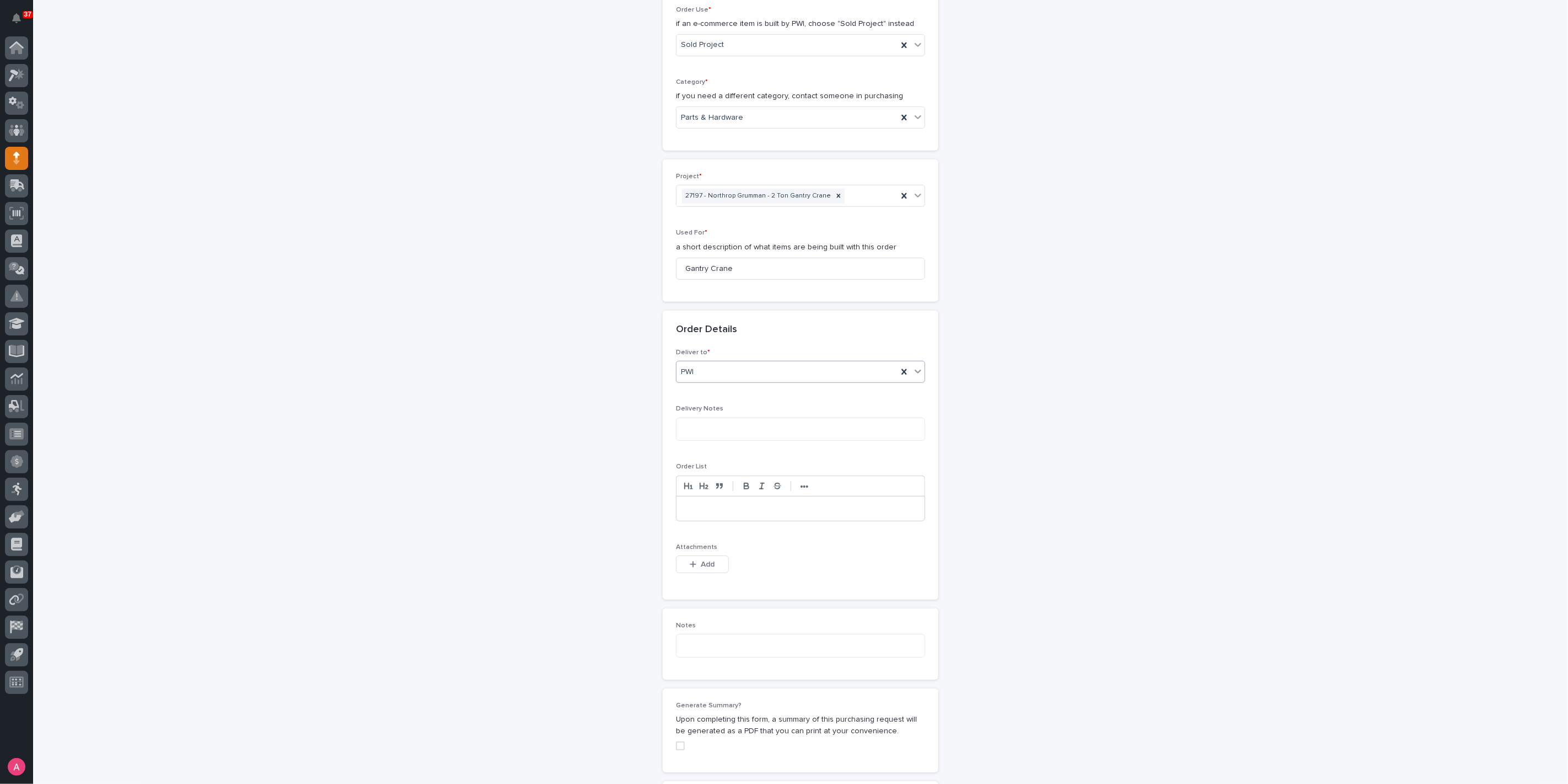
scroll to position [367, 0]
click at [728, 506] on div at bounding box center [800, 503] width 248 height 24
click at [663, 559] on div "Deliver to * PWI Delivery Notes Order List ••• Attachments This file cannot be …" at bounding box center [801, 470] width 276 height 251
click at [690, 557] on icon "button" at bounding box center [693, 560] width 7 height 8
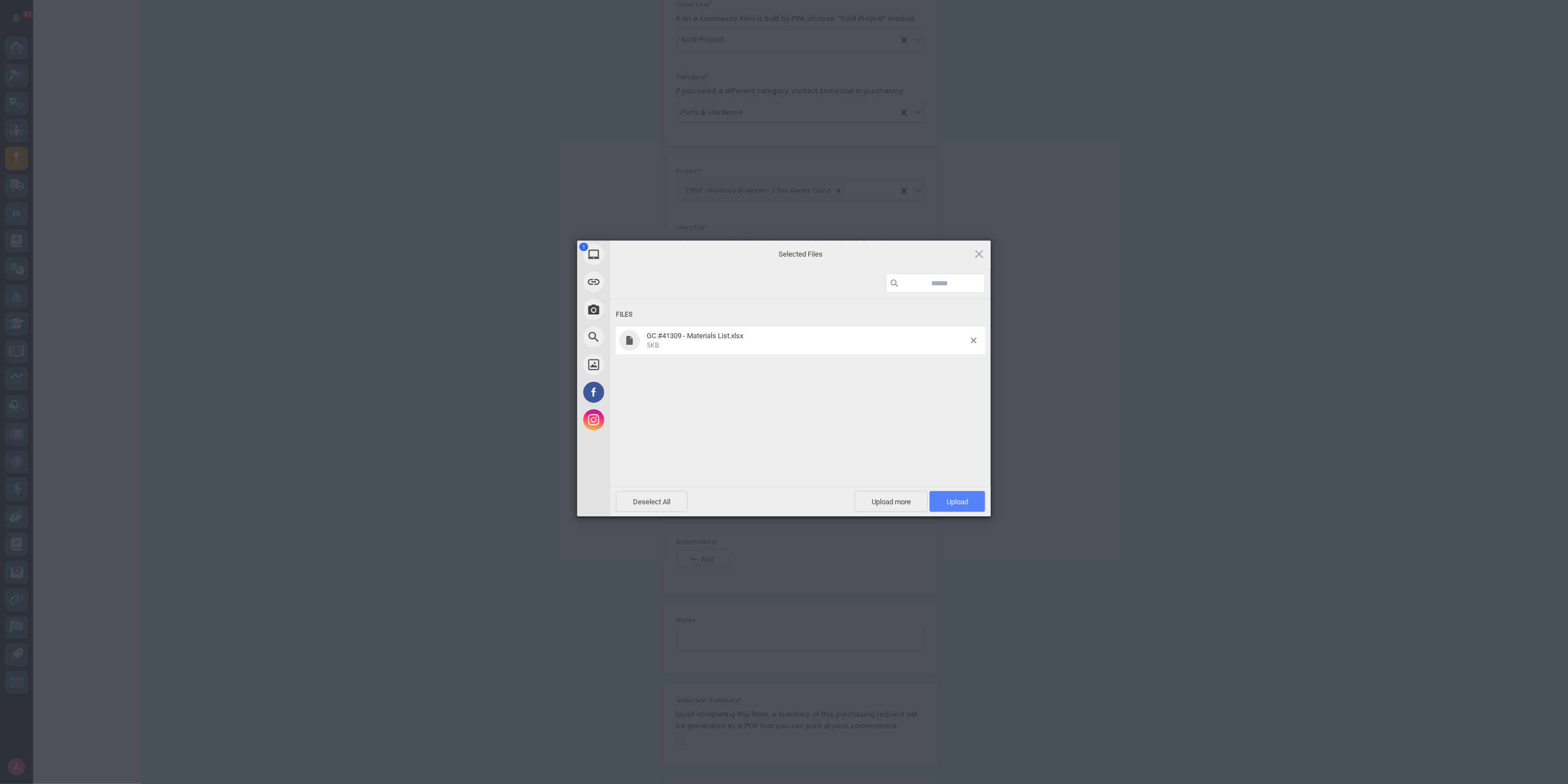
click at [970, 502] on span "Upload 1" at bounding box center [958, 501] width 56 height 21
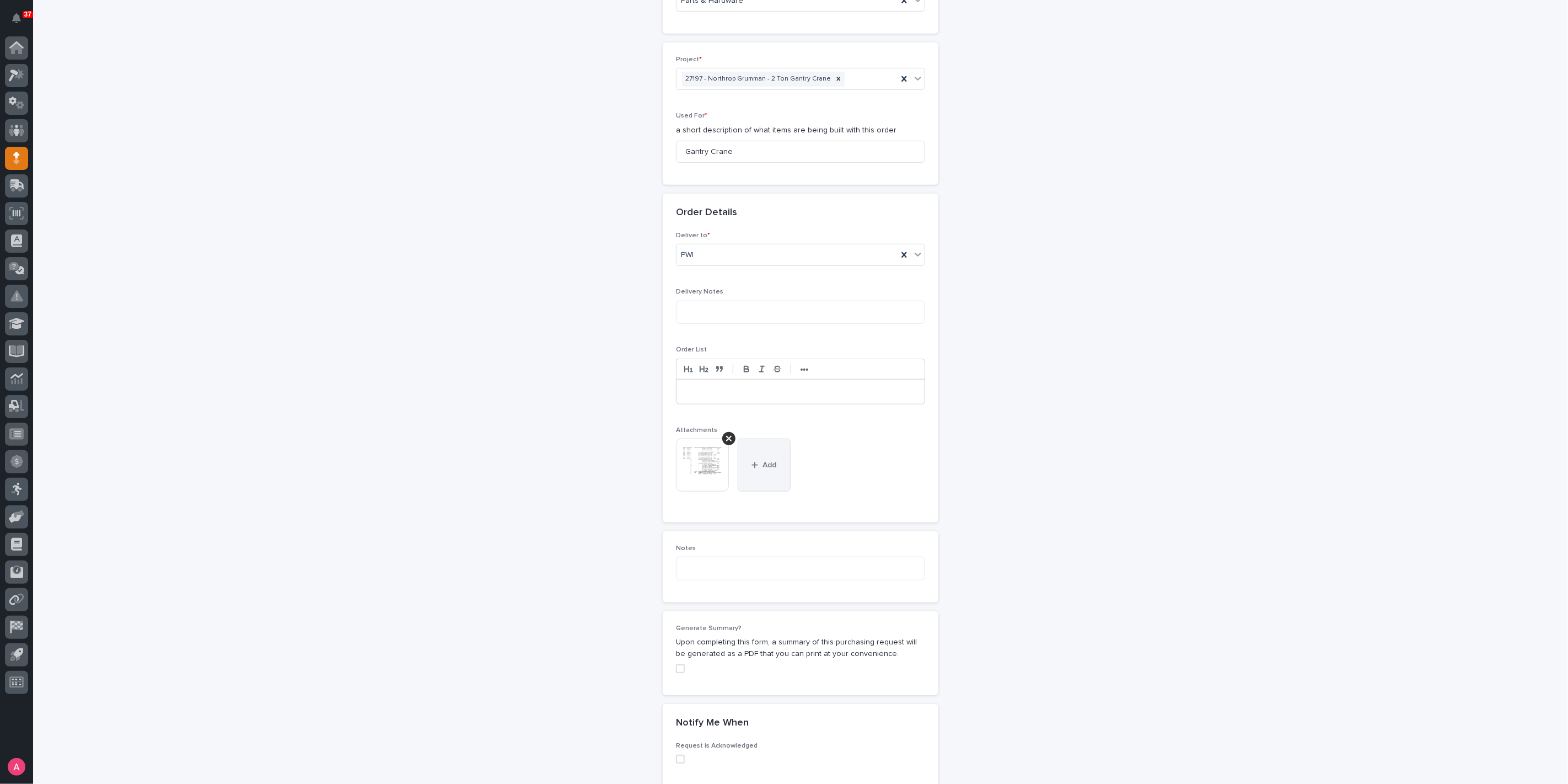
scroll to position [677, 0]
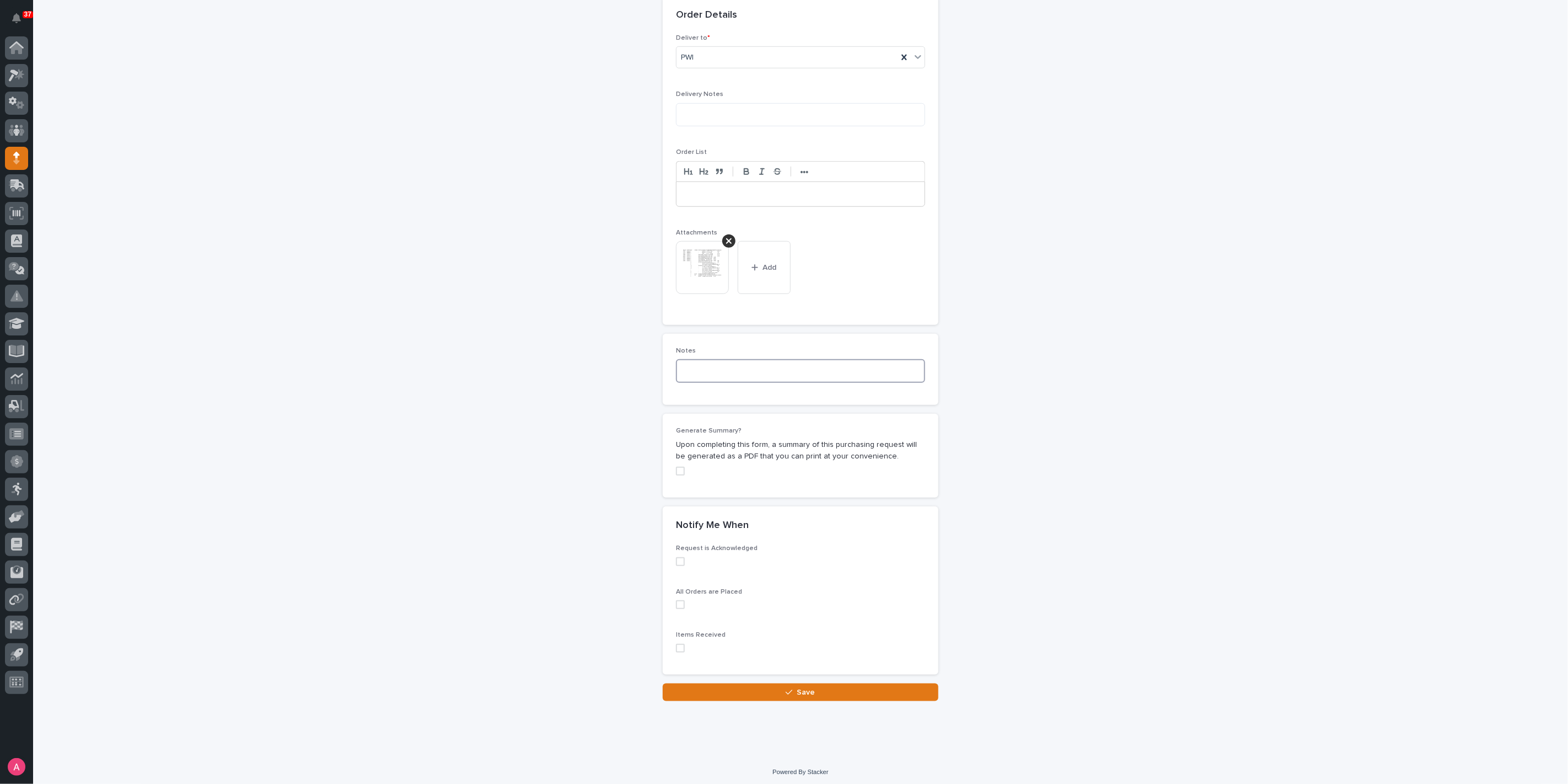
click at [739, 364] on textarea at bounding box center [801, 371] width 249 height 23
click at [676, 467] on span at bounding box center [680, 471] width 9 height 9
type textarea "**********"
click at [773, 688] on button "Save" at bounding box center [801, 692] width 276 height 17
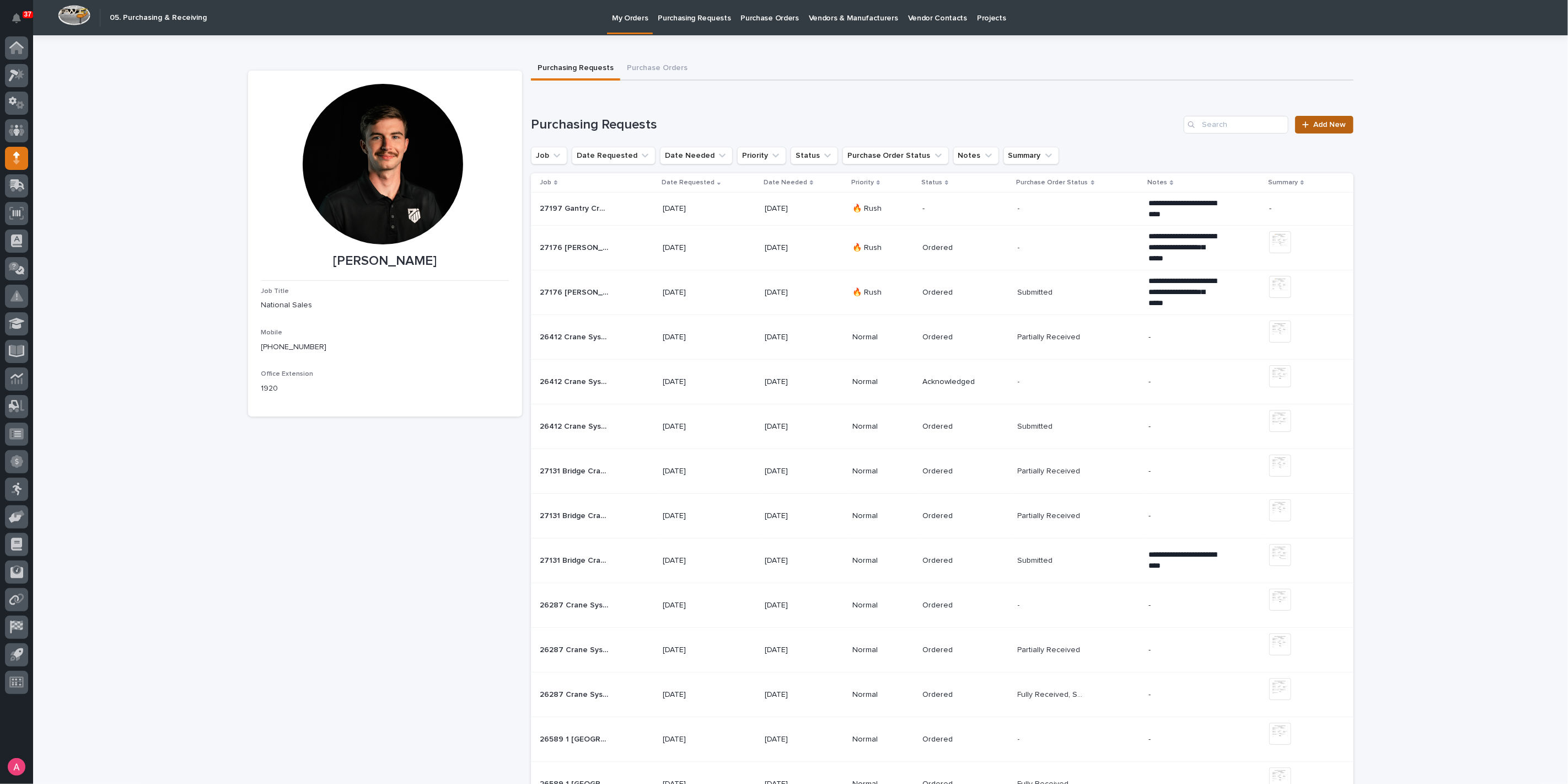
click at [1328, 127] on span "Add New" at bounding box center [1330, 125] width 33 height 8
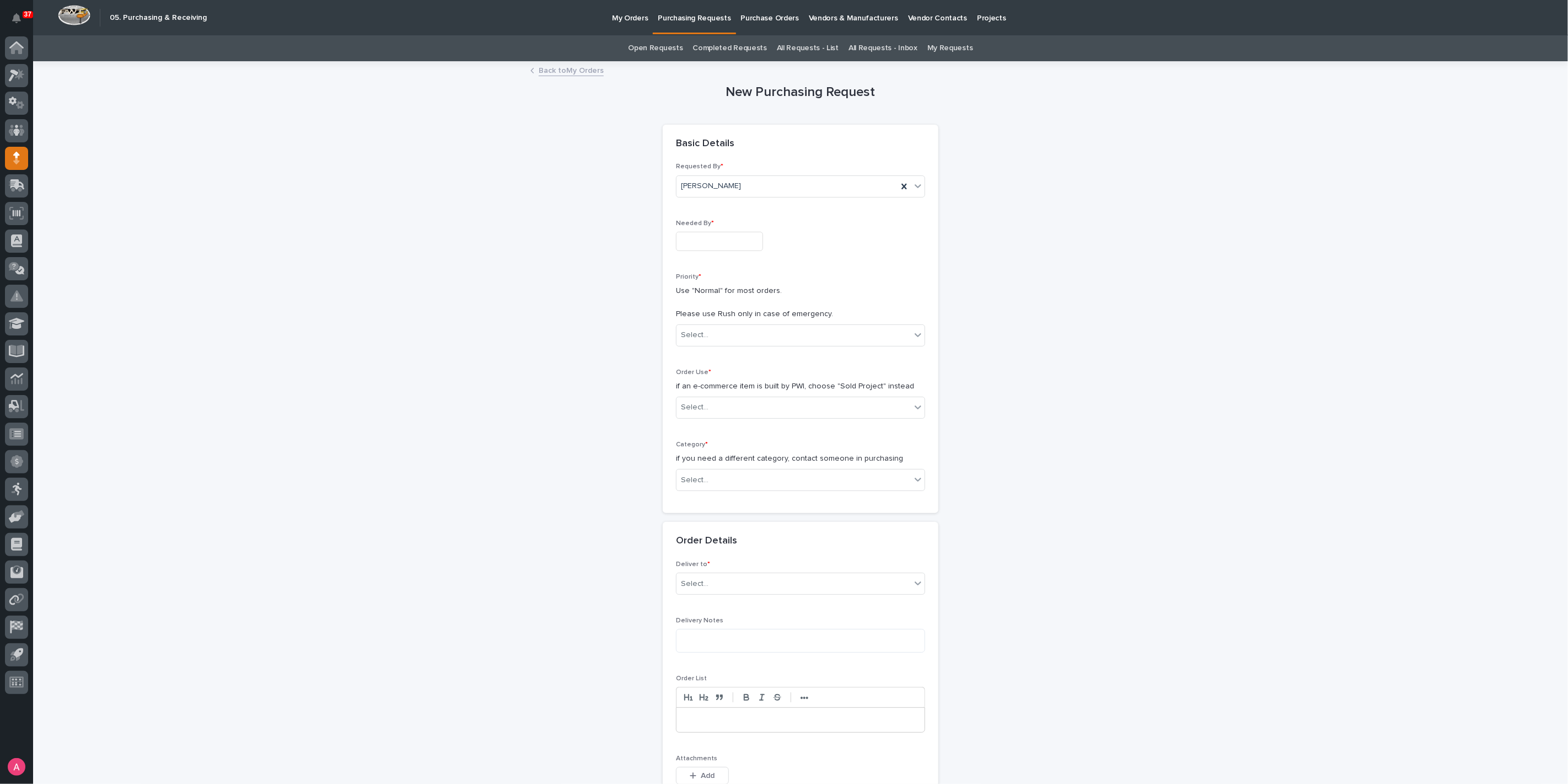
click at [685, 245] on input "text" at bounding box center [719, 242] width 87 height 19
click at [746, 168] on div "26" at bounding box center [744, 169] width 15 height 15
type input "**********"
click at [712, 326] on div "Select..." at bounding box center [793, 334] width 235 height 18
click at [714, 358] on div "🔥 Rush" at bounding box center [796, 356] width 248 height 19
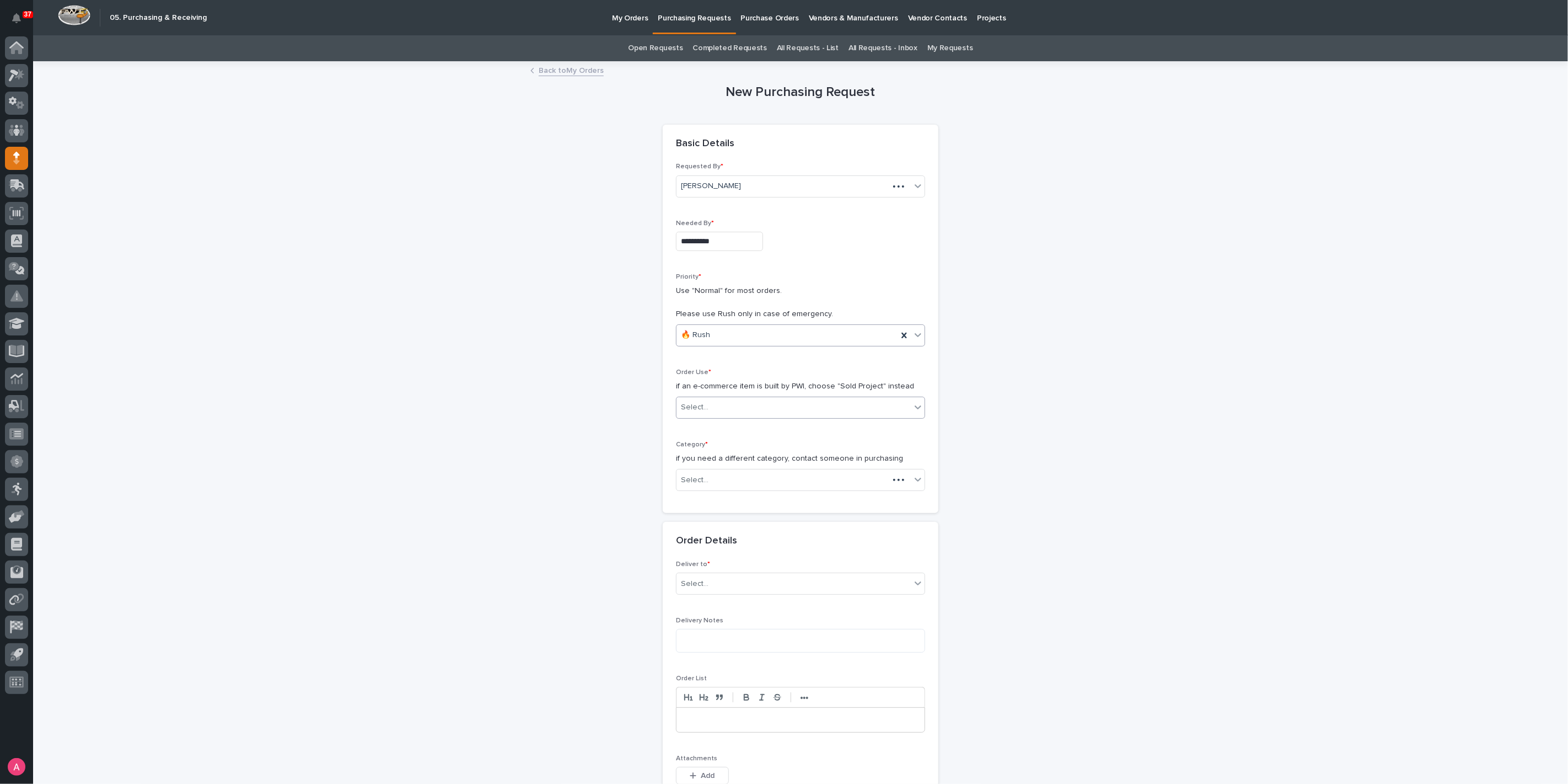
click at [721, 402] on div "Select..." at bounding box center [793, 407] width 235 height 18
click at [721, 431] on div "Sold Project" at bounding box center [796, 427] width 248 height 19
click at [720, 472] on div "Select..." at bounding box center [793, 480] width 235 height 18
click at [699, 637] on div "Steel" at bounding box center [796, 634] width 248 height 19
click at [714, 547] on div "Select..." at bounding box center [801, 558] width 249 height 22
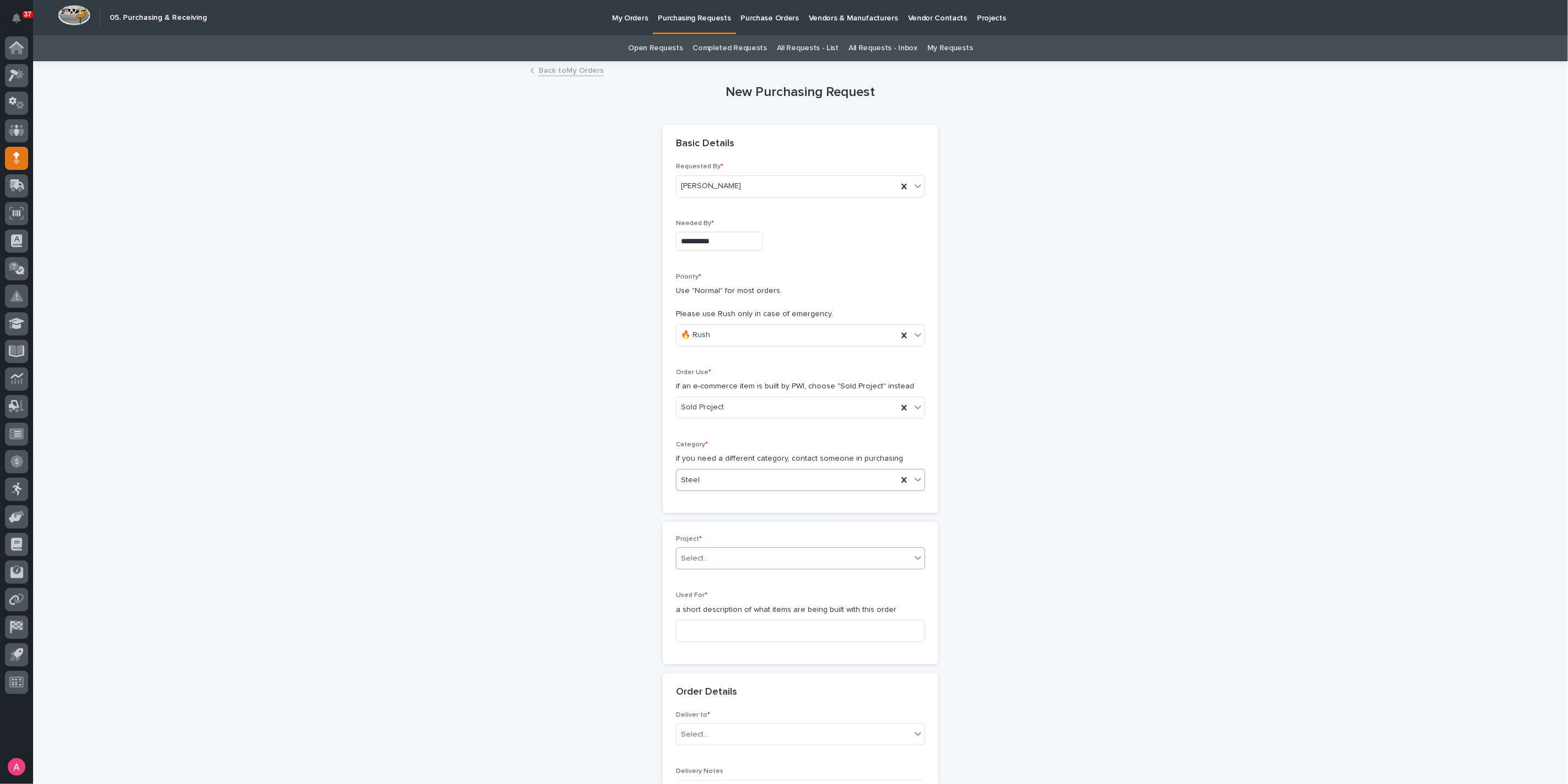
click at [715, 556] on div "Select..." at bounding box center [793, 558] width 235 height 18
click at [716, 556] on div "Select..." at bounding box center [793, 558] width 235 height 18
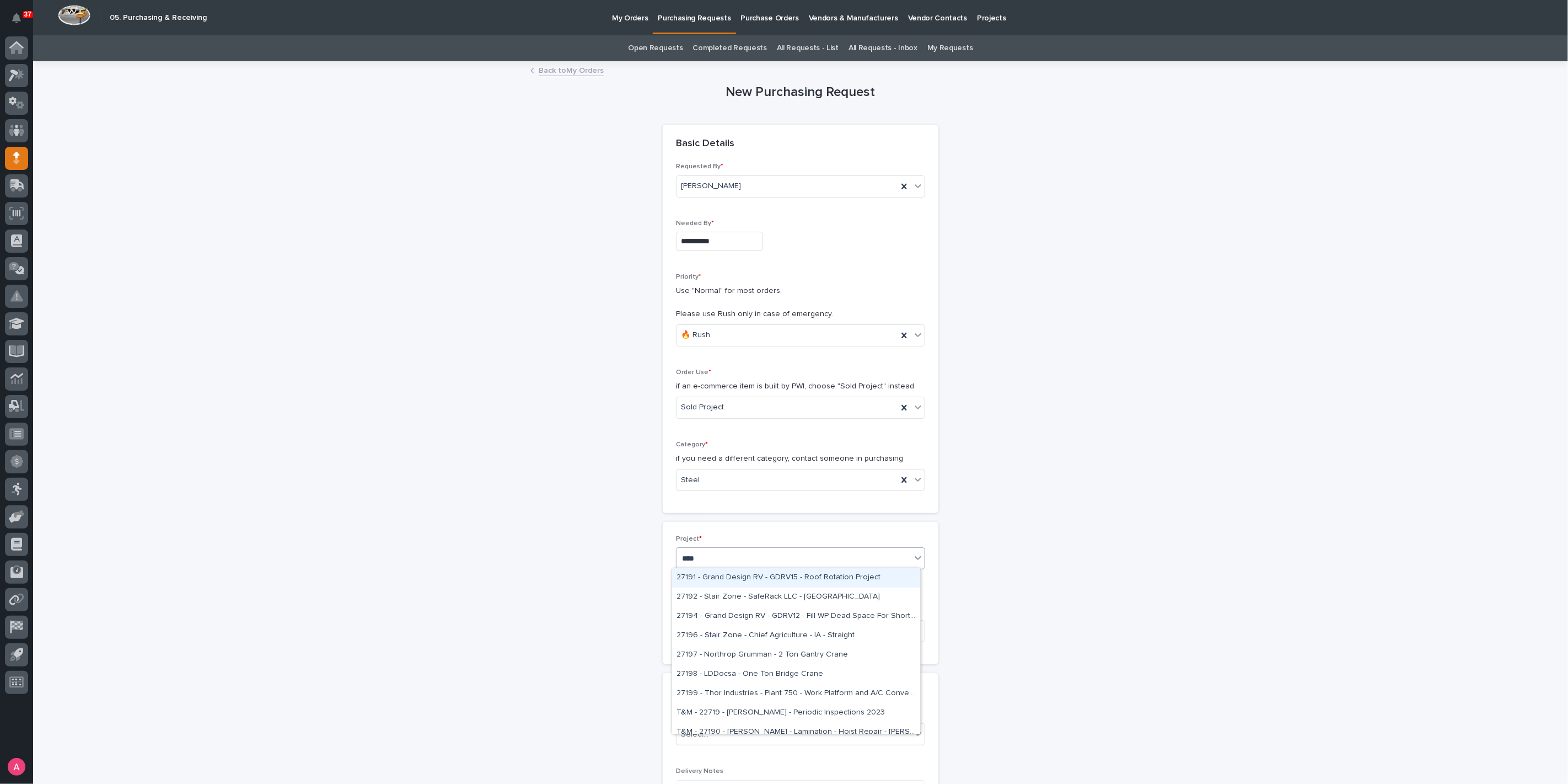
type input "*****"
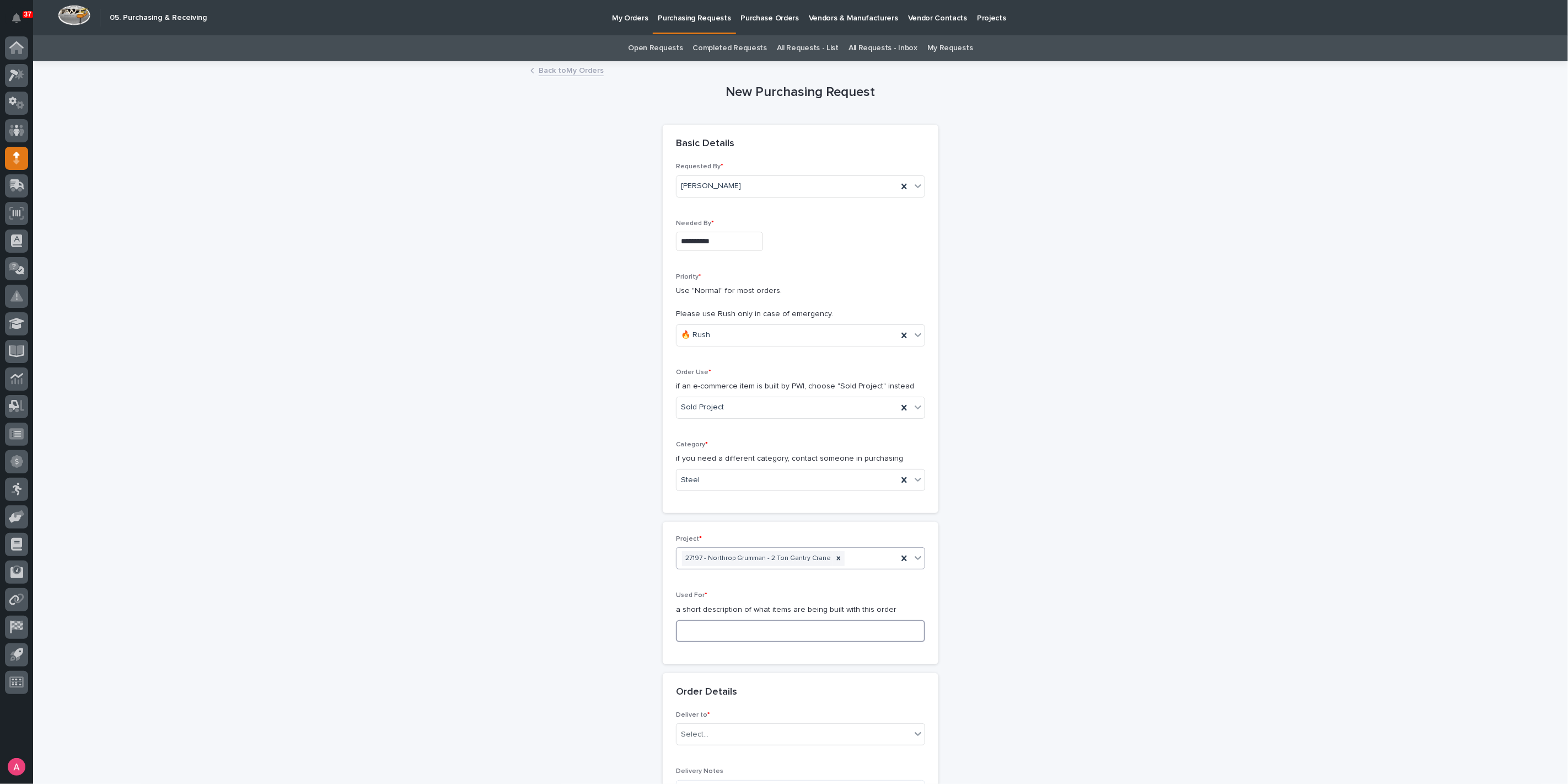
click at [751, 631] on input at bounding box center [801, 631] width 249 height 22
type input "Gantry Crane"
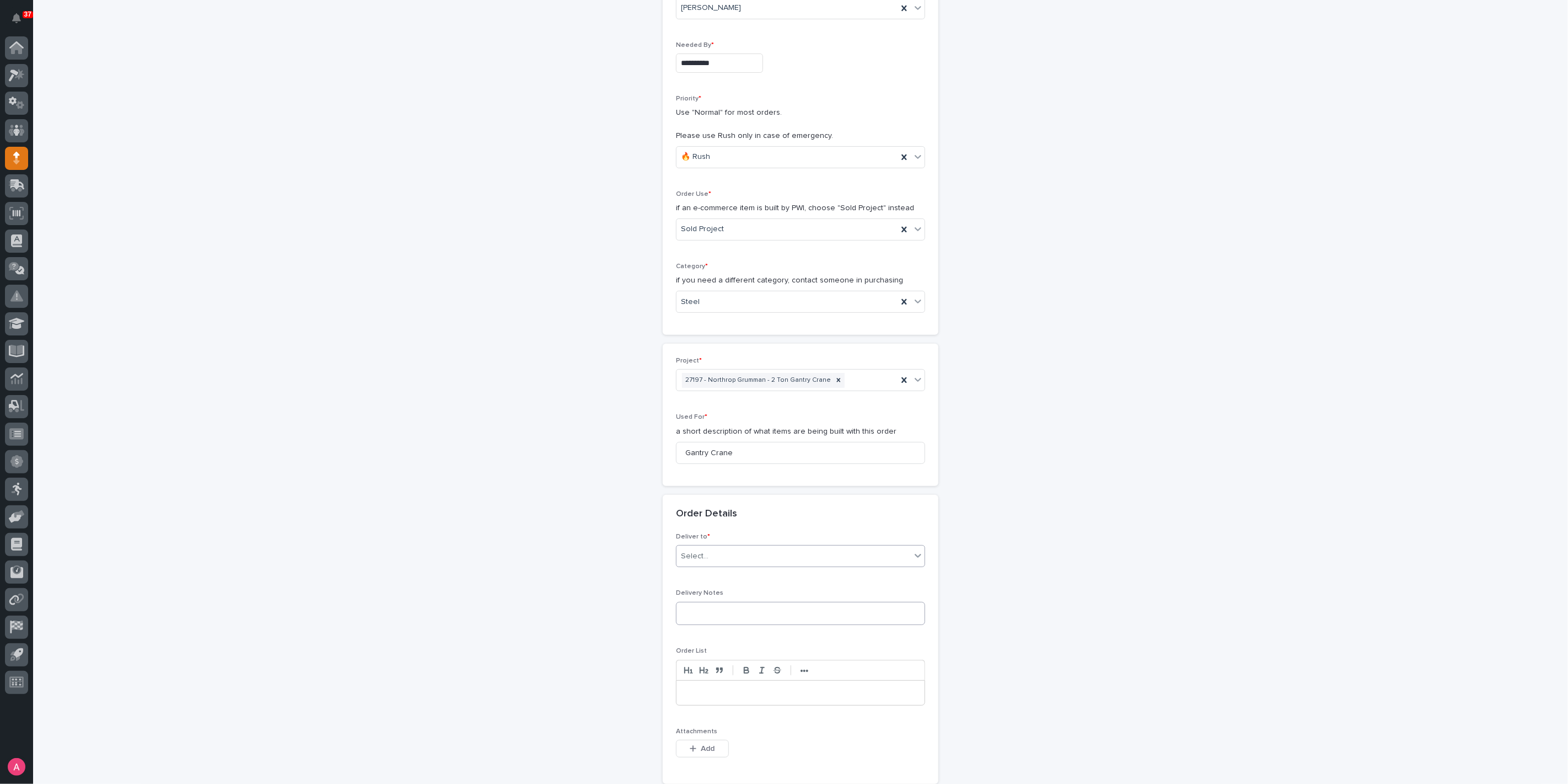
scroll to position [184, 0]
click at [732, 554] on div "Select..." at bounding box center [793, 550] width 235 height 18
click at [717, 567] on div "PWI" at bounding box center [796, 569] width 248 height 19
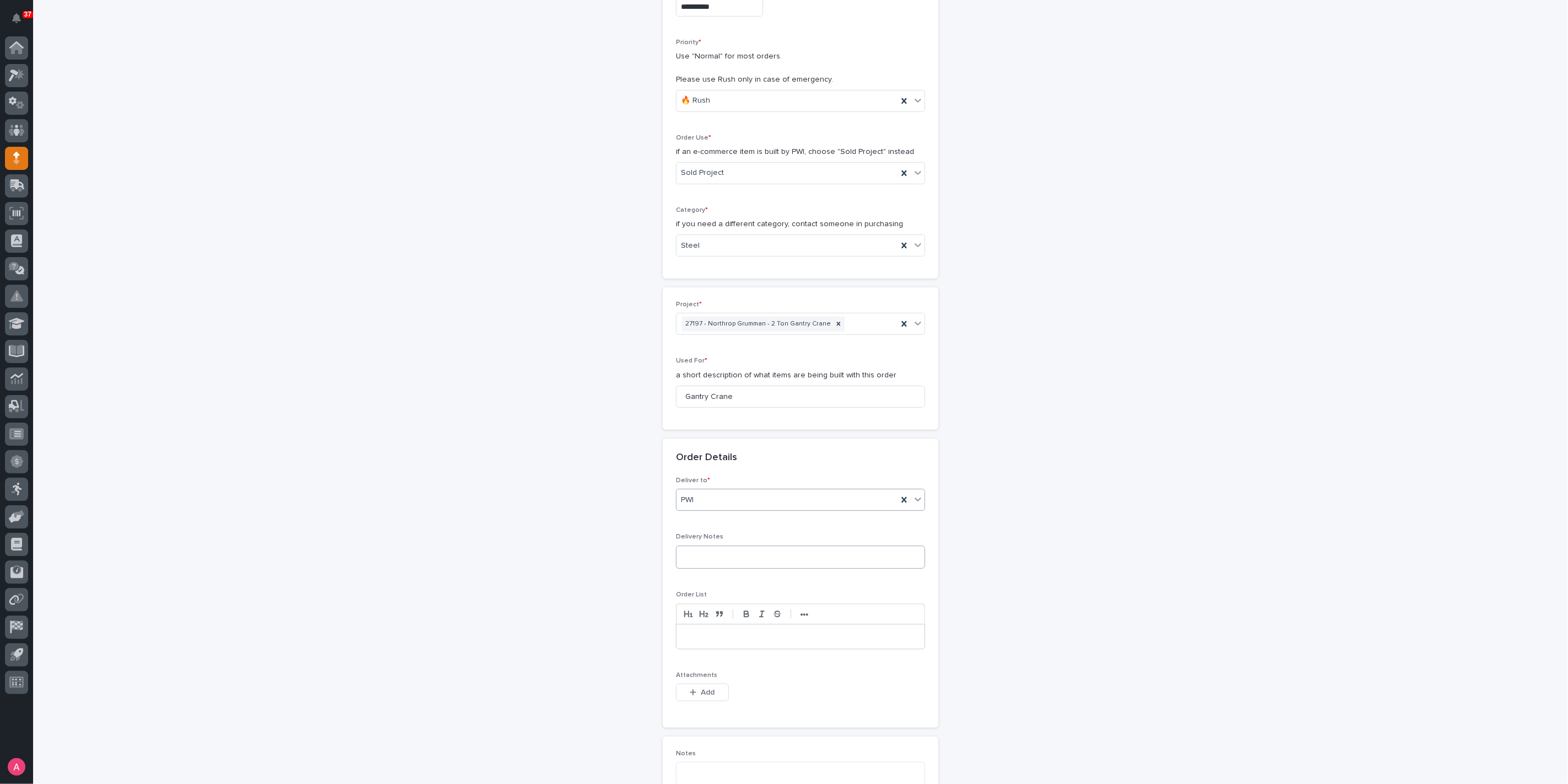
scroll to position [306, 0]
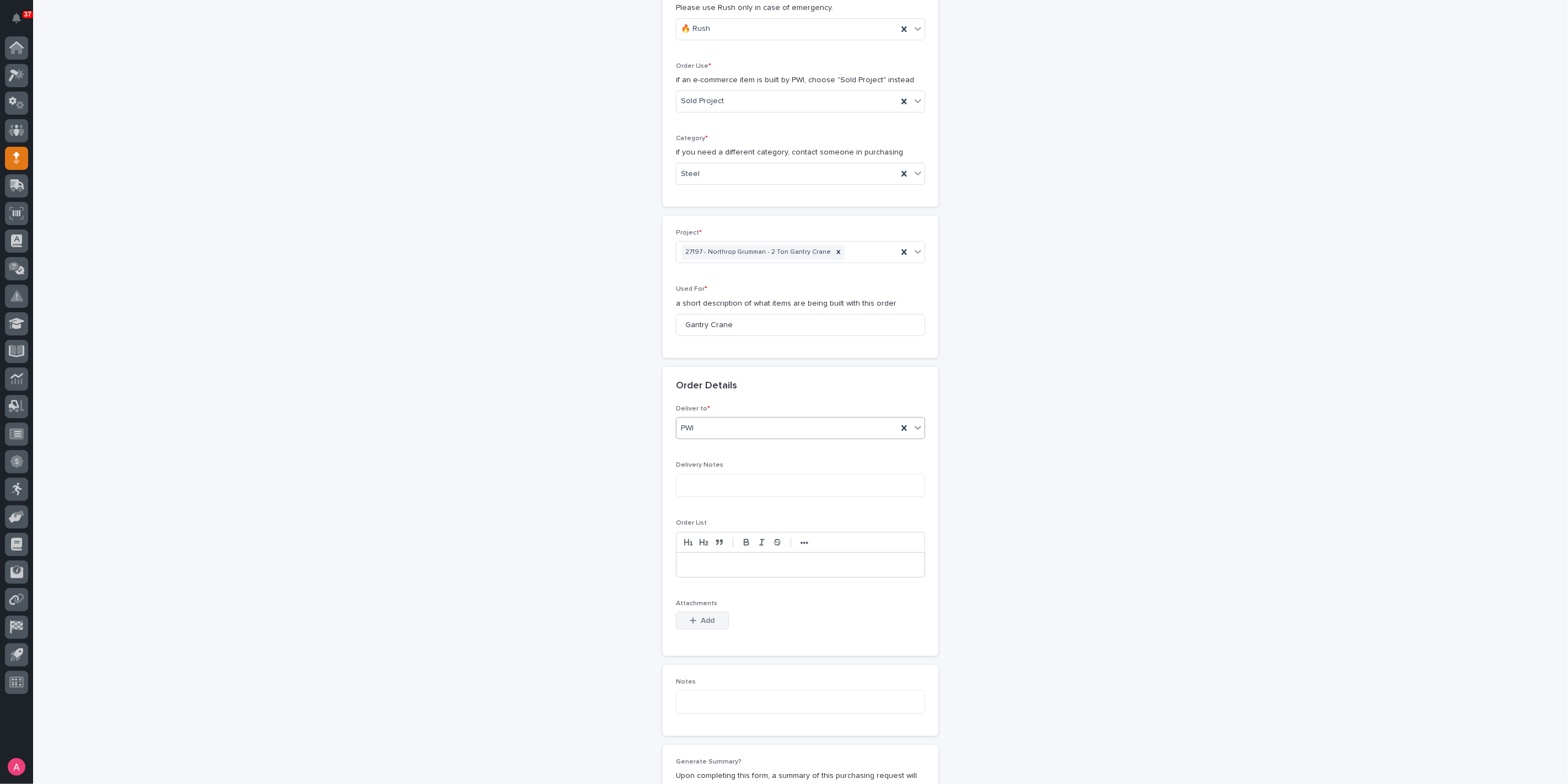
click at [709, 611] on button "Add" at bounding box center [702, 620] width 53 height 17
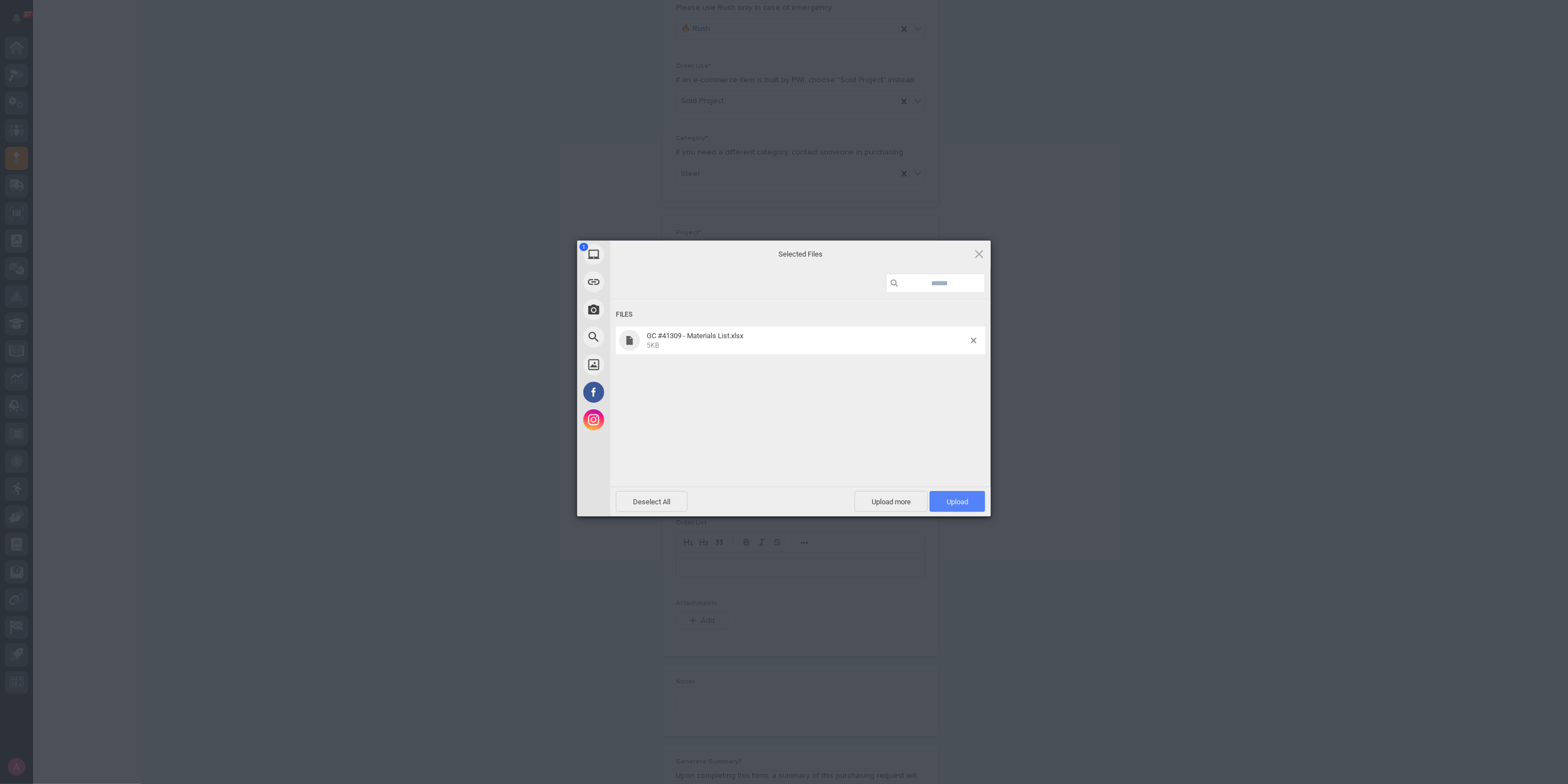
click at [952, 498] on span "Upload 1" at bounding box center [957, 501] width 21 height 9
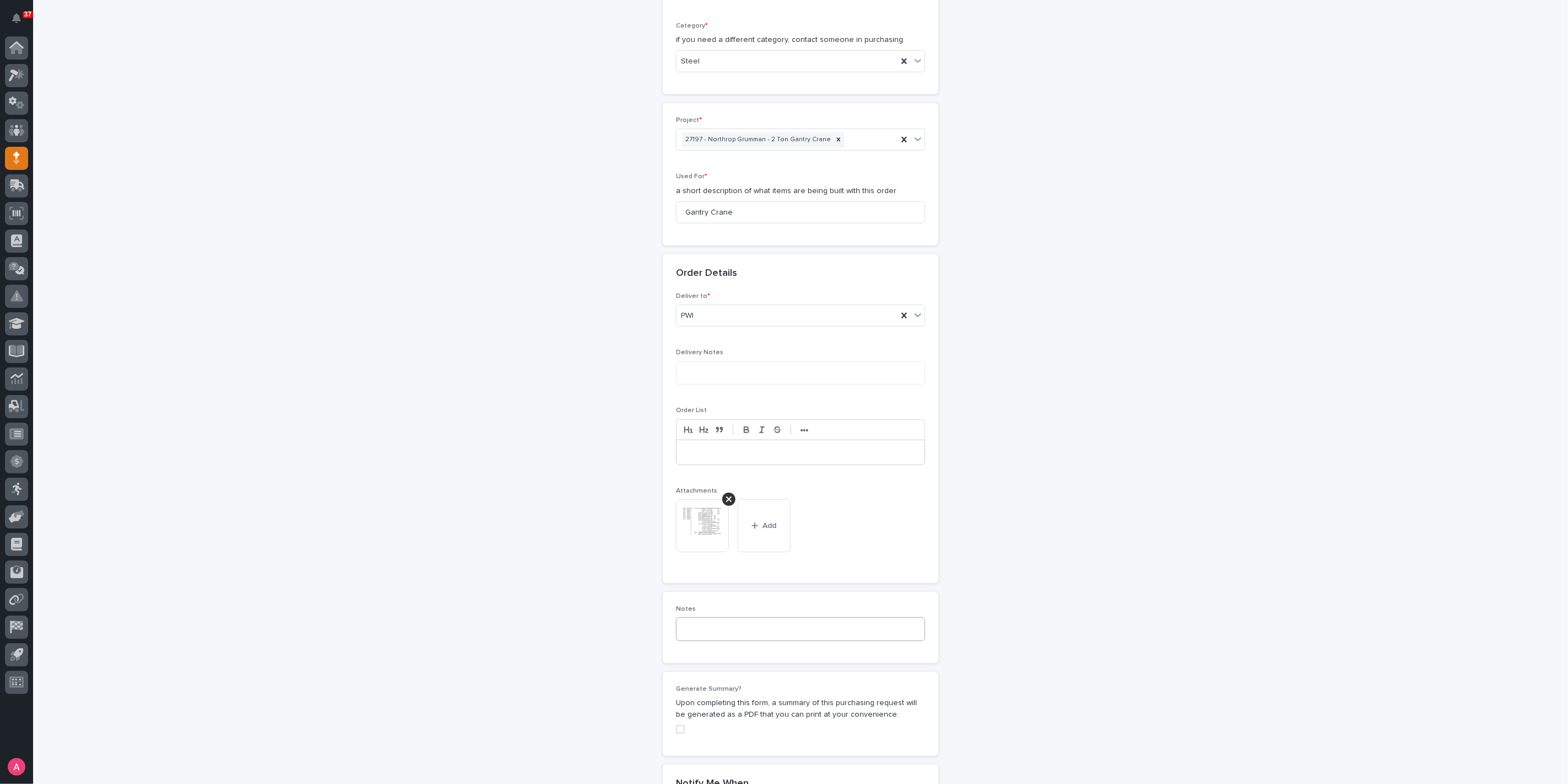
scroll to position [449, 0]
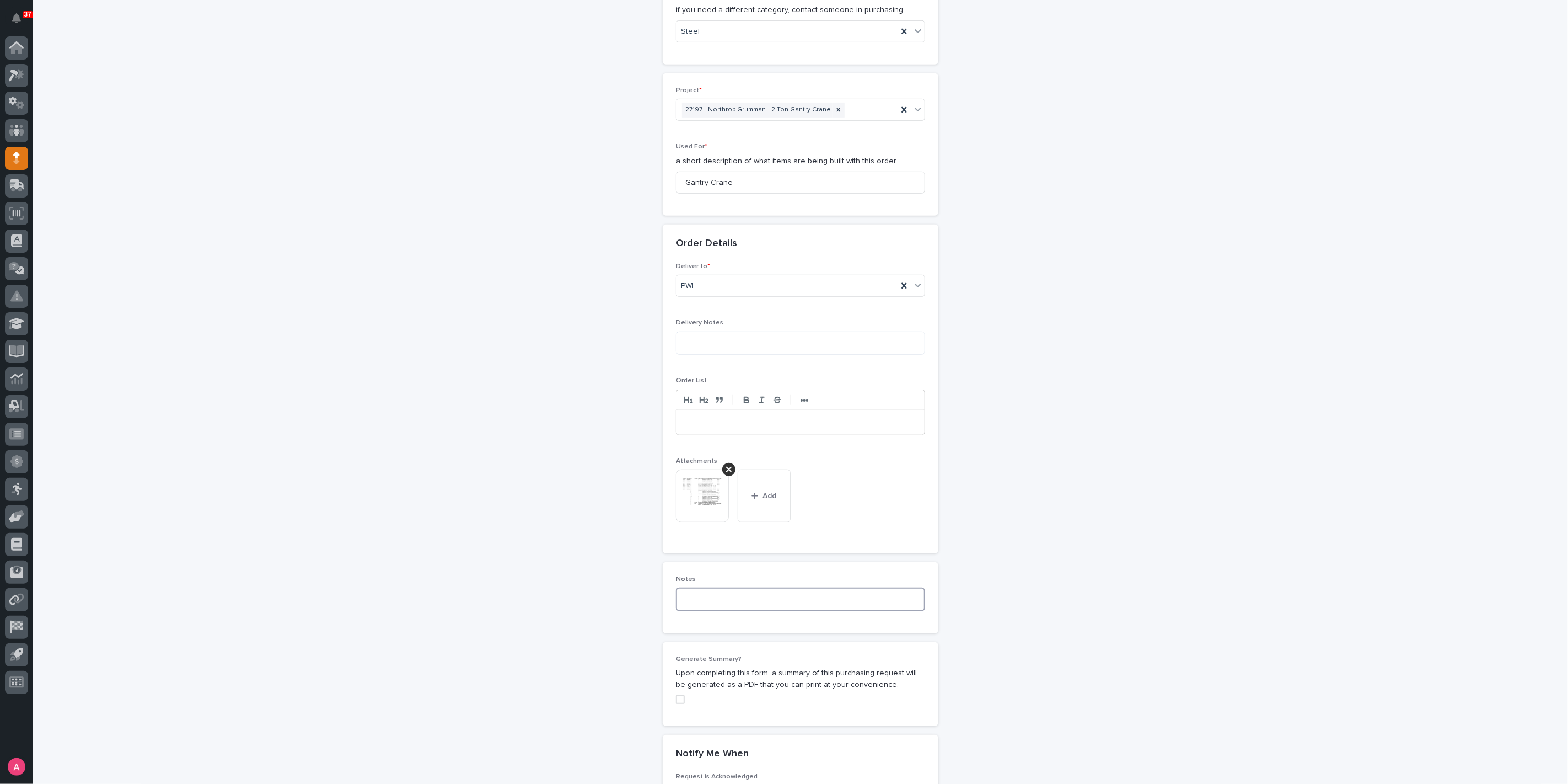
click at [766, 599] on textarea at bounding box center [801, 599] width 249 height 23
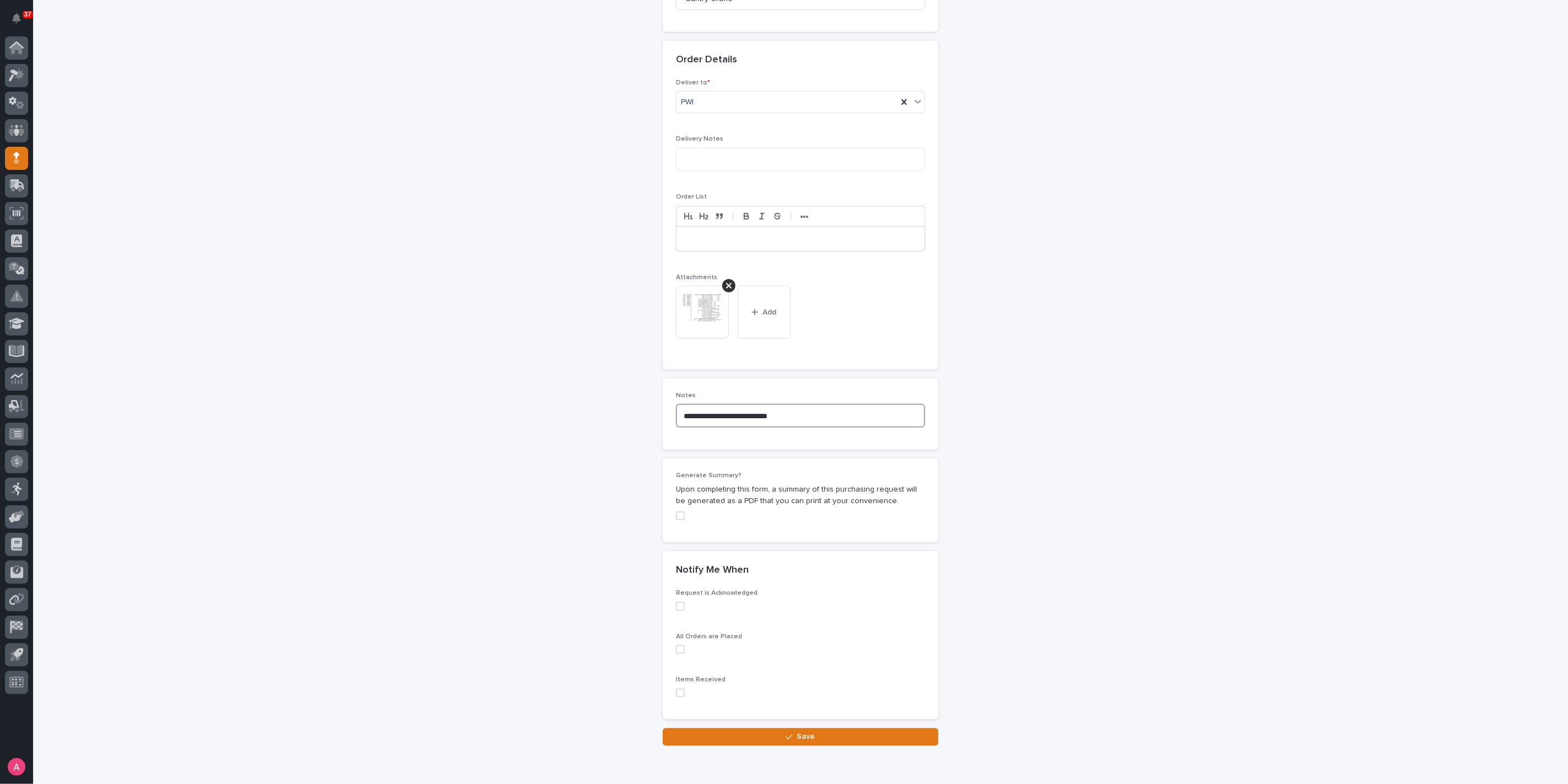
click at [676, 514] on span at bounding box center [680, 516] width 9 height 9
type textarea "**********"
click at [822, 730] on button "Save" at bounding box center [801, 737] width 276 height 17
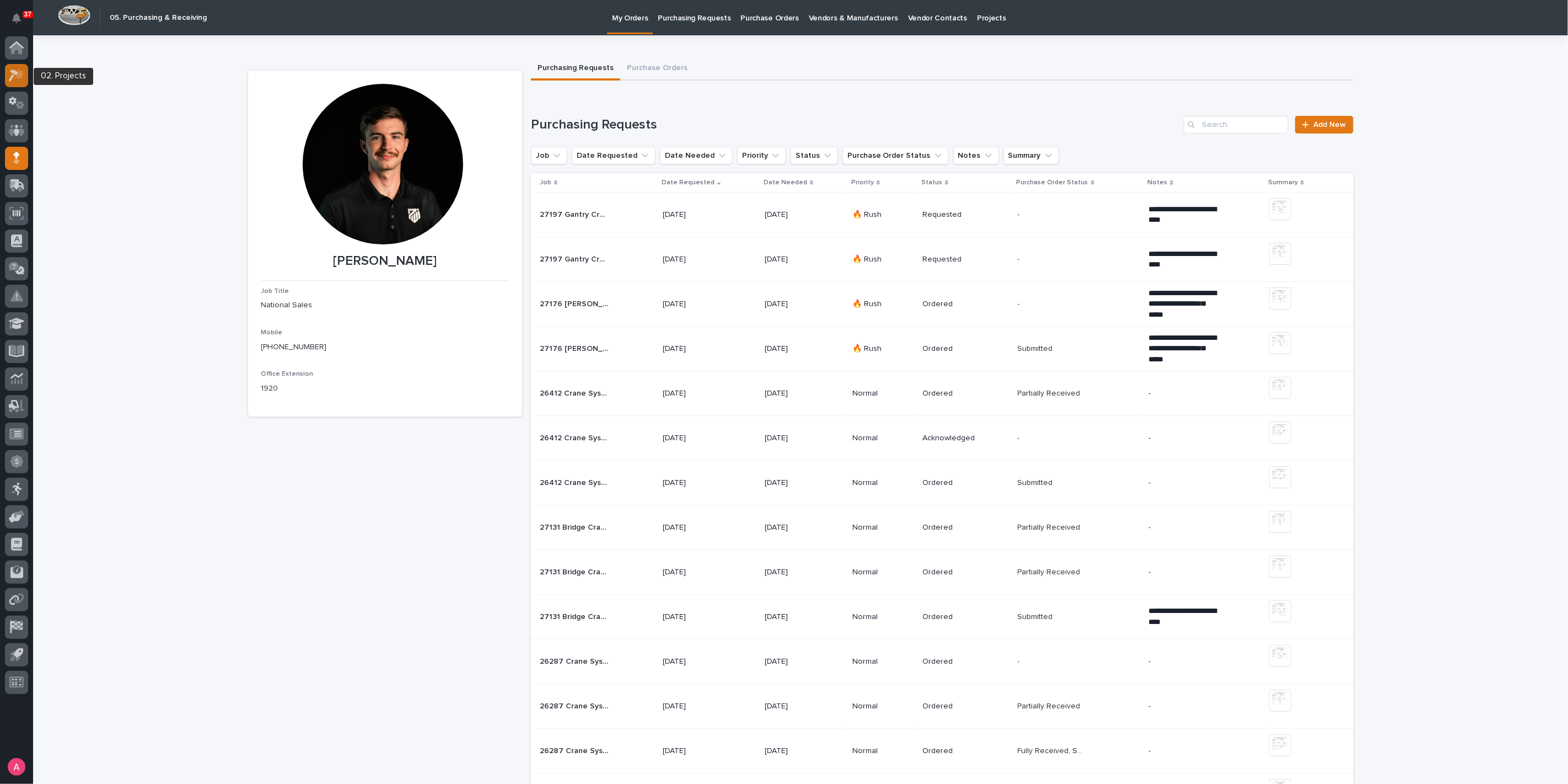
click at [12, 82] on div at bounding box center [16, 76] width 23 height 23
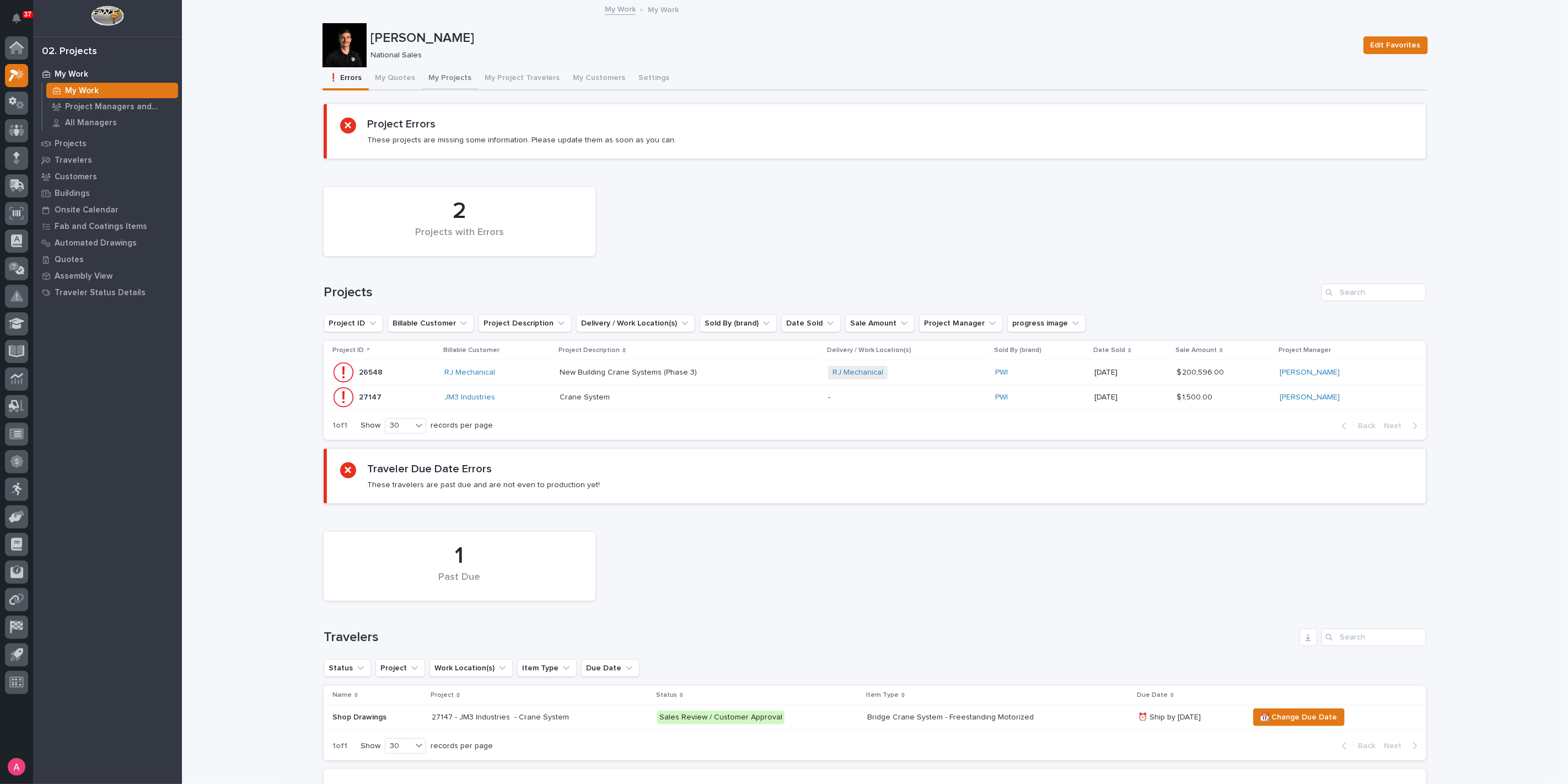
click at [438, 79] on button "My Projects" at bounding box center [450, 79] width 57 height 23
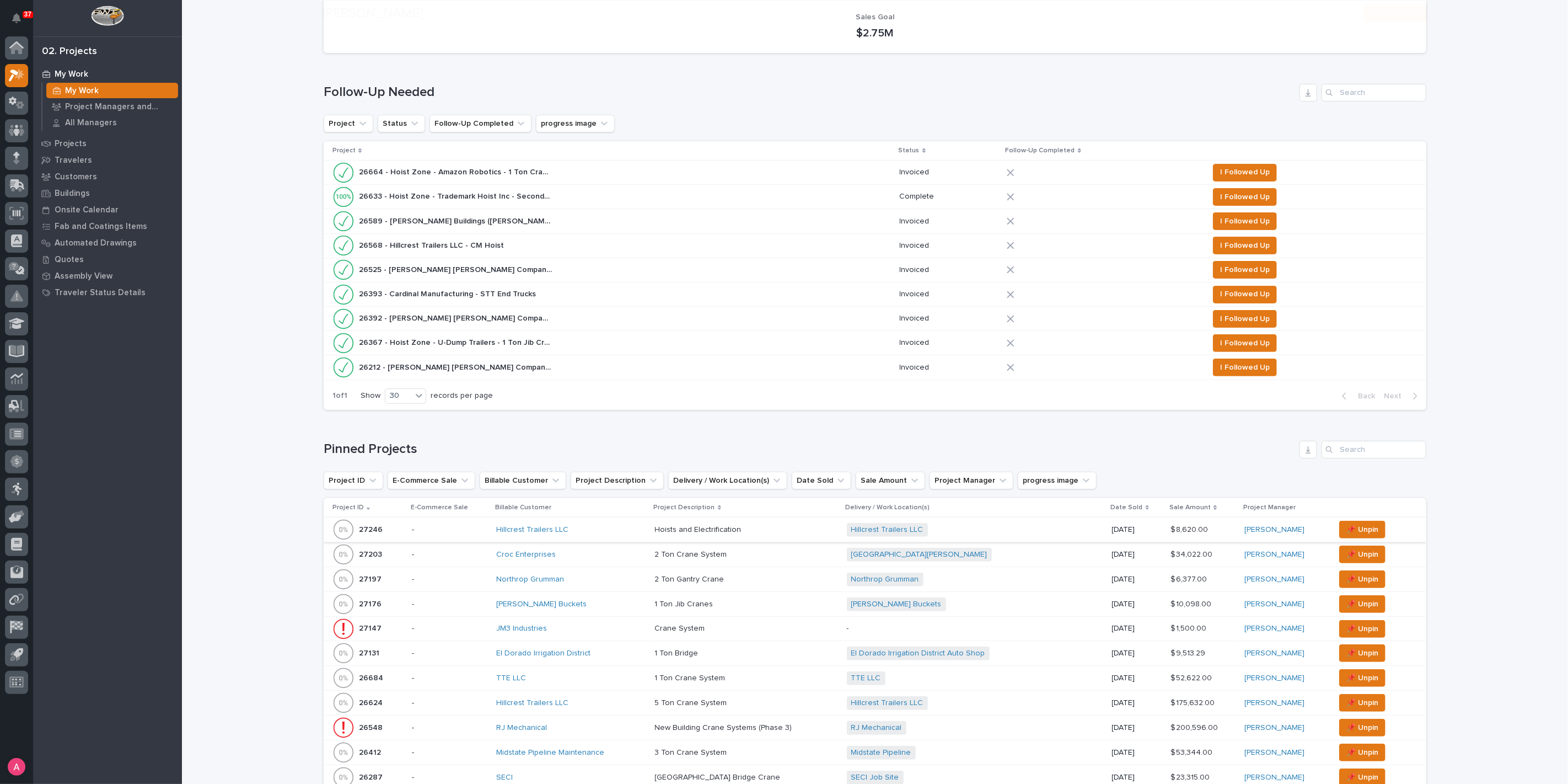
scroll to position [123, 0]
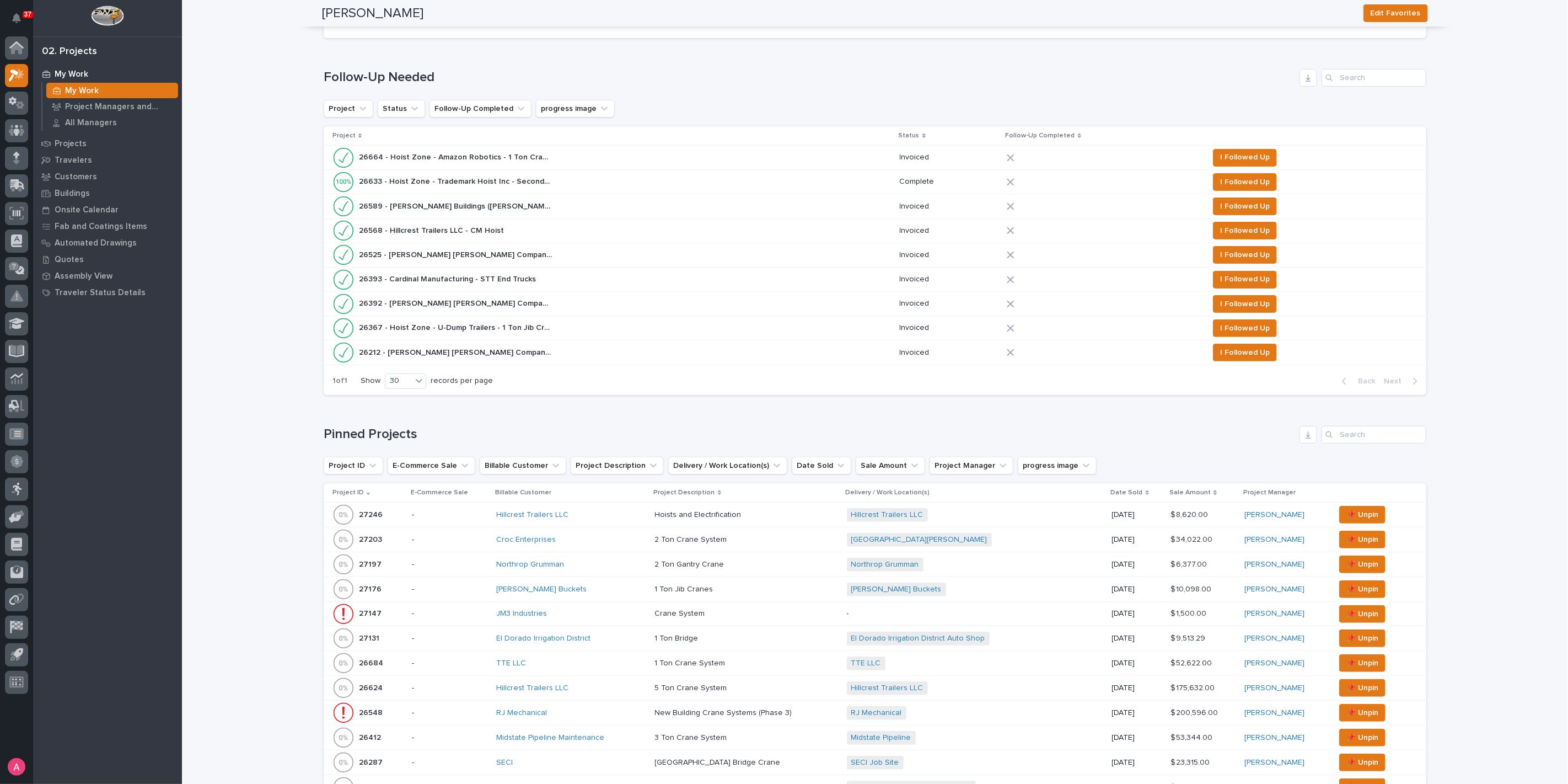
click at [606, 562] on div "Northrop Grumman" at bounding box center [571, 565] width 150 height 10
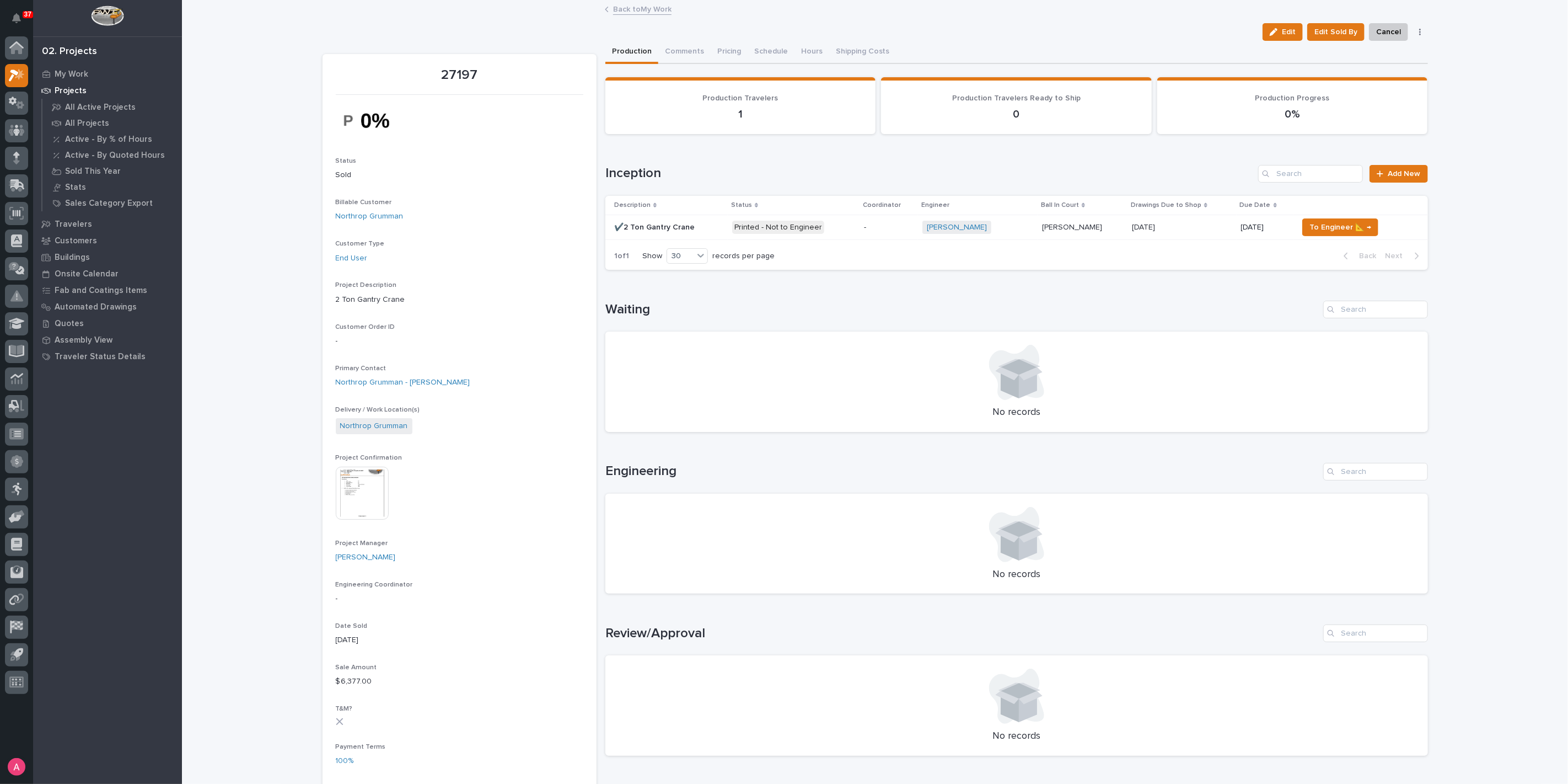
click at [999, 229] on div "[PERSON_NAME] + 0" at bounding box center [978, 227] width 111 height 13
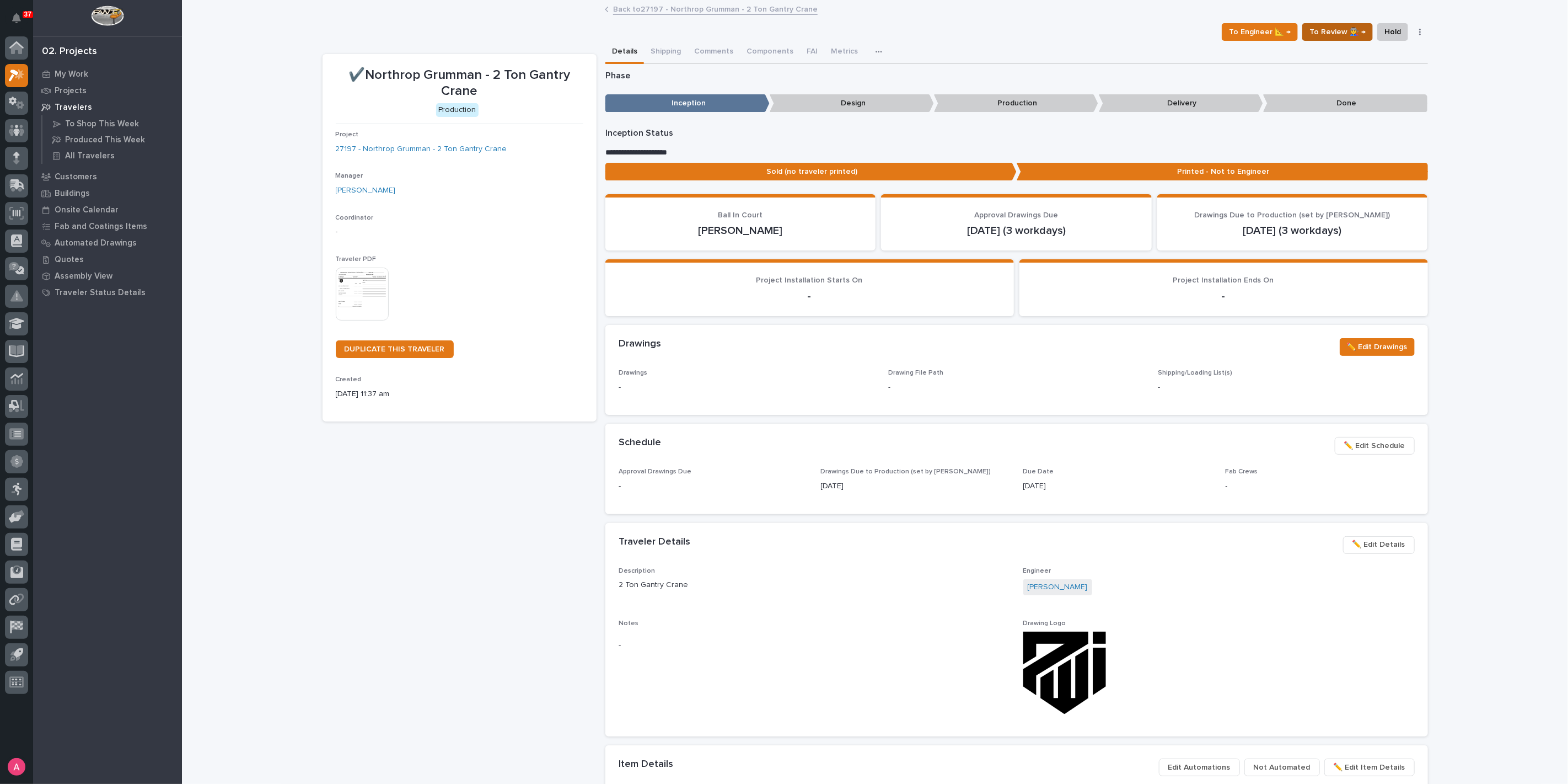
click at [1329, 31] on span "To Review 👨‍🏭 →" at bounding box center [1337, 32] width 57 height 13
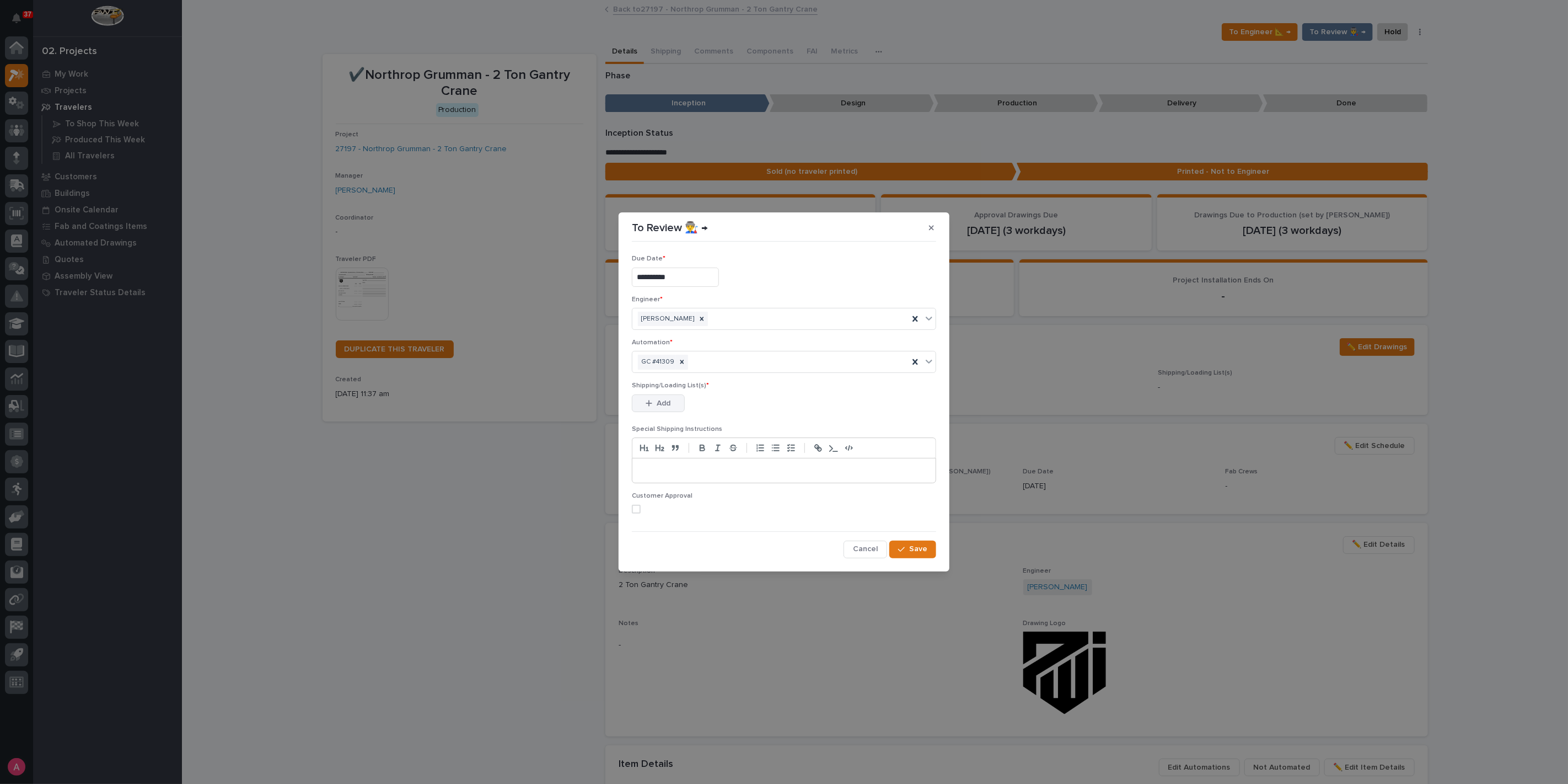
click at [666, 396] on button "Add" at bounding box center [658, 404] width 53 height 17
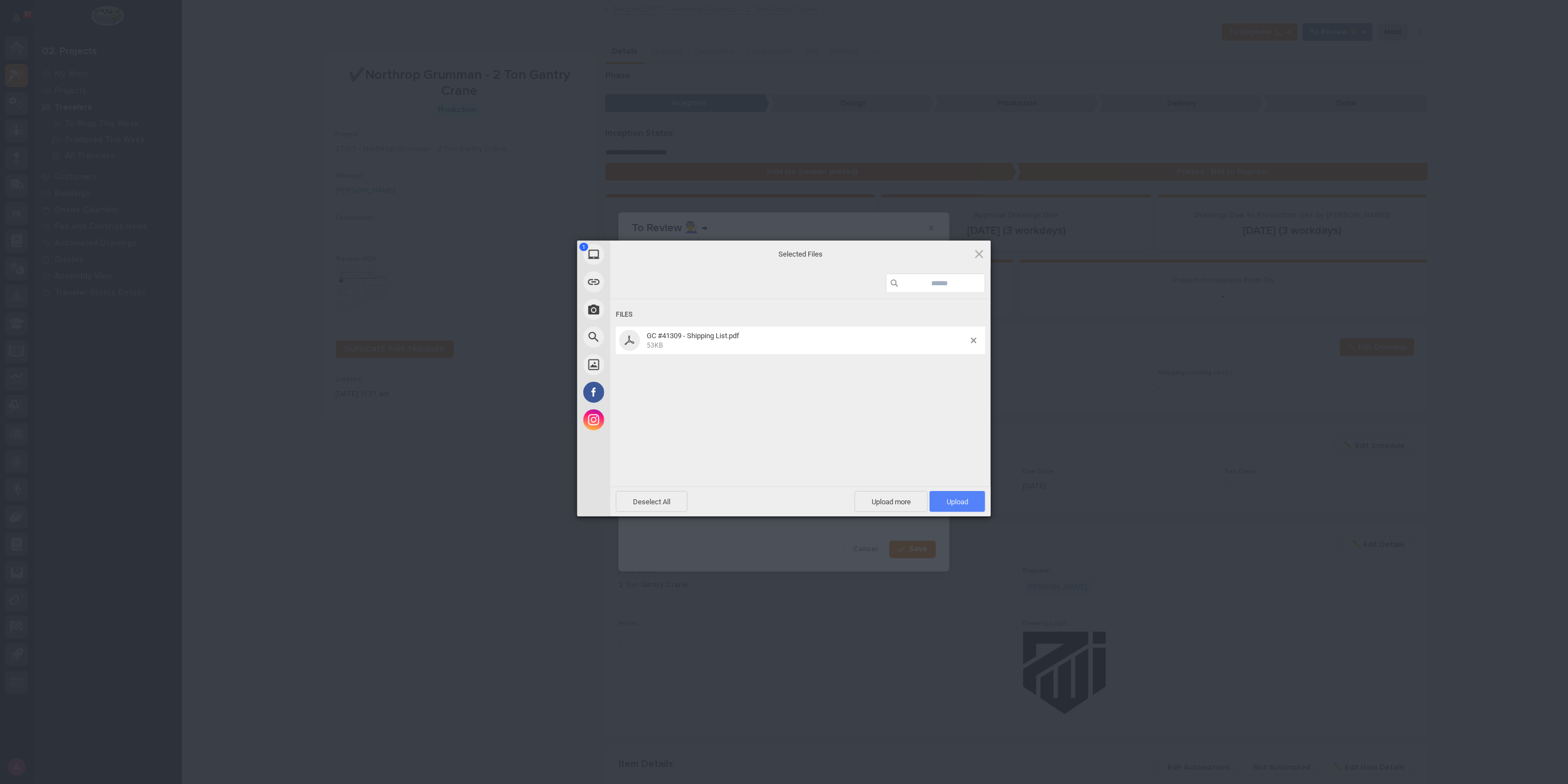
click at [982, 495] on span "Upload 1" at bounding box center [958, 501] width 56 height 21
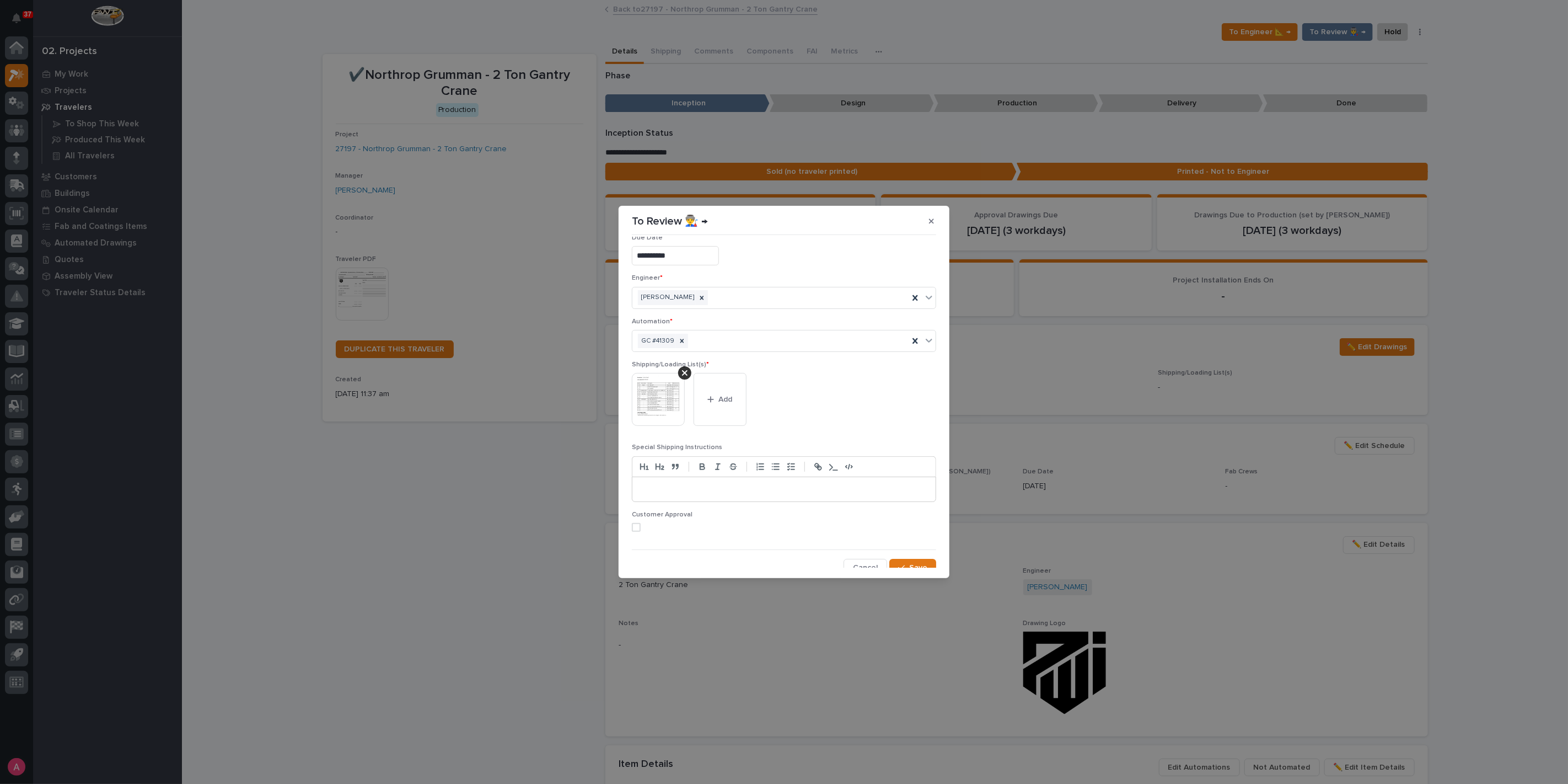
scroll to position [21, 0]
click at [903, 555] on button "Save" at bounding box center [912, 561] width 47 height 17
